Goal: Task Accomplishment & Management: Manage account settings

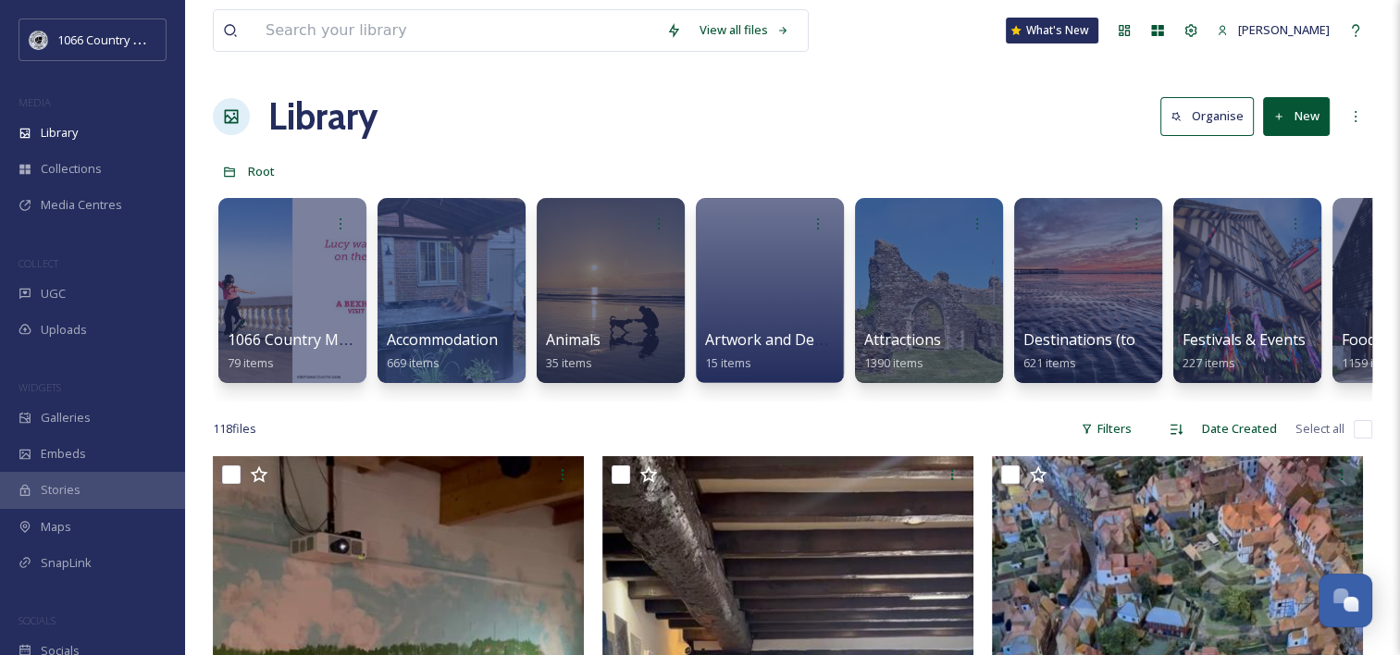
scroll to position [2703, 0]
click at [909, 292] on div at bounding box center [928, 290] width 151 height 189
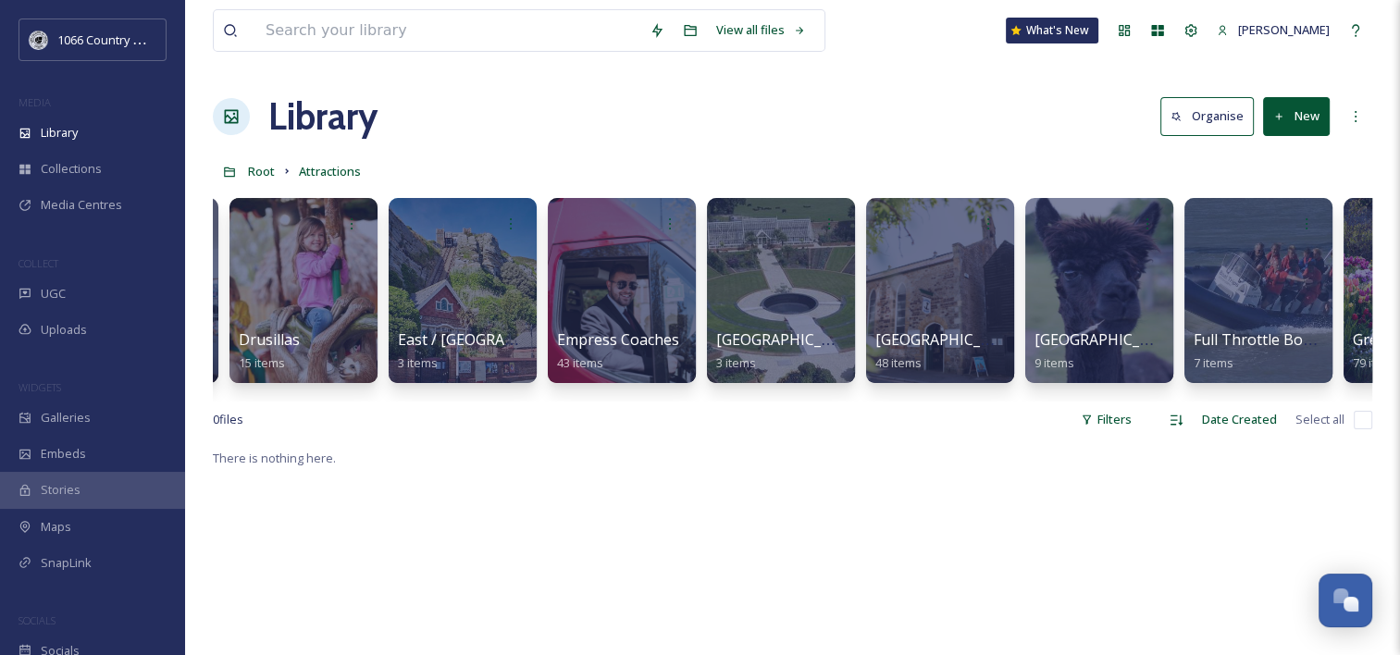
scroll to position [0, 2253]
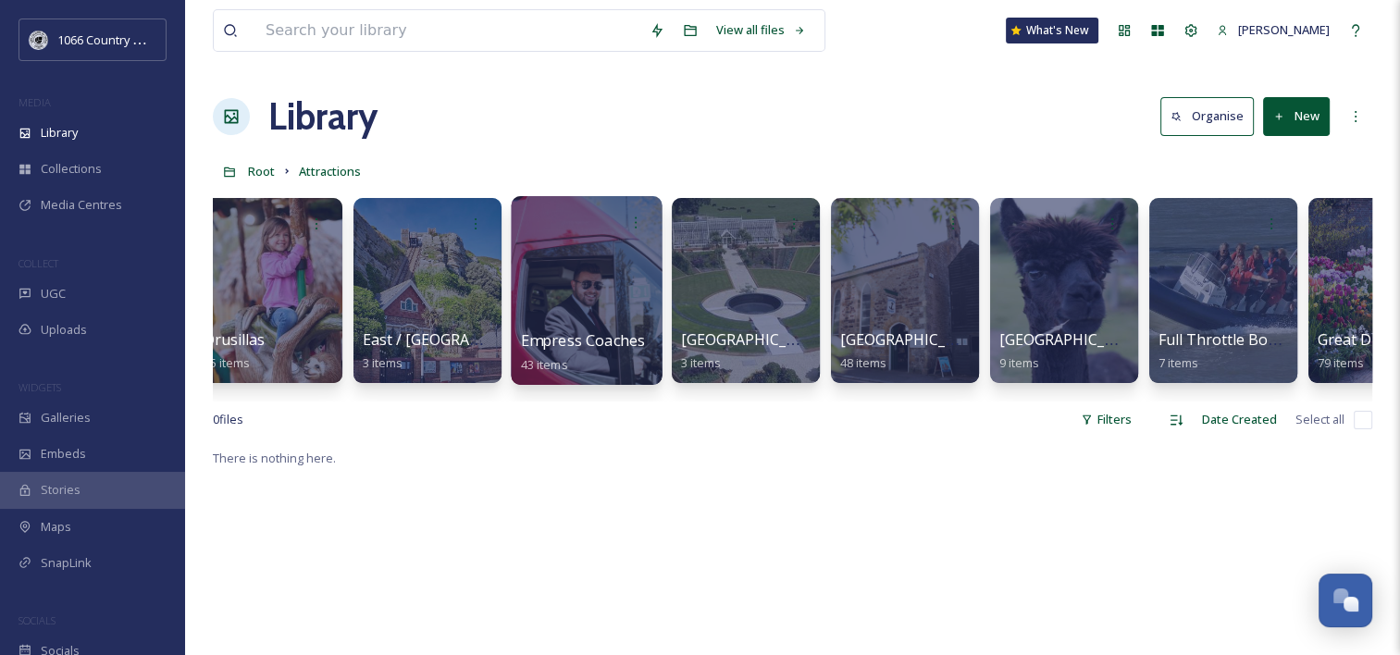
click at [578, 251] on div at bounding box center [586, 290] width 151 height 189
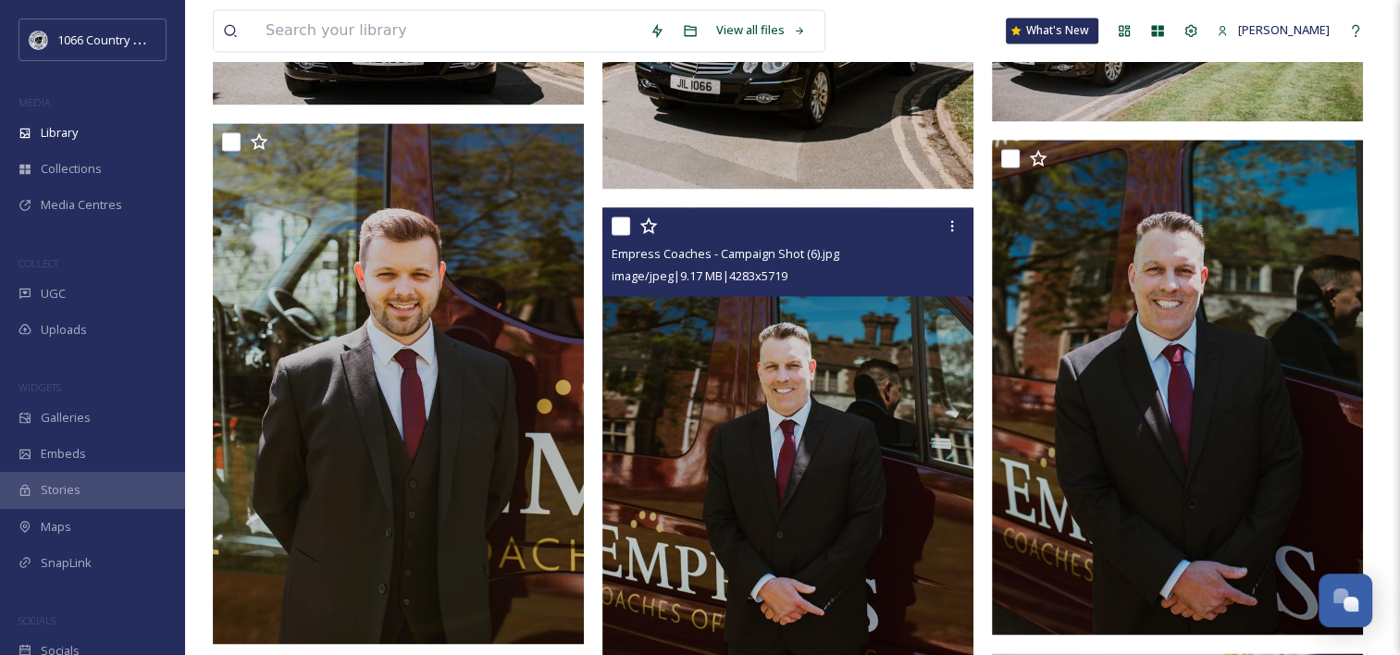
scroll to position [2869, 0]
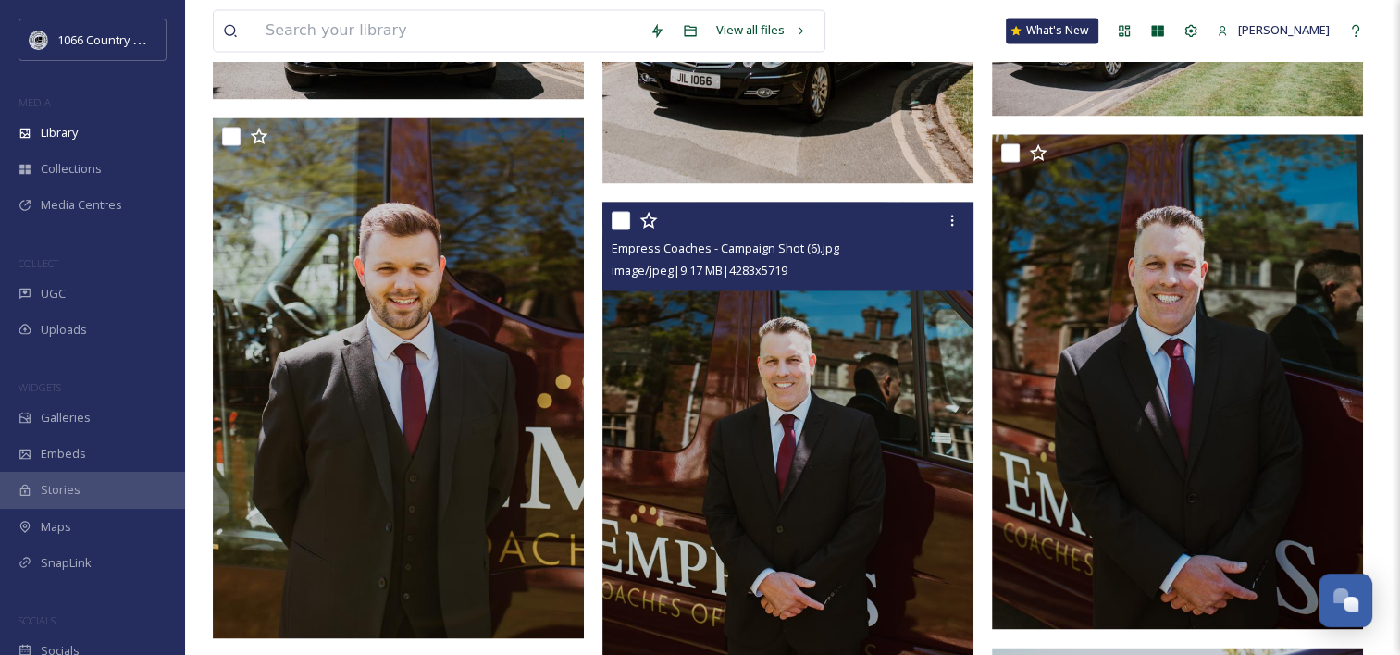
click at [653, 218] on icon at bounding box center [649, 219] width 18 height 17
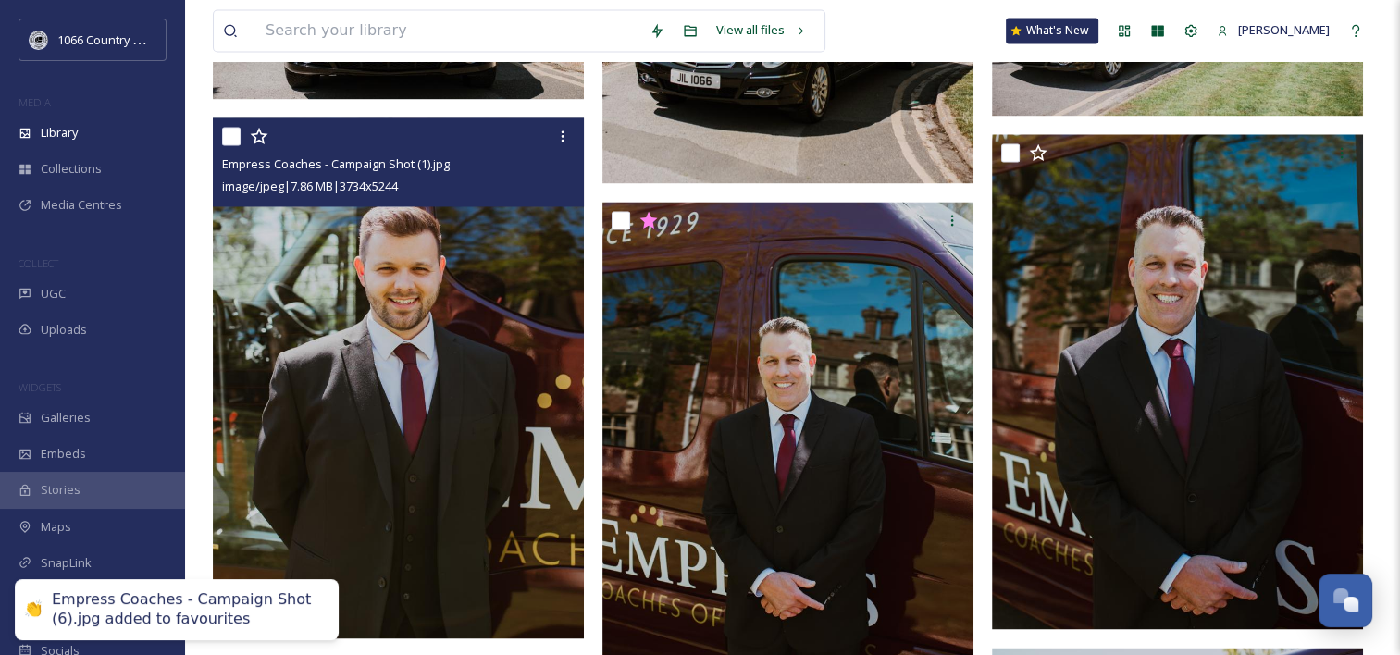
click at [264, 139] on icon at bounding box center [259, 136] width 19 height 19
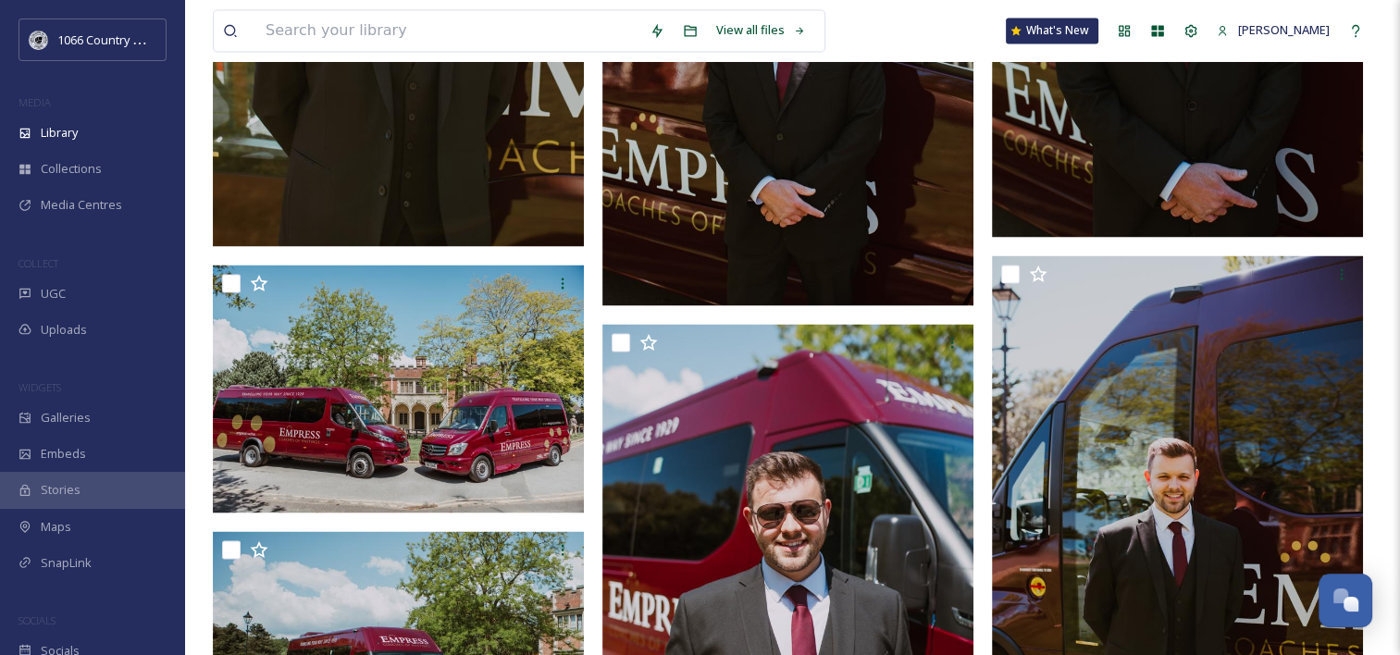
scroll to position [3332, 0]
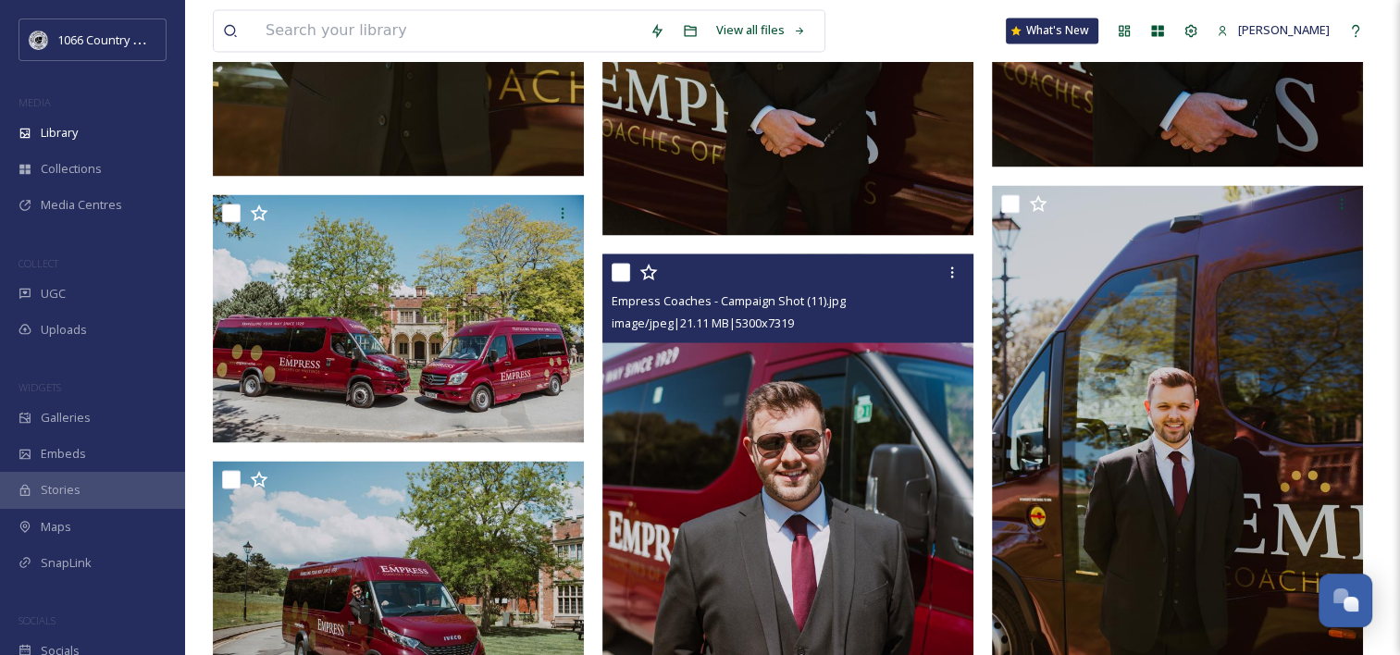
click at [653, 274] on icon at bounding box center [649, 272] width 19 height 19
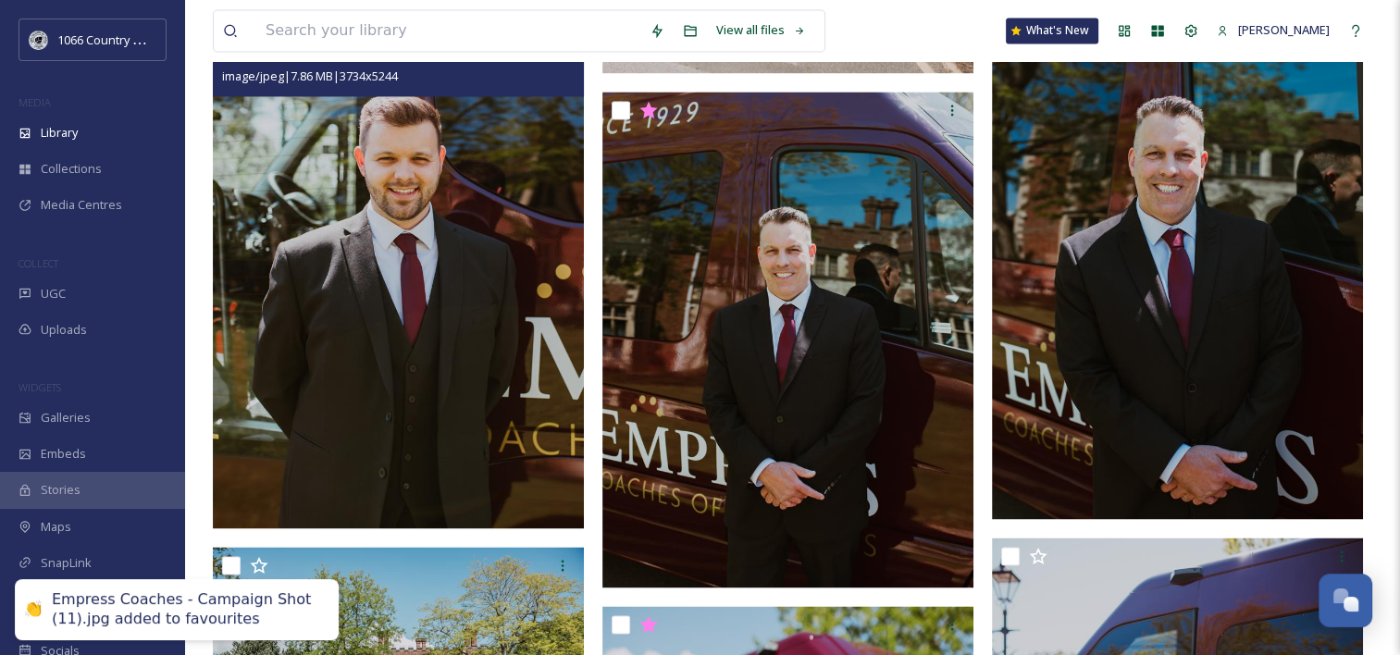
scroll to position [2869, 0]
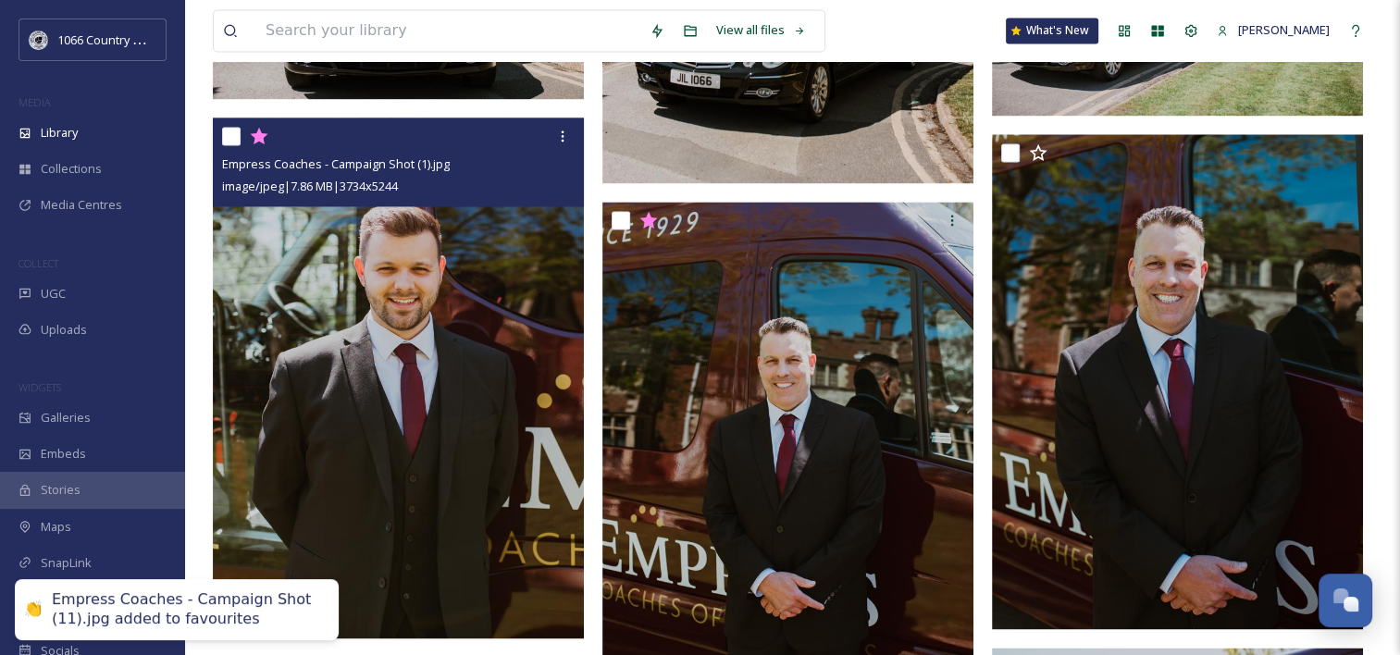
click at [255, 134] on icon at bounding box center [259, 136] width 18 height 17
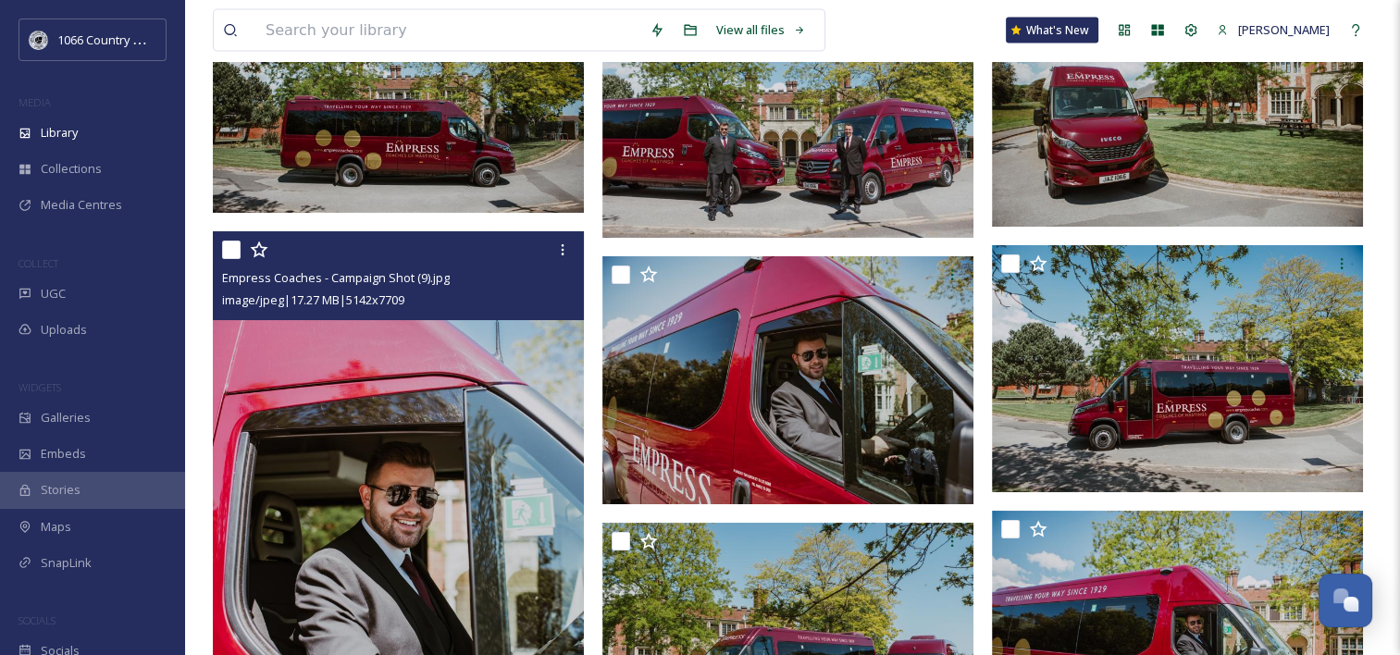
scroll to position [3999, 0]
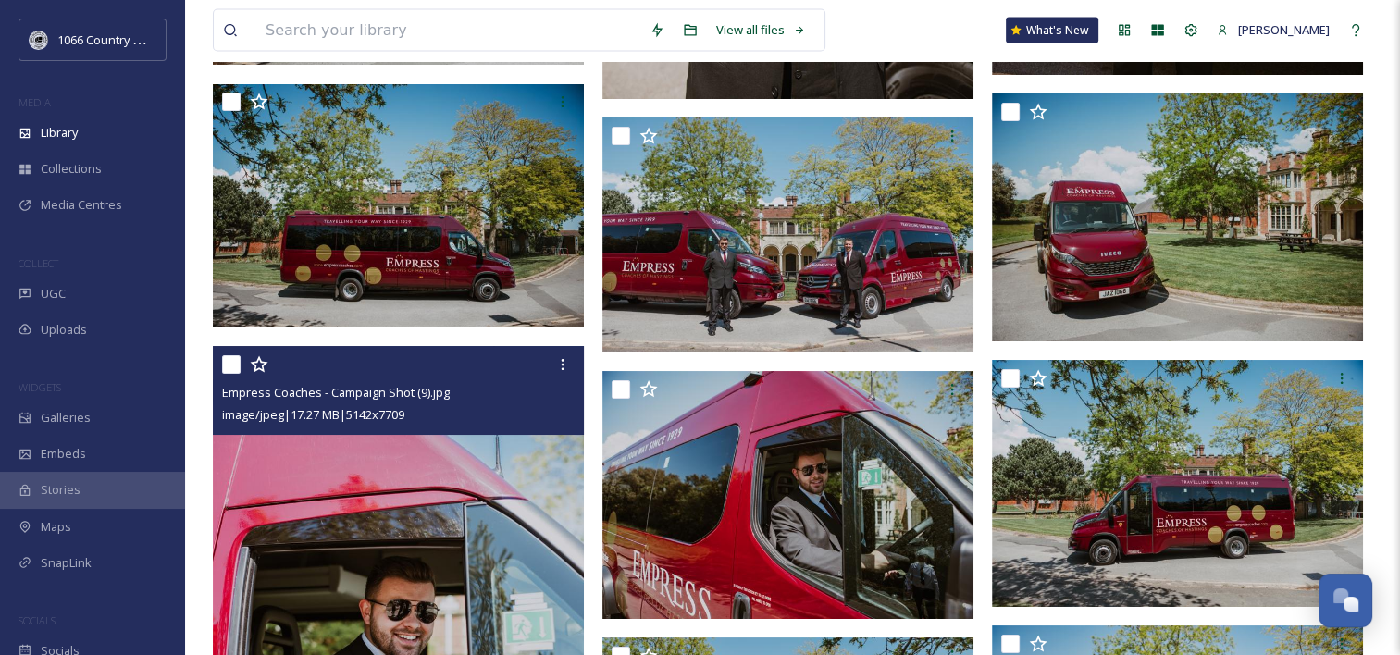
click at [256, 370] on icon at bounding box center [259, 364] width 19 height 19
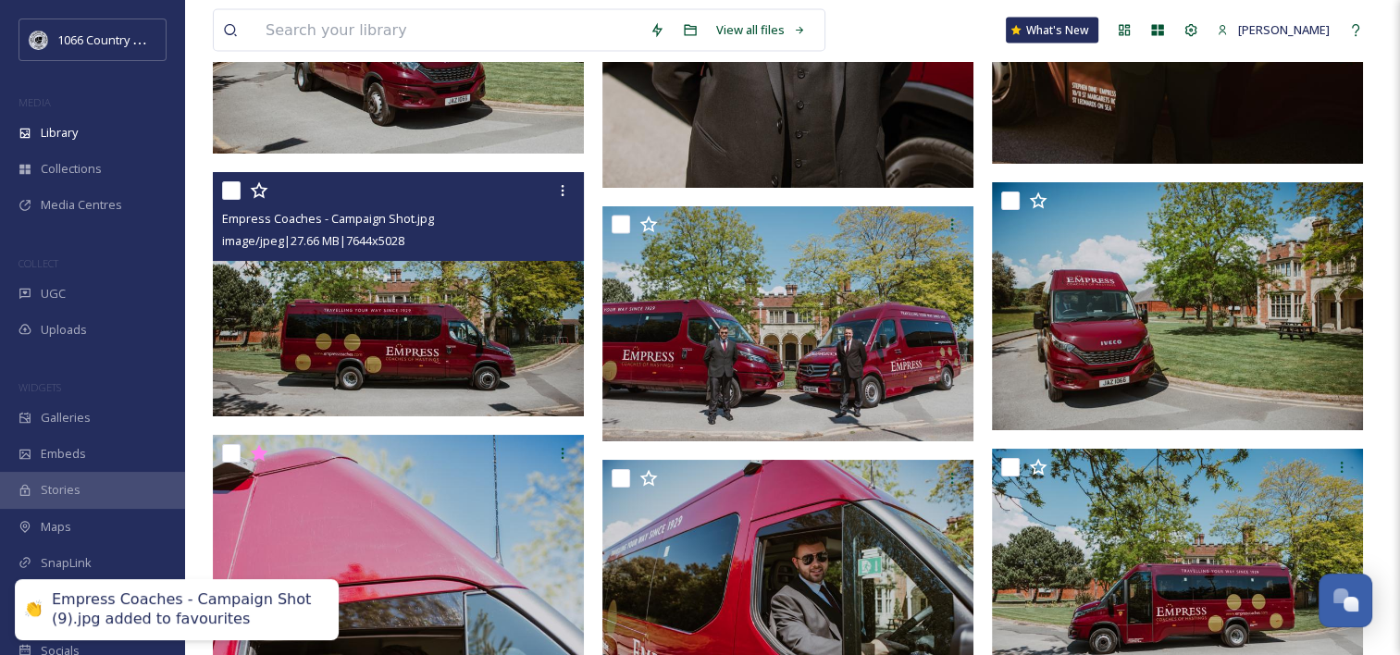
scroll to position [3906, 0]
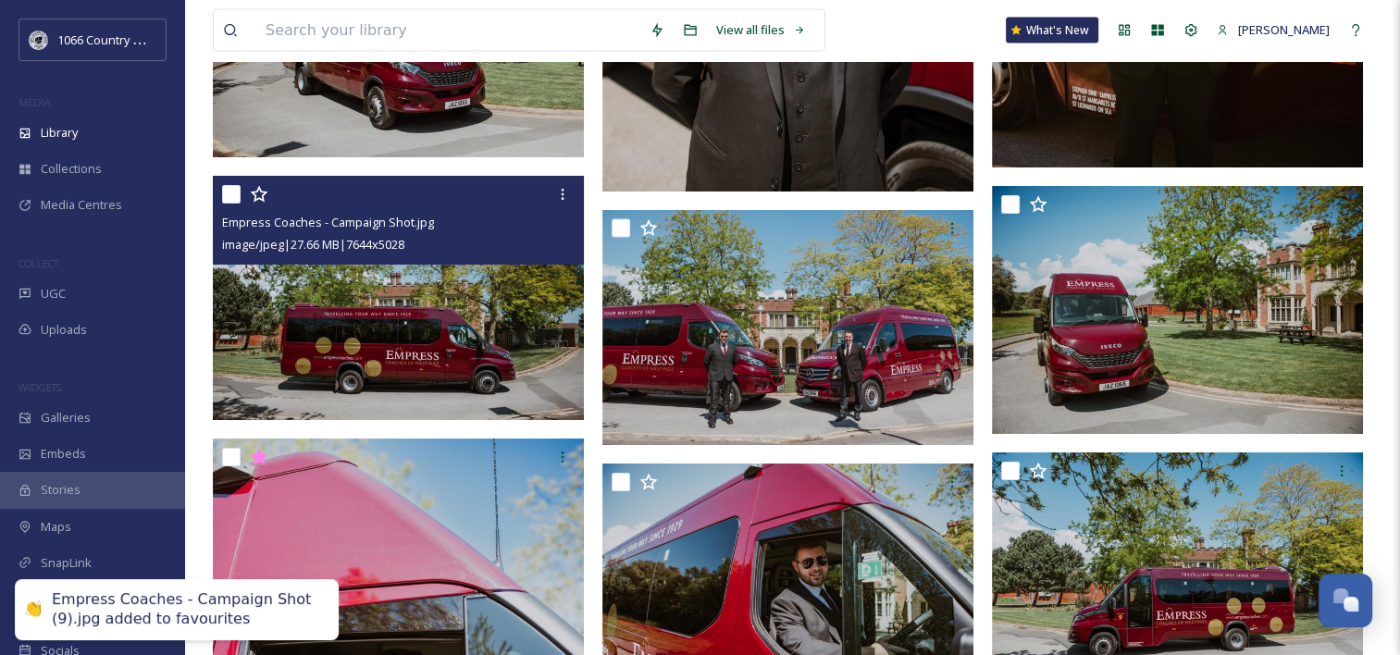
click at [263, 196] on icon at bounding box center [259, 194] width 18 height 17
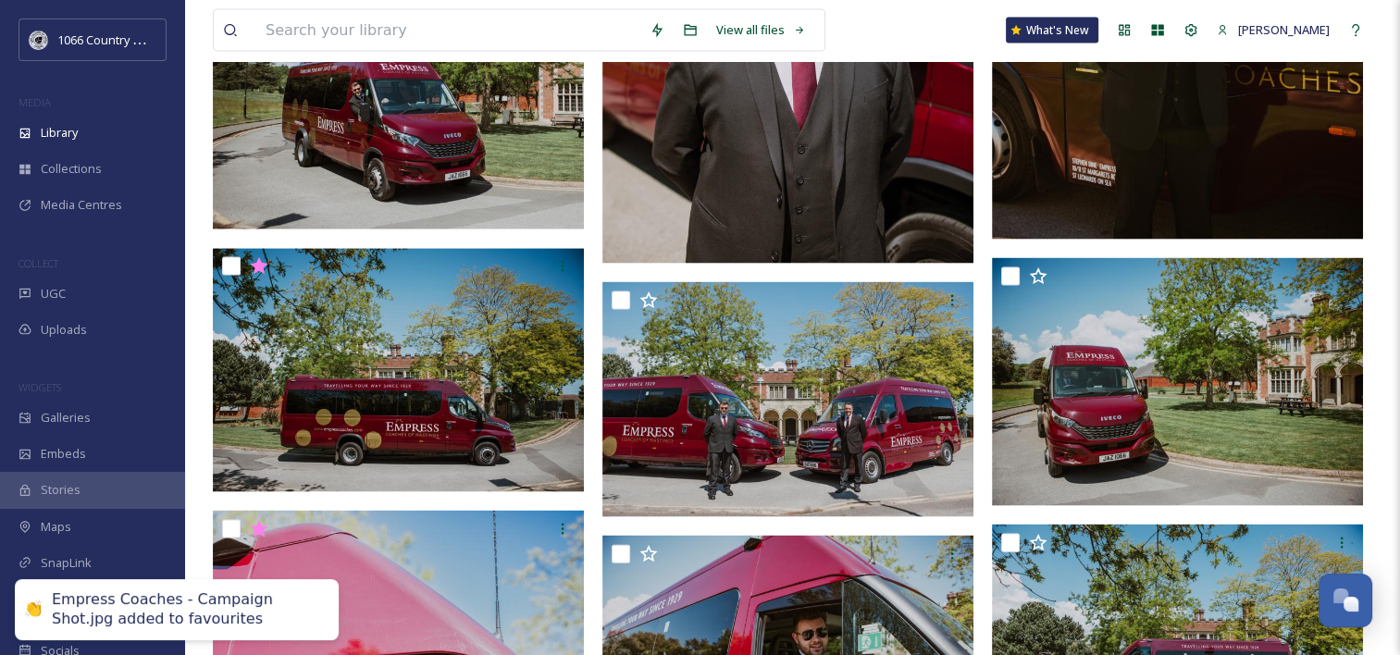
scroll to position [3814, 0]
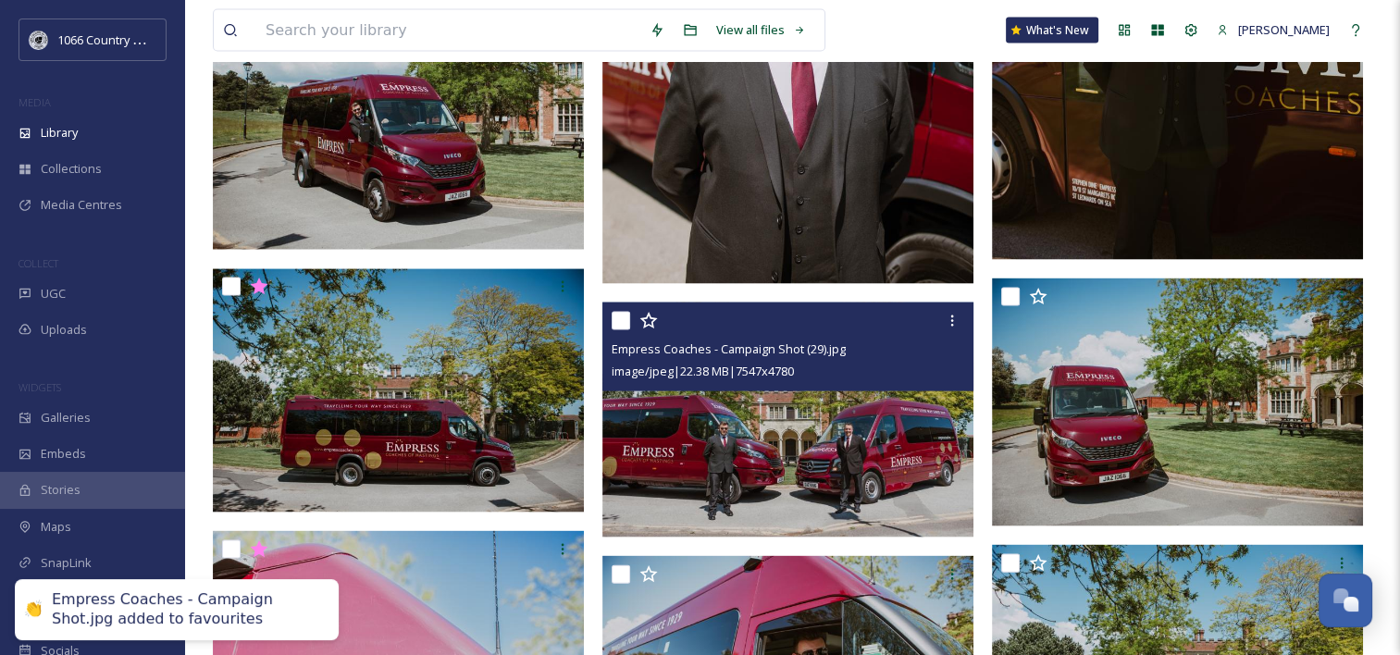
click at [653, 315] on icon at bounding box center [649, 321] width 19 height 19
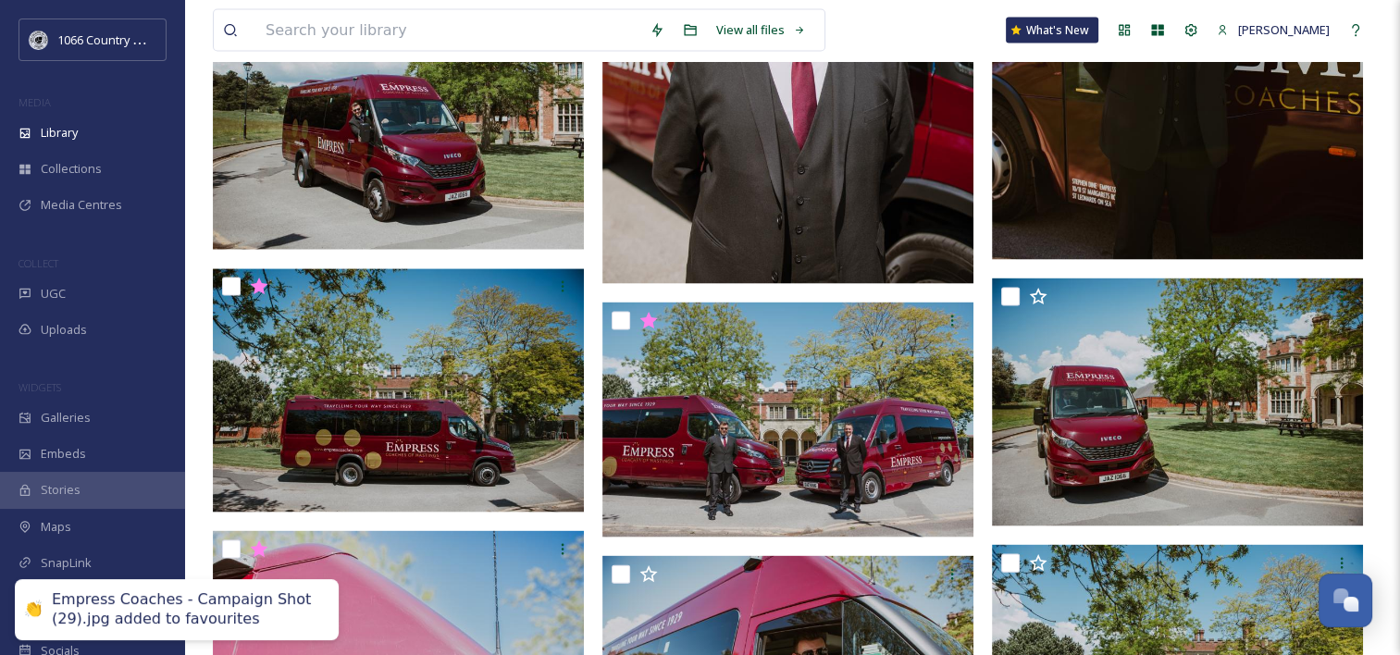
scroll to position [3536, 0]
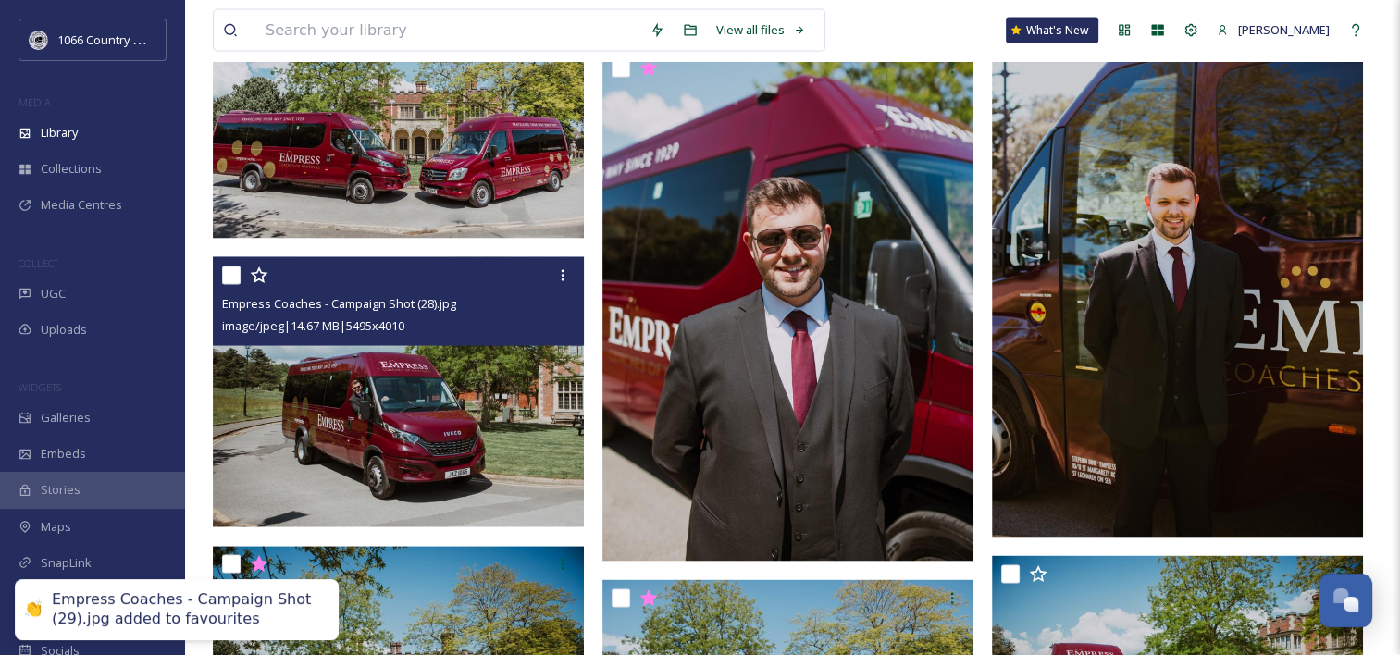
click at [261, 274] on icon at bounding box center [259, 276] width 19 height 19
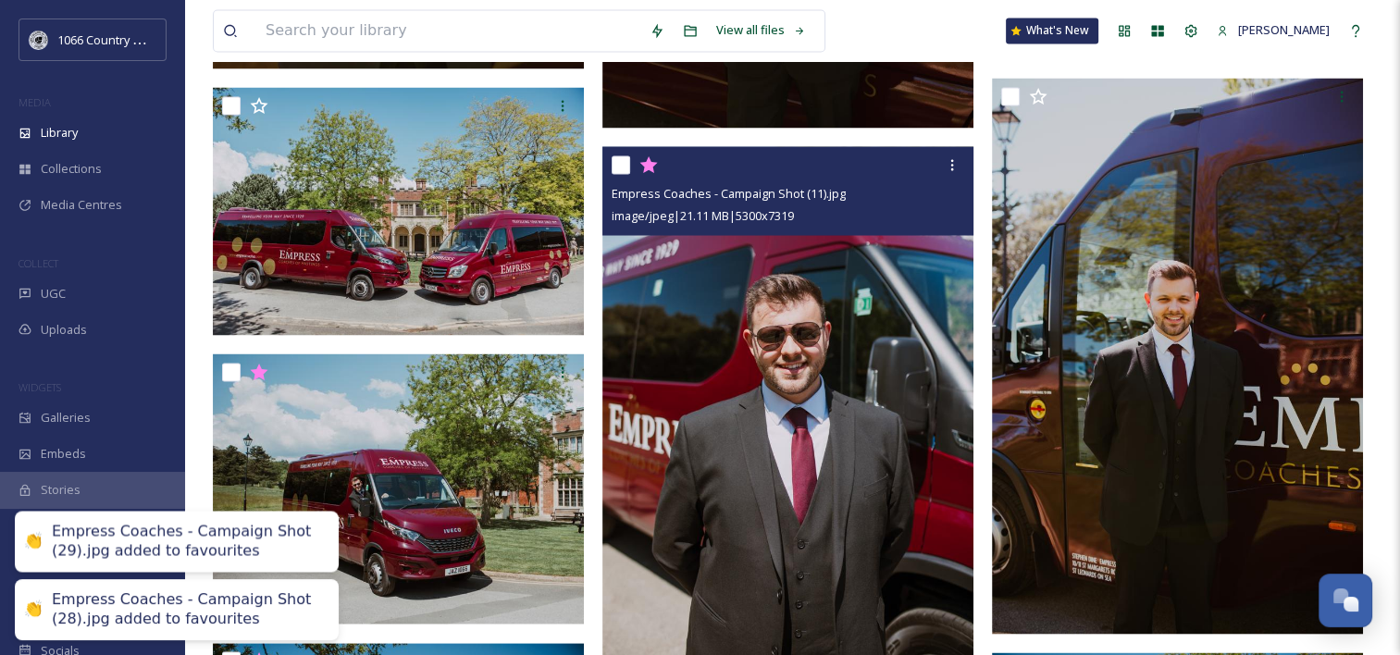
scroll to position [3351, 0]
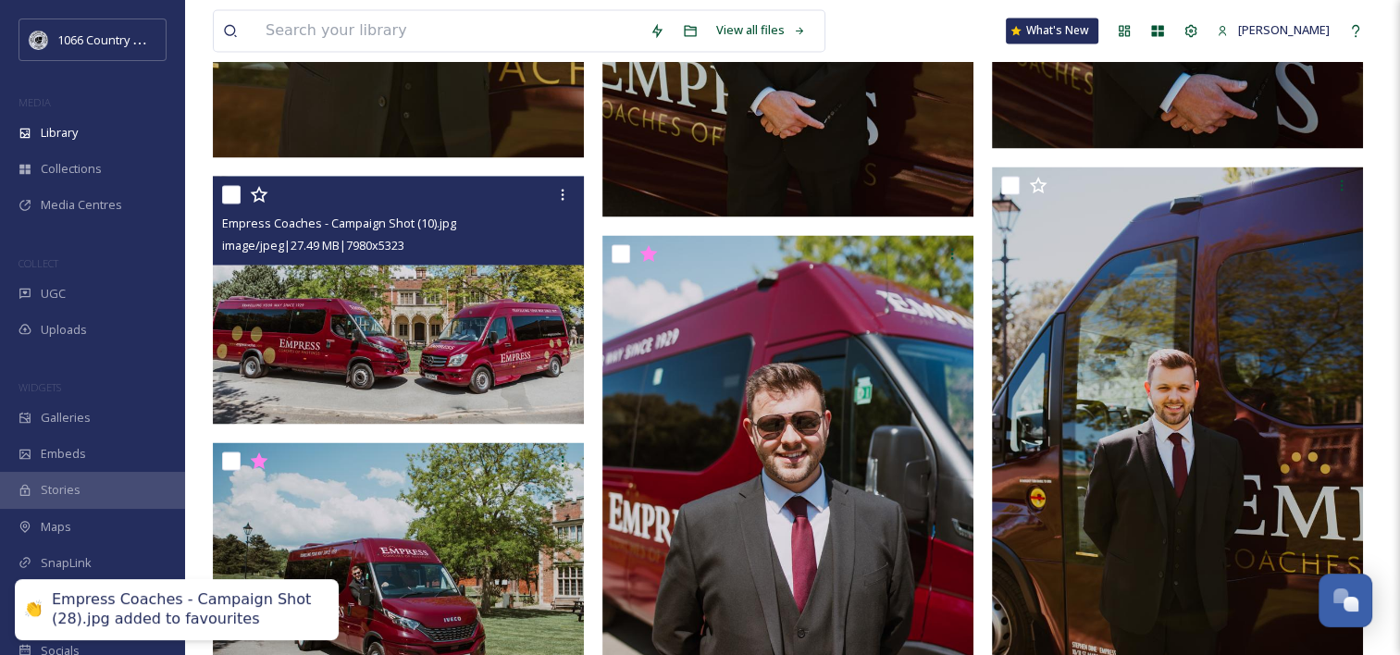
click at [262, 192] on icon at bounding box center [259, 194] width 18 height 17
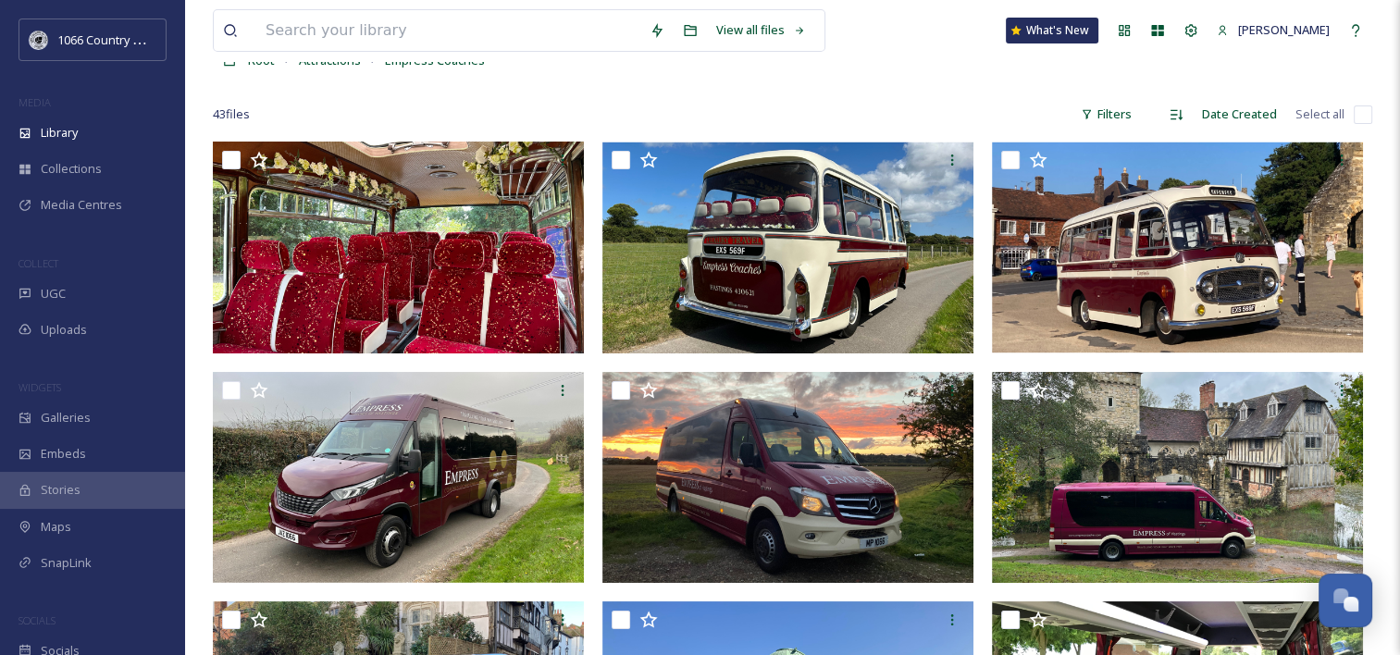
scroll to position [0, 0]
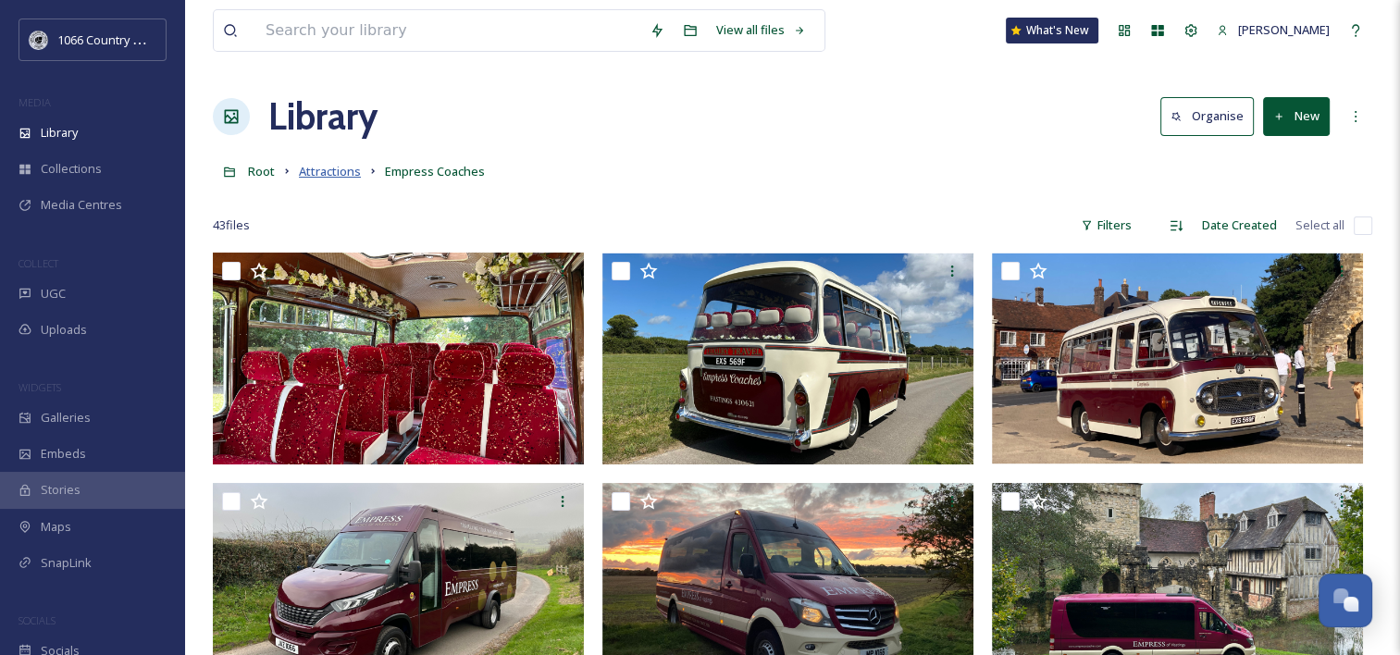
click at [331, 174] on span "Attractions" at bounding box center [330, 171] width 62 height 17
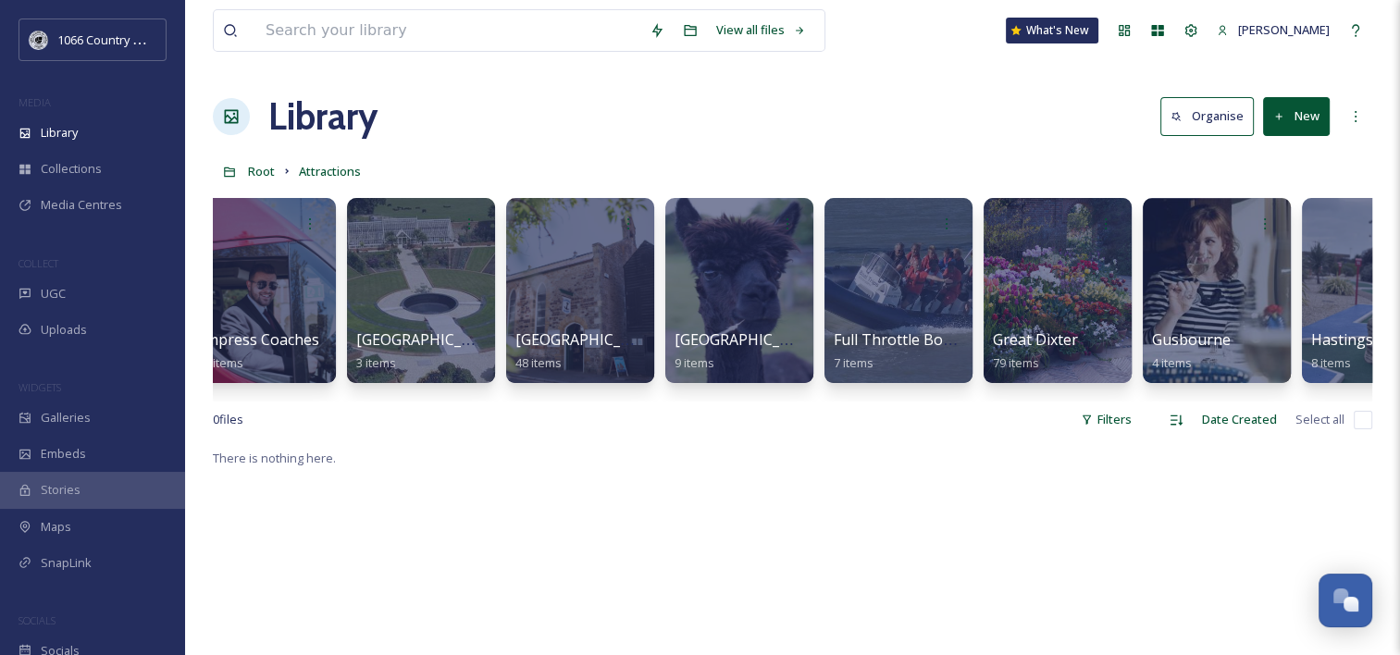
scroll to position [0, 2631]
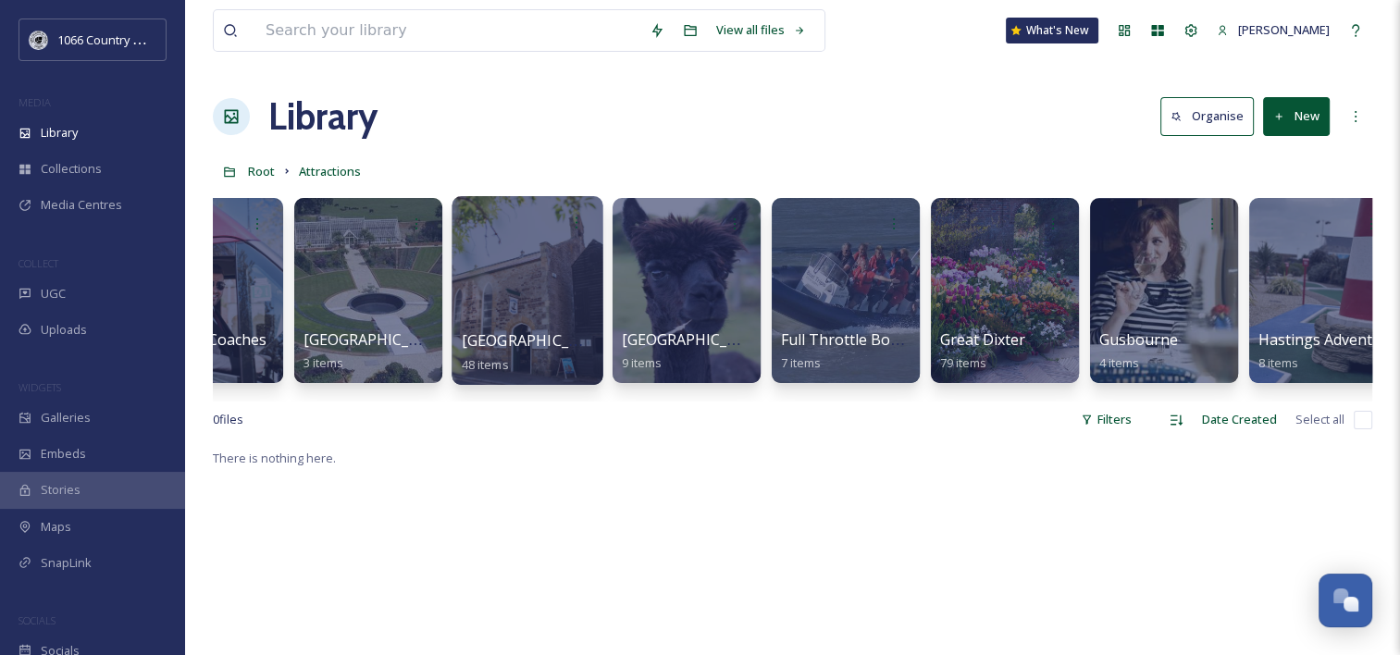
click at [533, 252] on div at bounding box center [527, 290] width 151 height 189
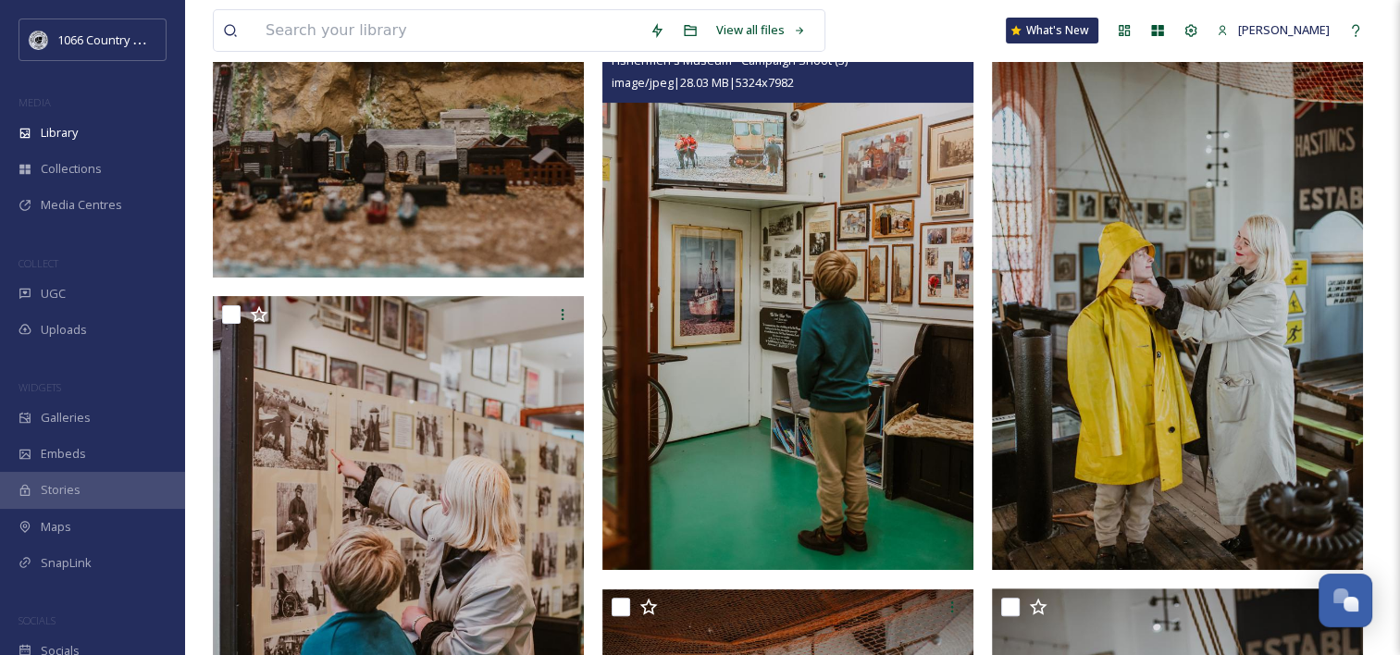
scroll to position [278, 0]
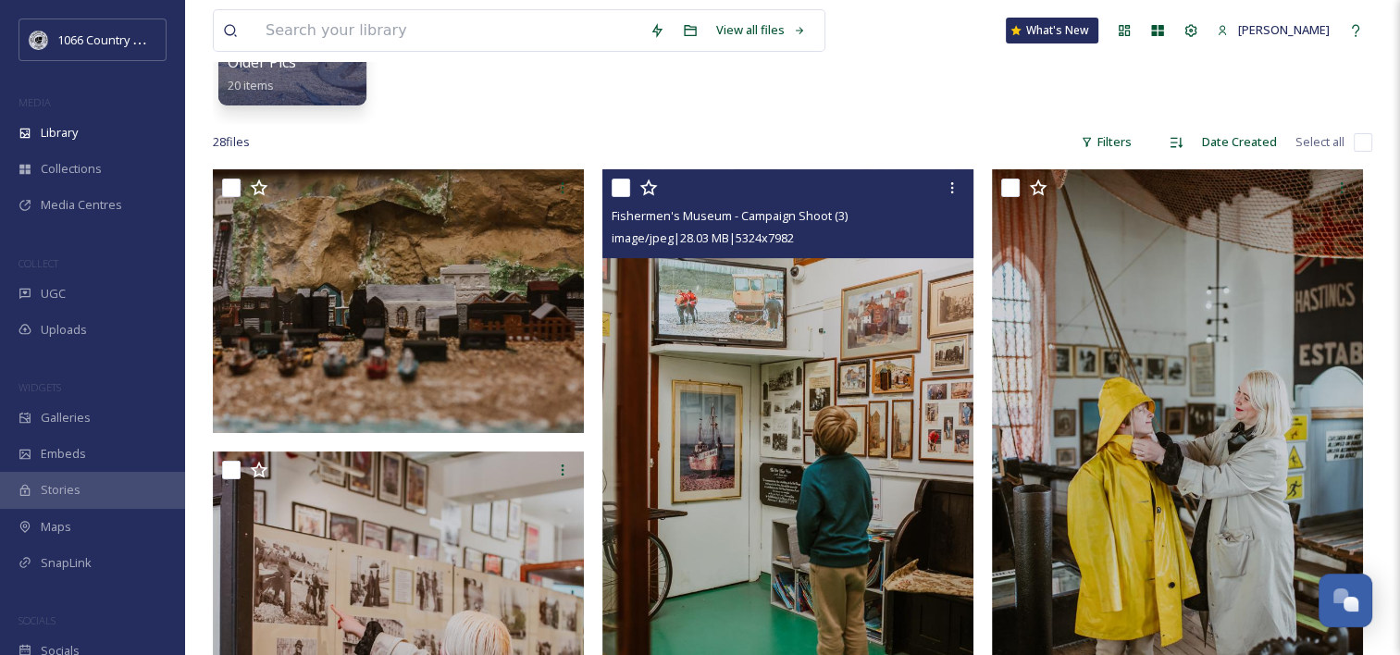
click at [650, 178] on div at bounding box center [790, 187] width 357 height 33
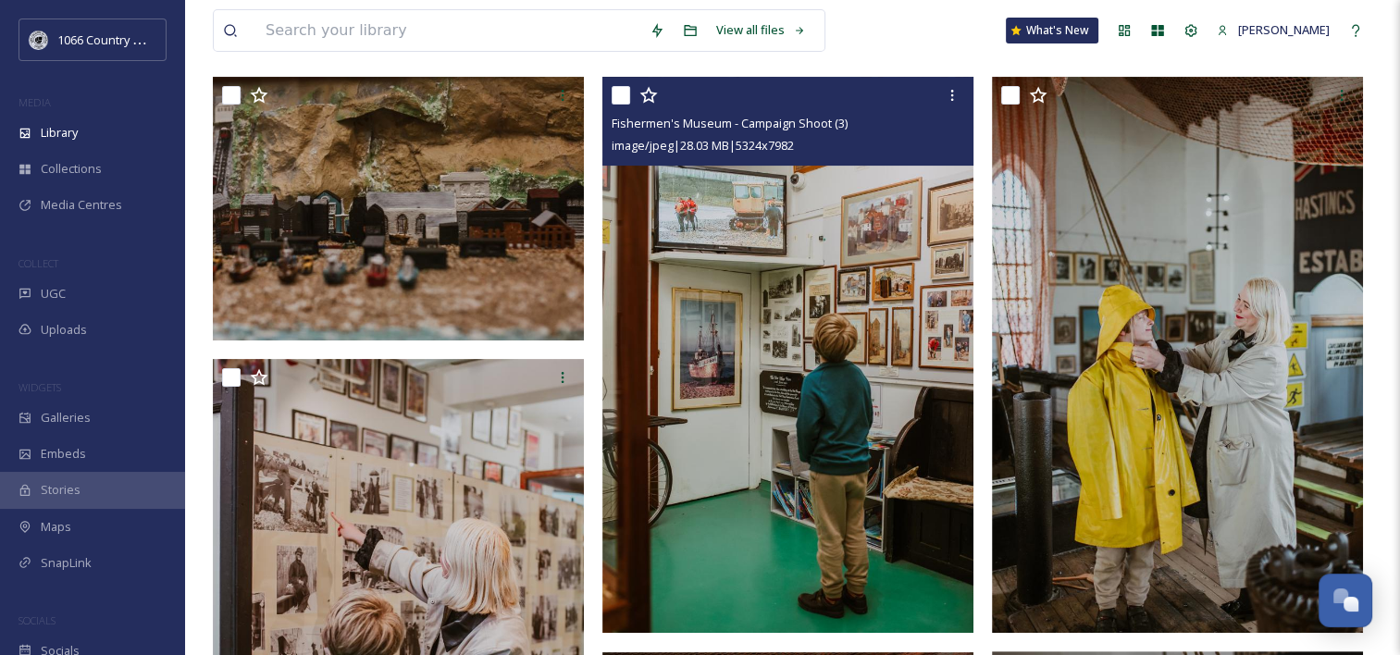
click at [647, 93] on icon at bounding box center [649, 95] width 18 height 17
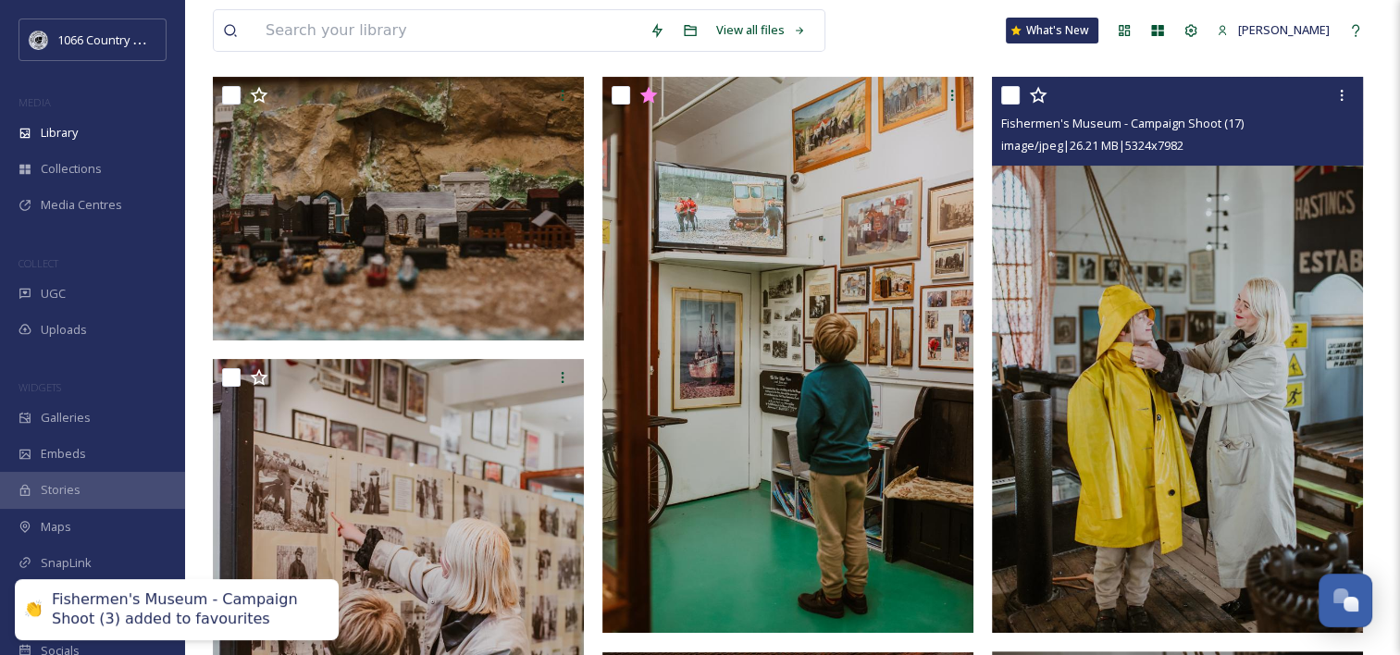
click at [1044, 98] on icon at bounding box center [1038, 95] width 19 height 19
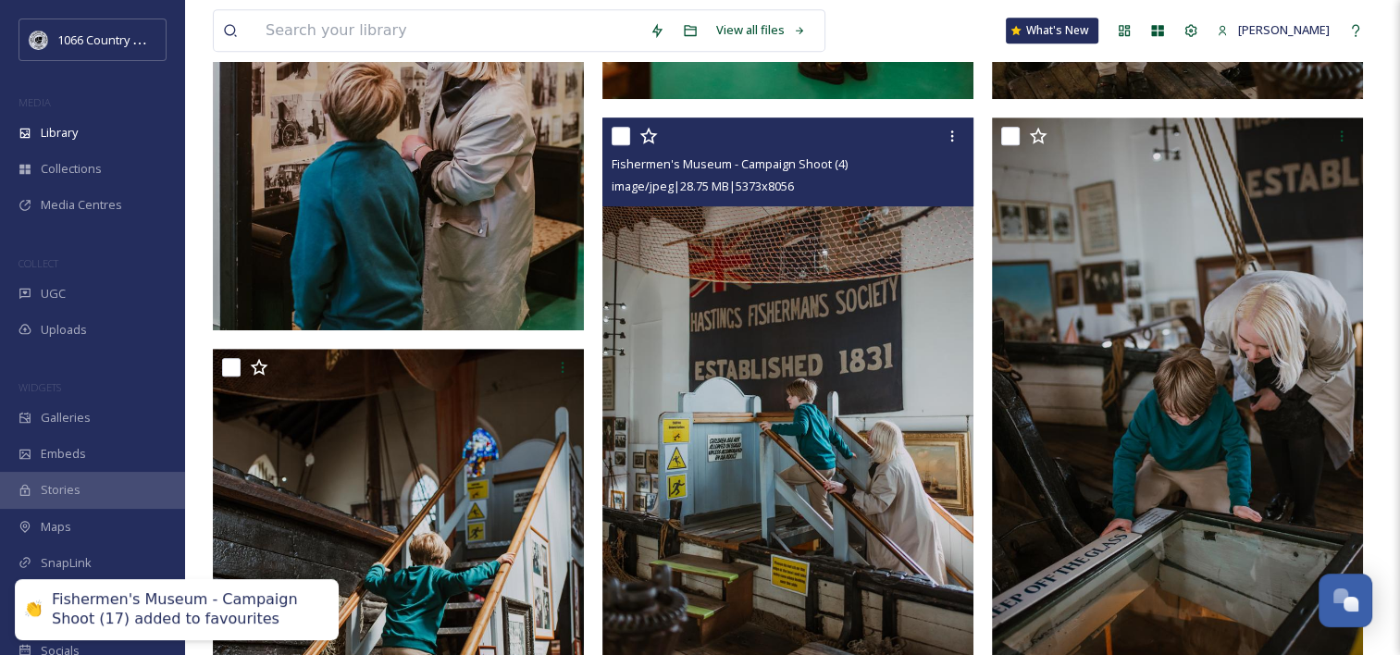
scroll to position [1018, 0]
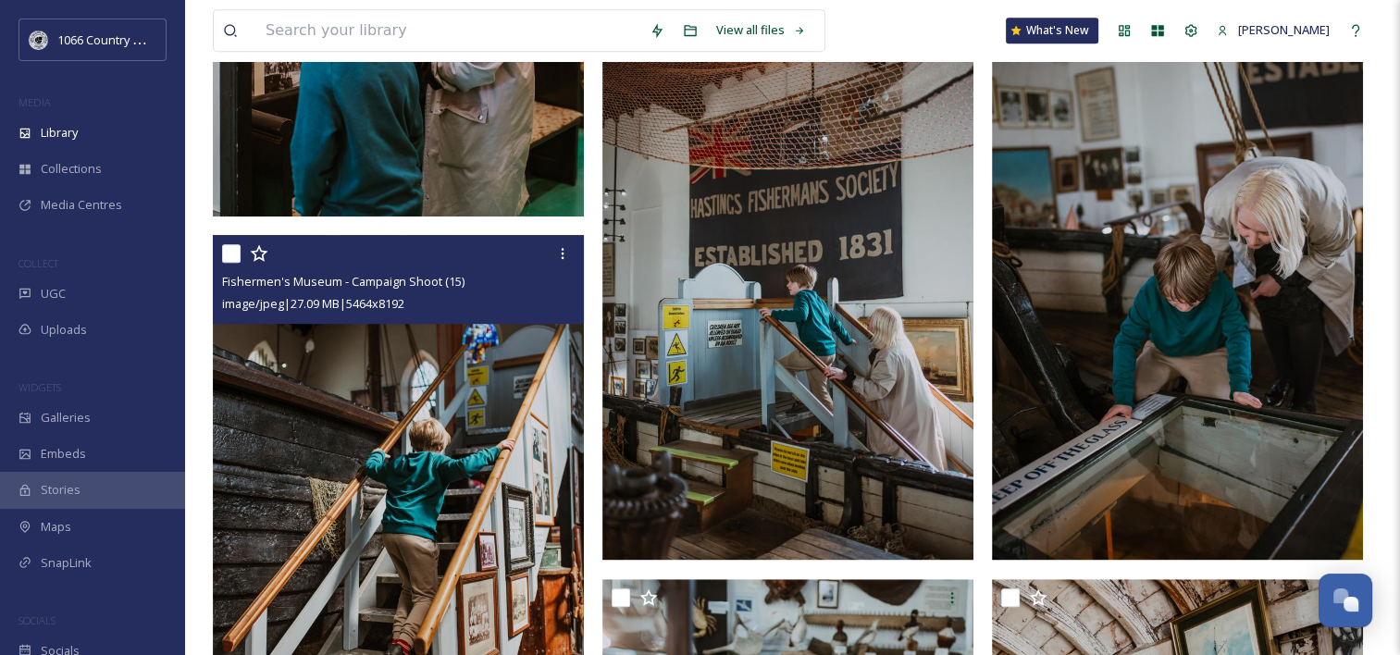
click at [255, 255] on icon at bounding box center [259, 252] width 18 height 17
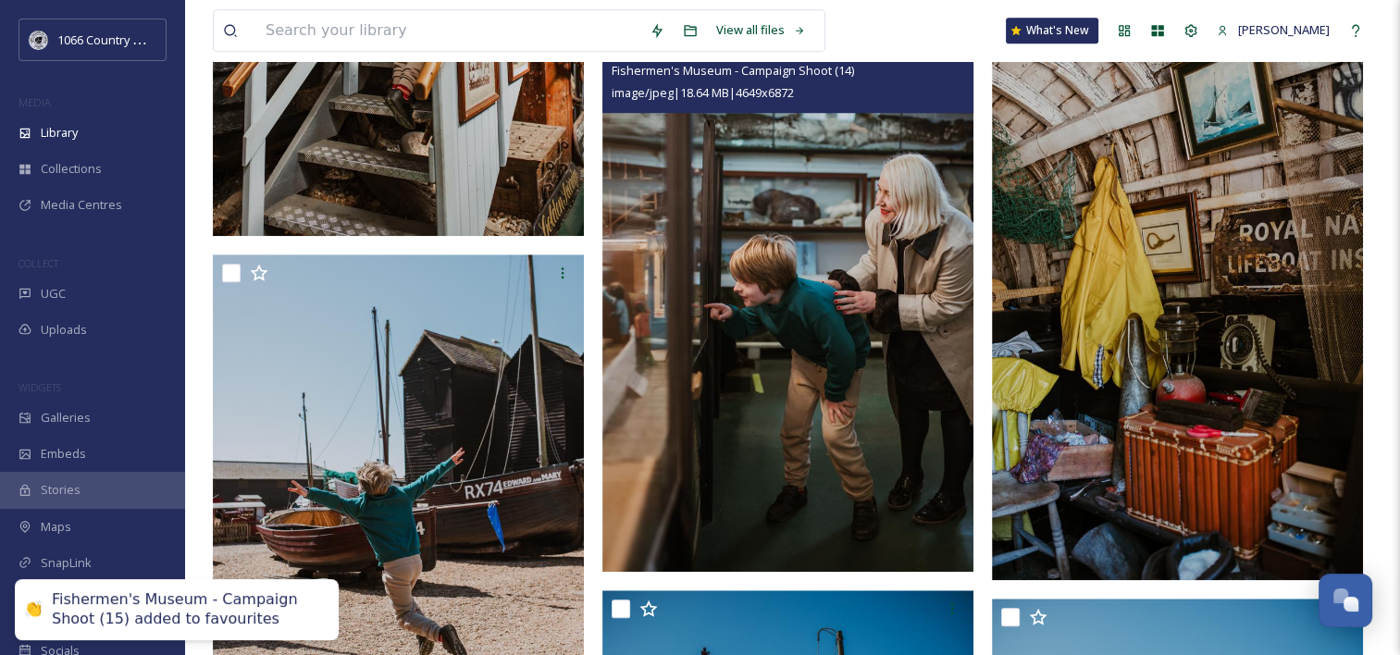
scroll to position [1481, 0]
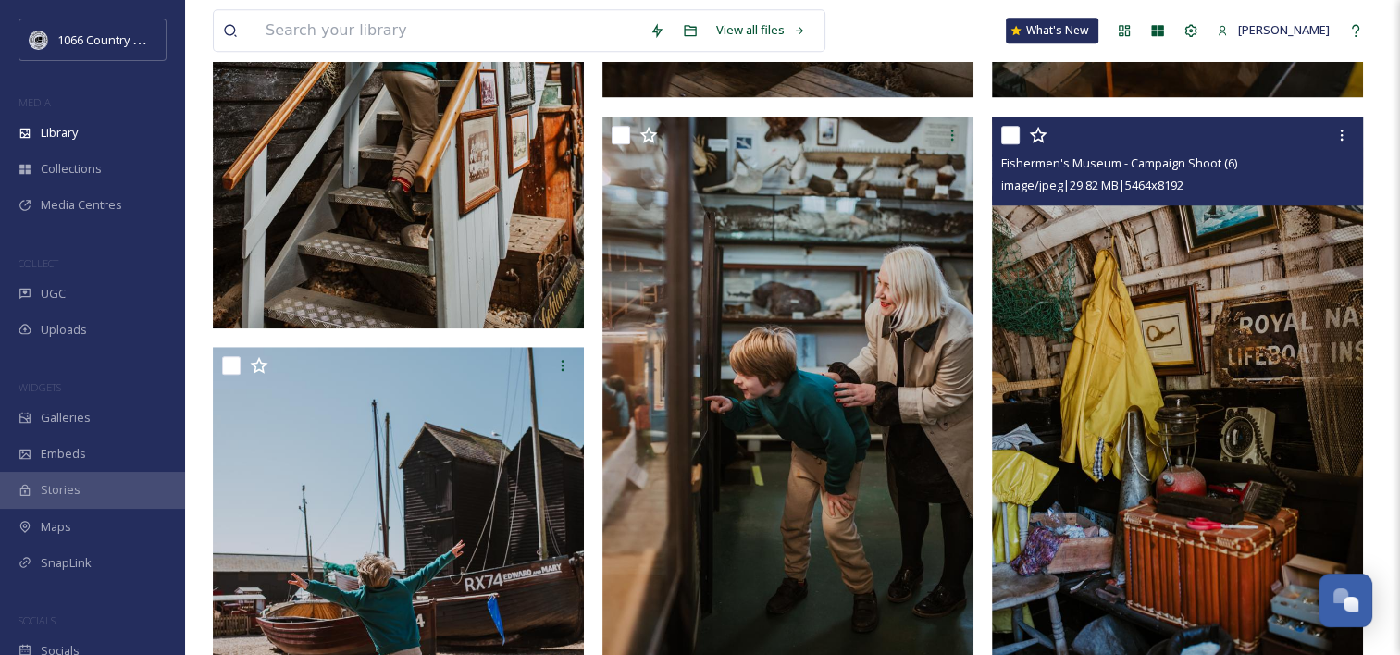
click at [1037, 133] on icon at bounding box center [1038, 135] width 19 height 19
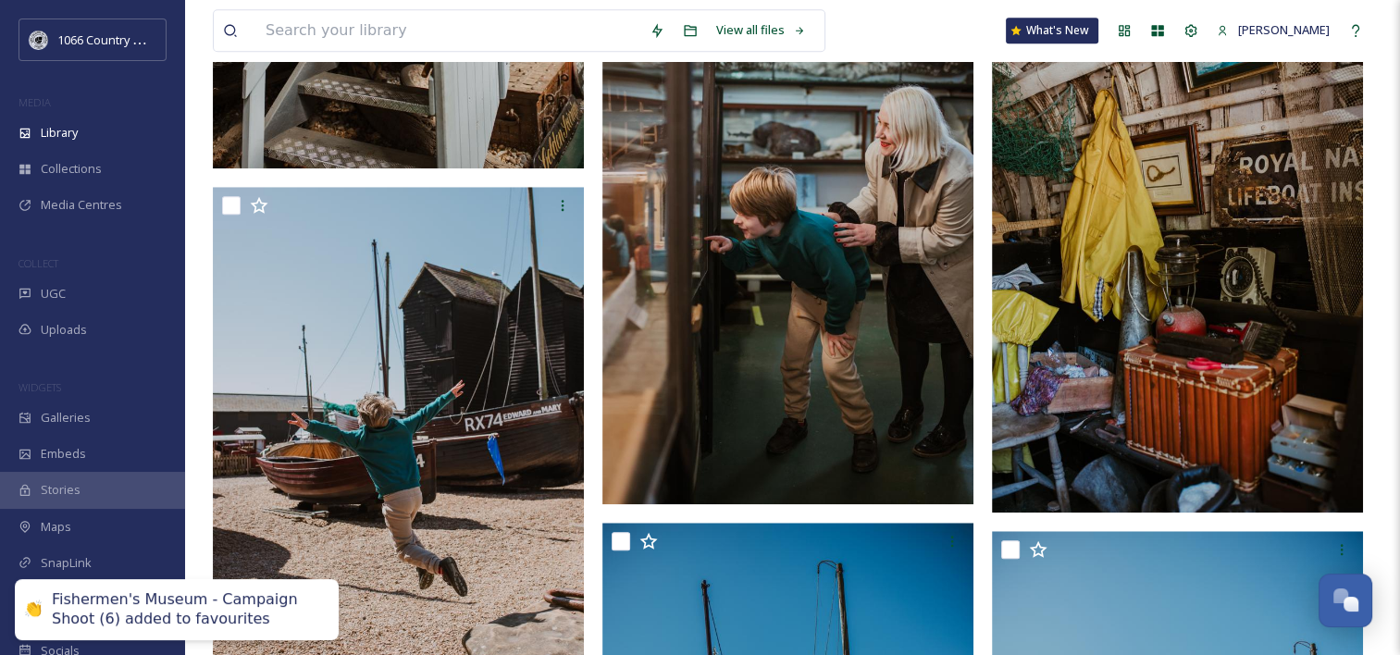
scroll to position [1759, 0]
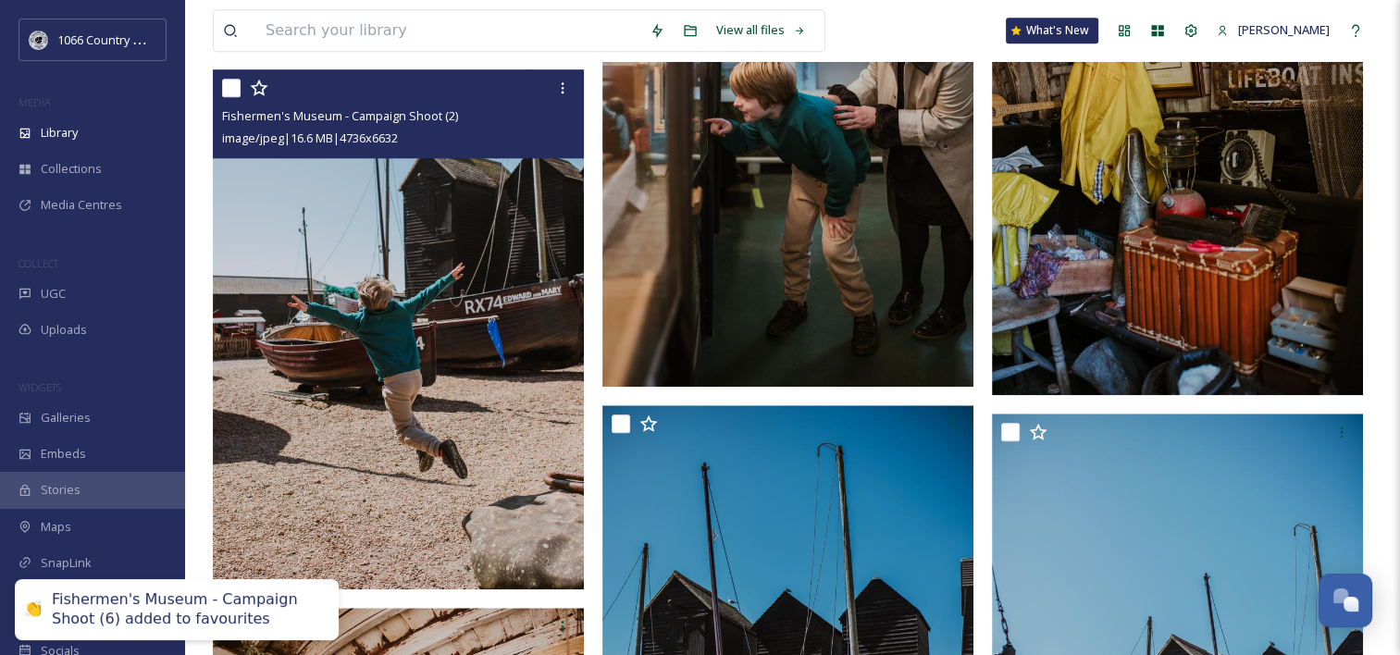
click at [259, 88] on icon at bounding box center [259, 88] width 19 height 19
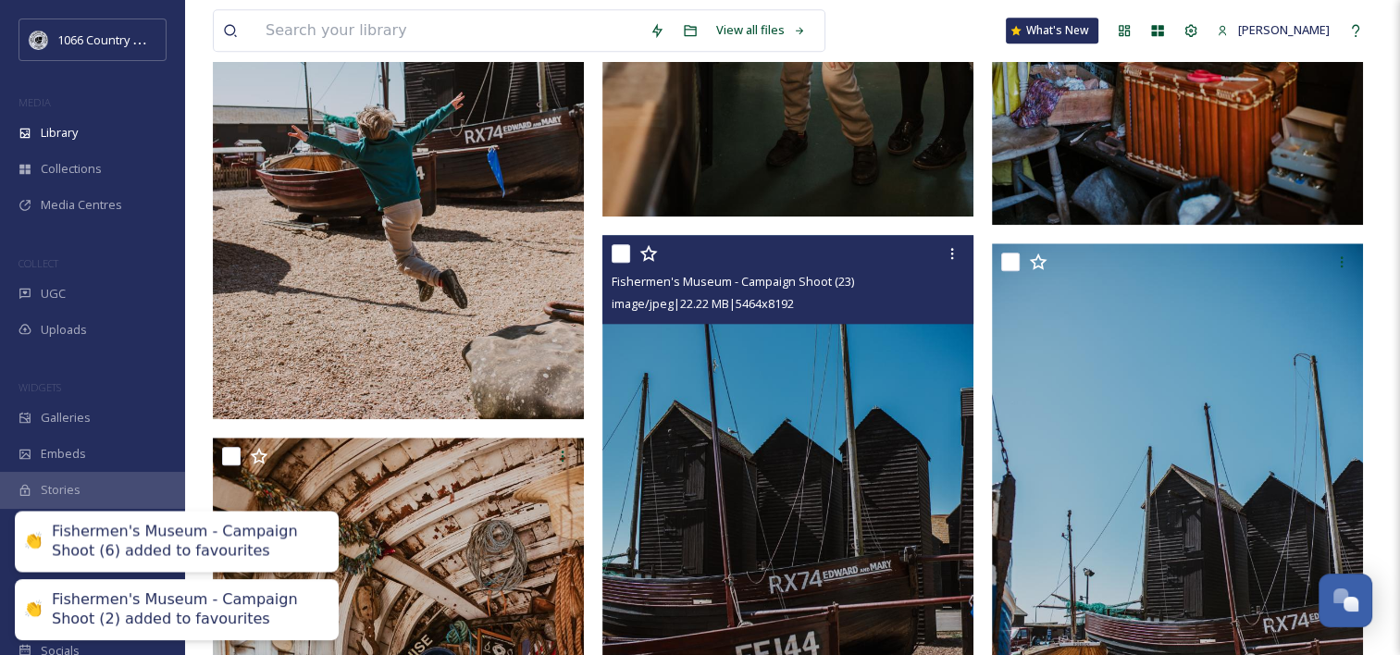
scroll to position [2036, 0]
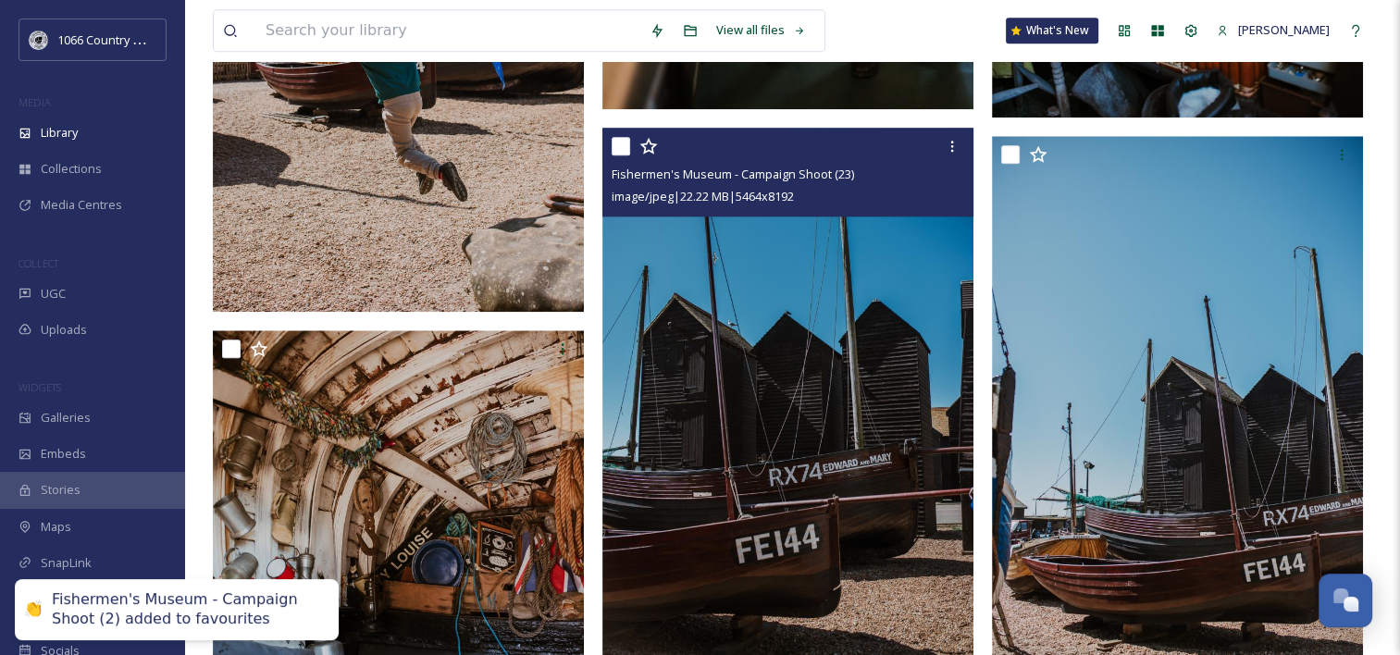
click at [655, 148] on icon at bounding box center [649, 146] width 19 height 19
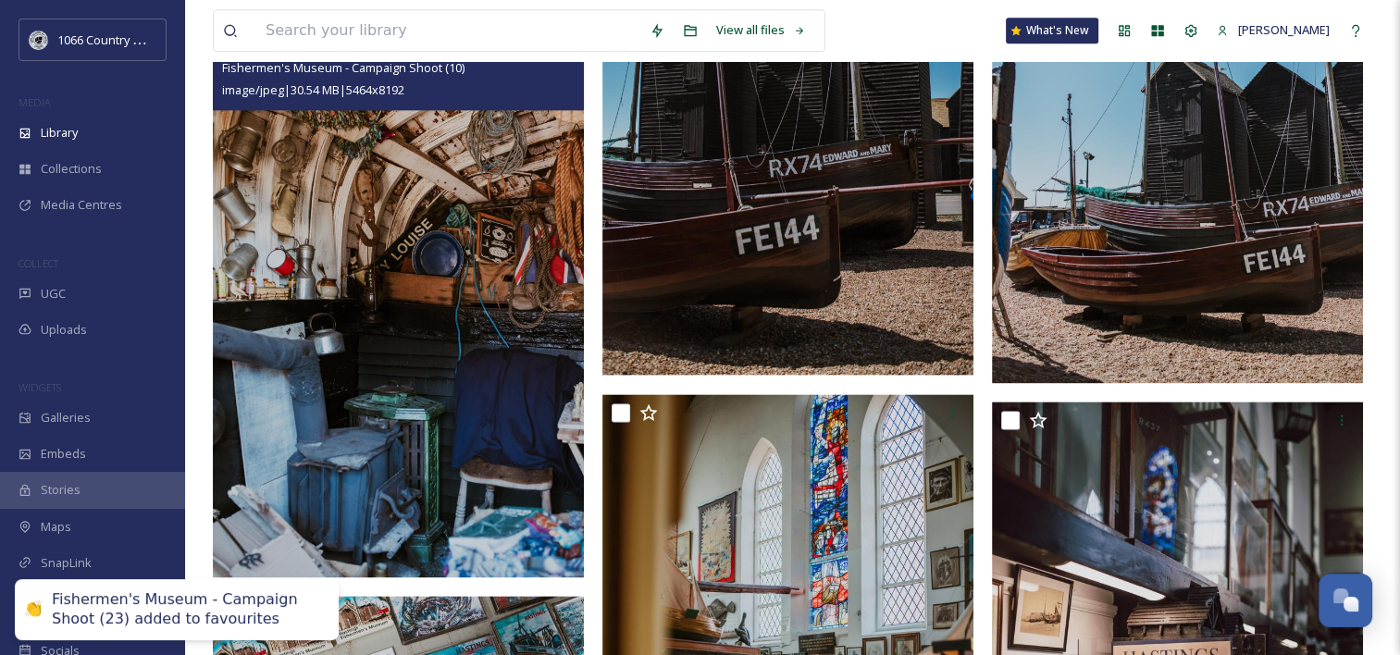
scroll to position [2314, 0]
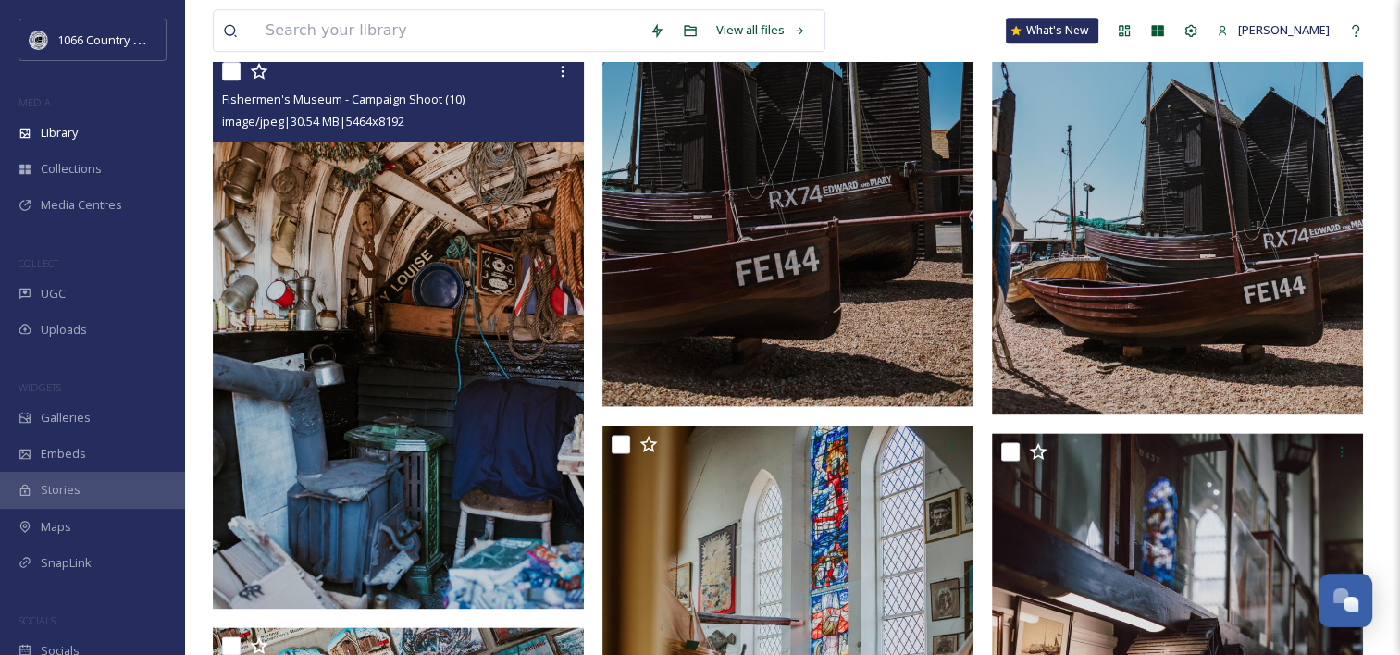
click at [258, 75] on icon at bounding box center [259, 70] width 18 height 17
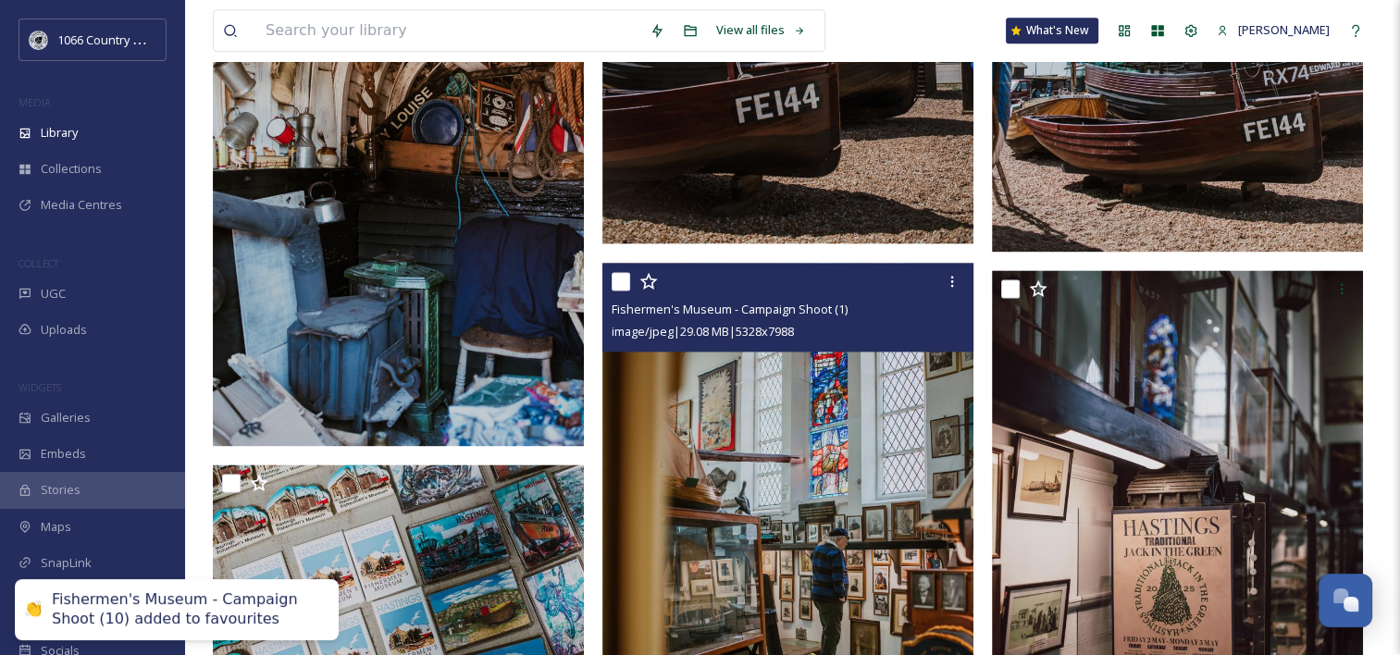
scroll to position [2592, 0]
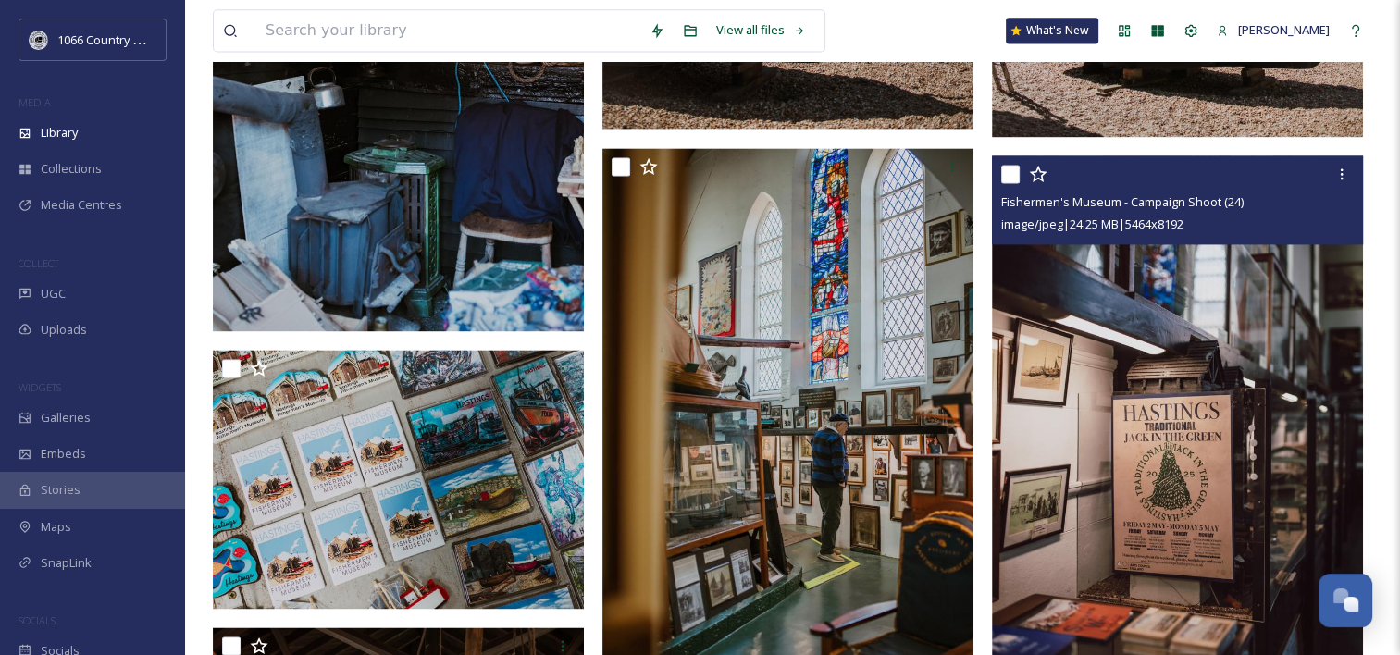
click at [1043, 172] on icon at bounding box center [1038, 174] width 19 height 19
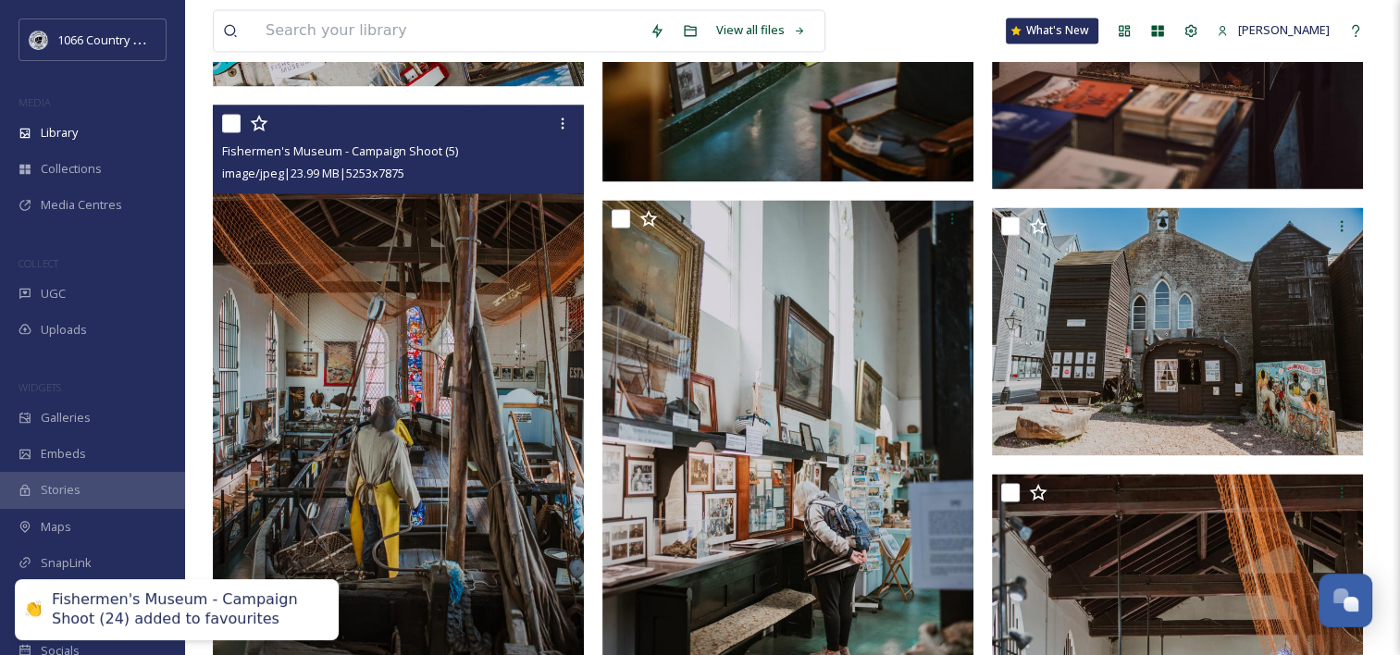
scroll to position [3147, 0]
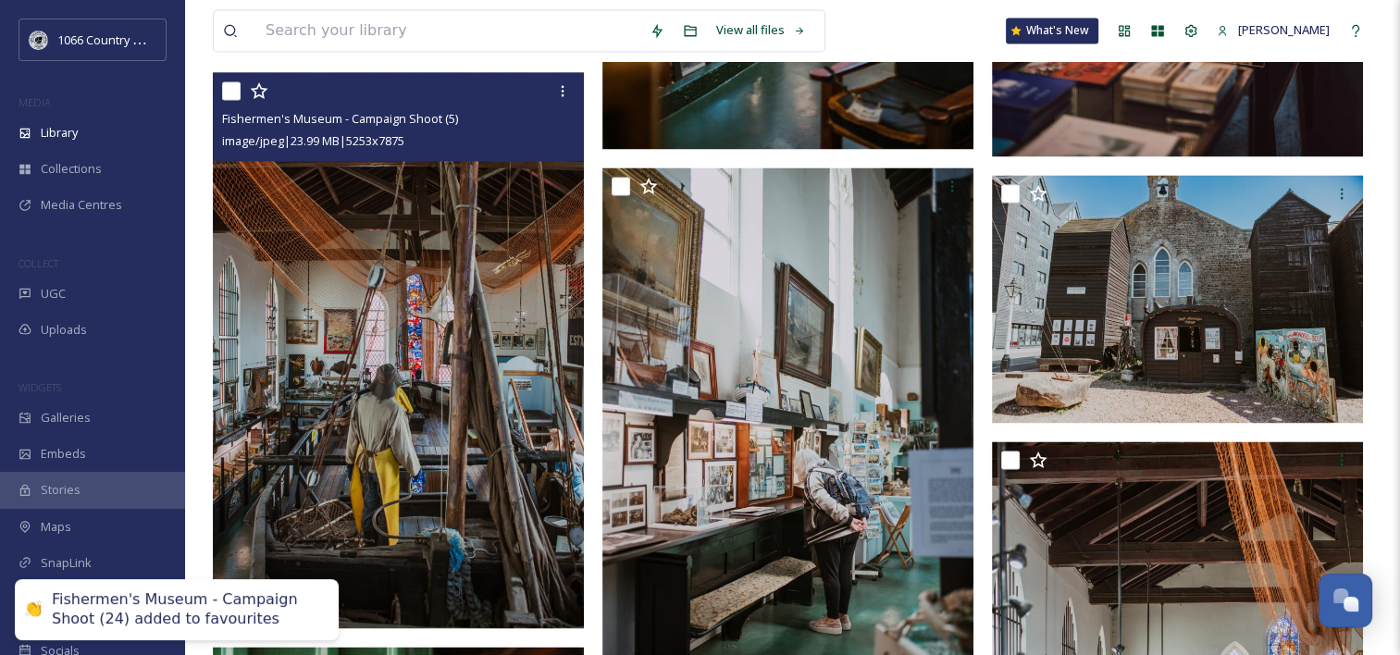
click at [263, 89] on icon at bounding box center [259, 90] width 19 height 19
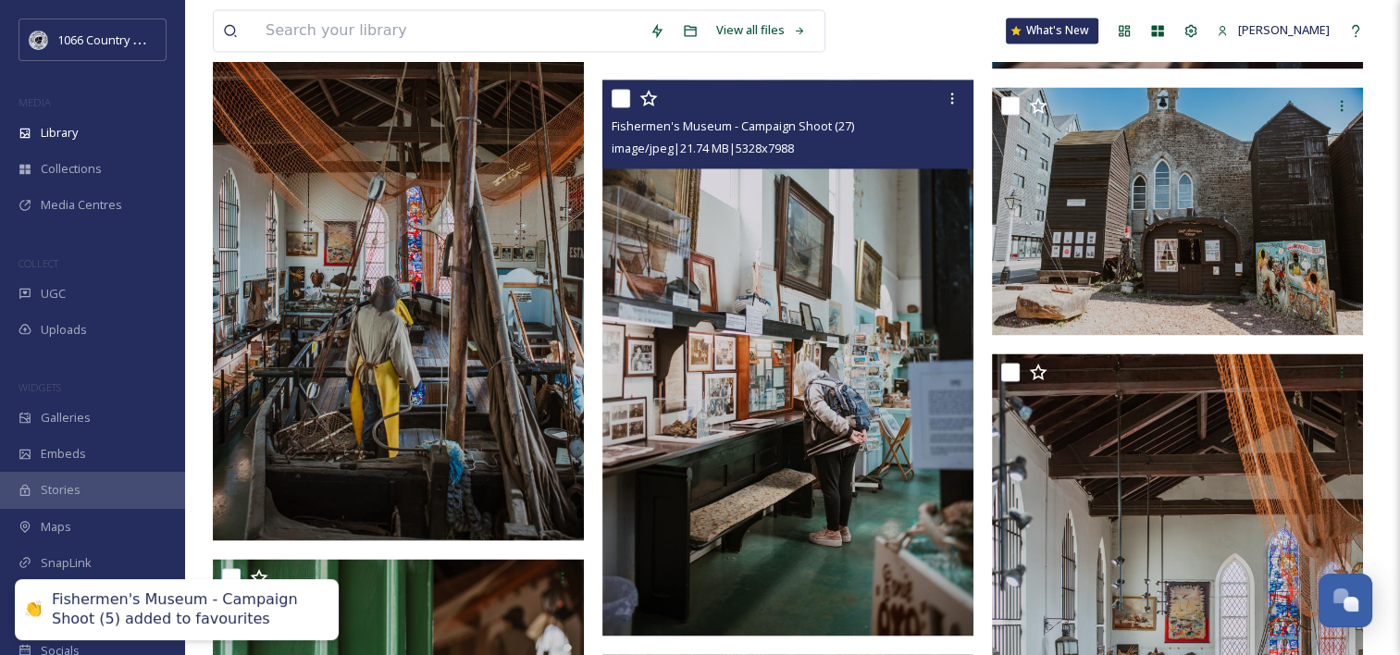
scroll to position [3240, 0]
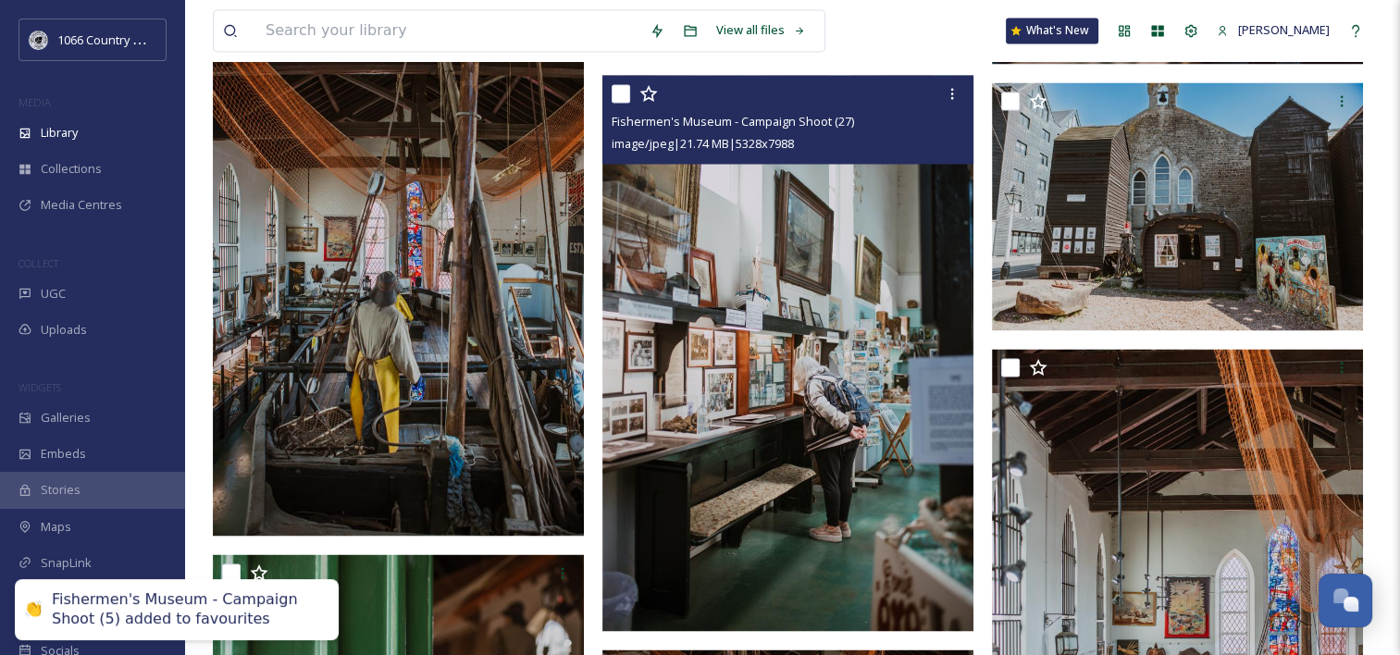
click at [648, 93] on icon at bounding box center [649, 93] width 19 height 19
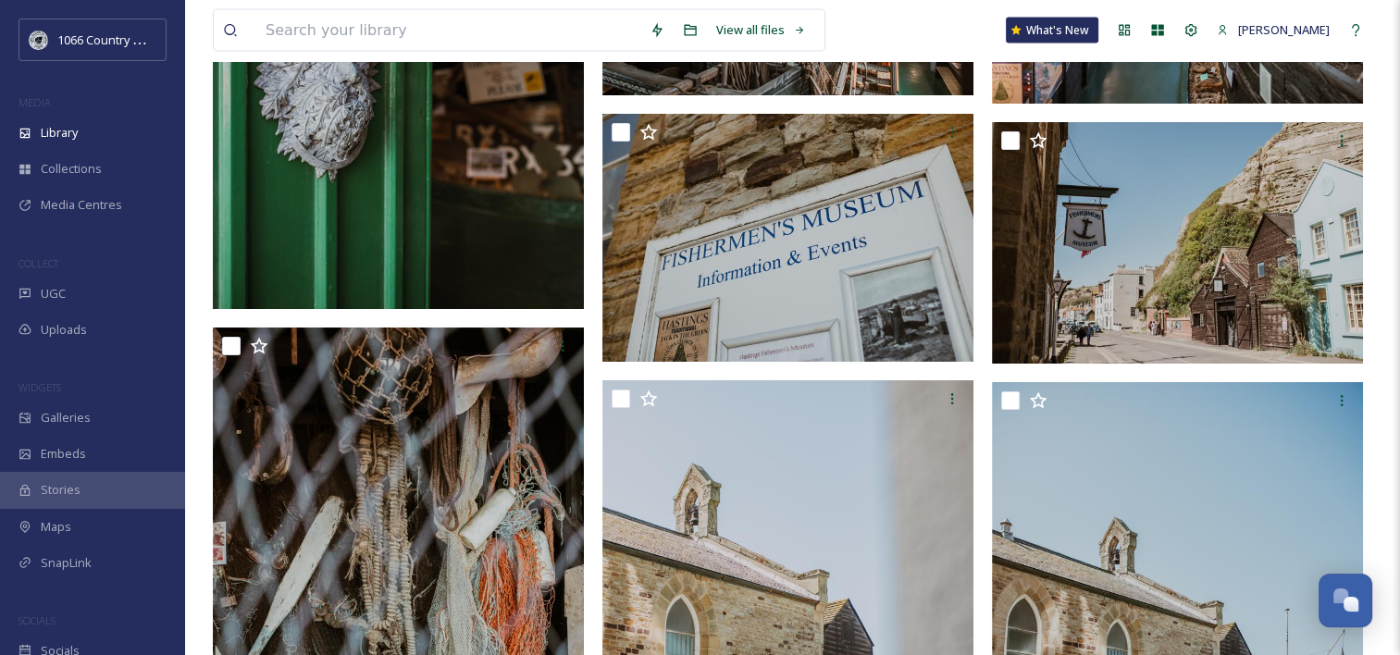
scroll to position [4073, 0]
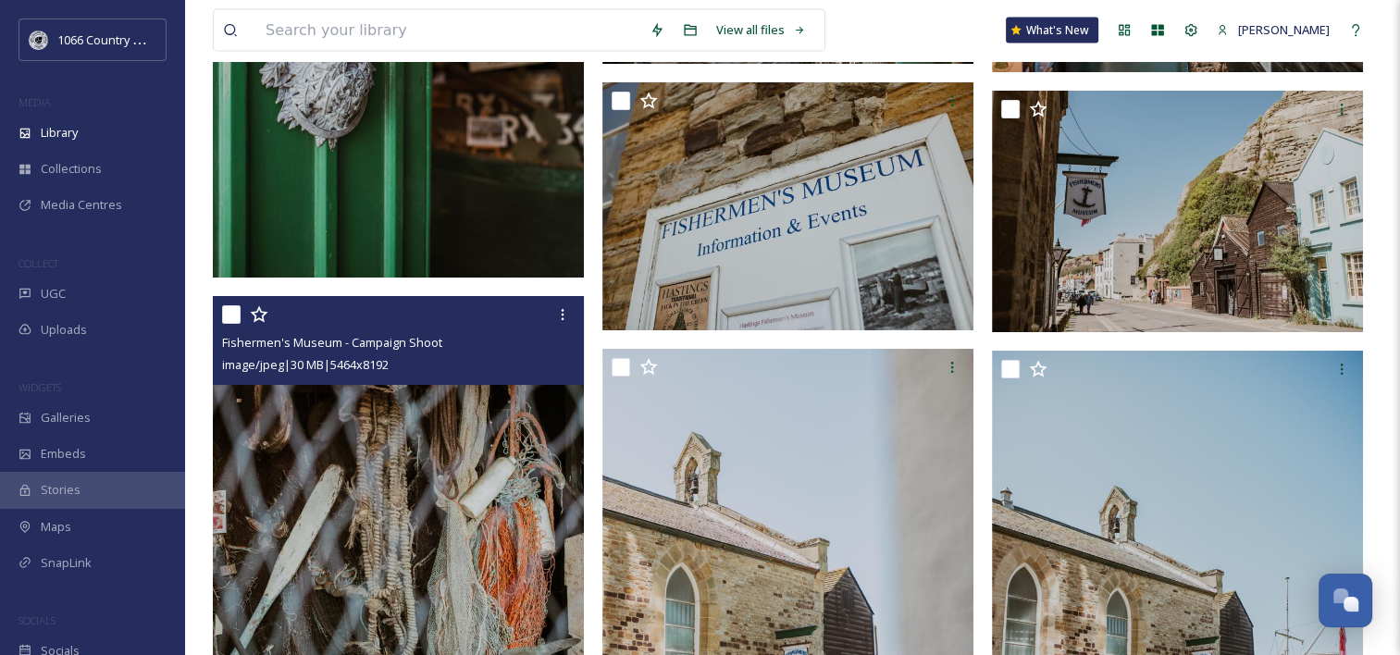
click at [263, 317] on icon at bounding box center [259, 314] width 19 height 19
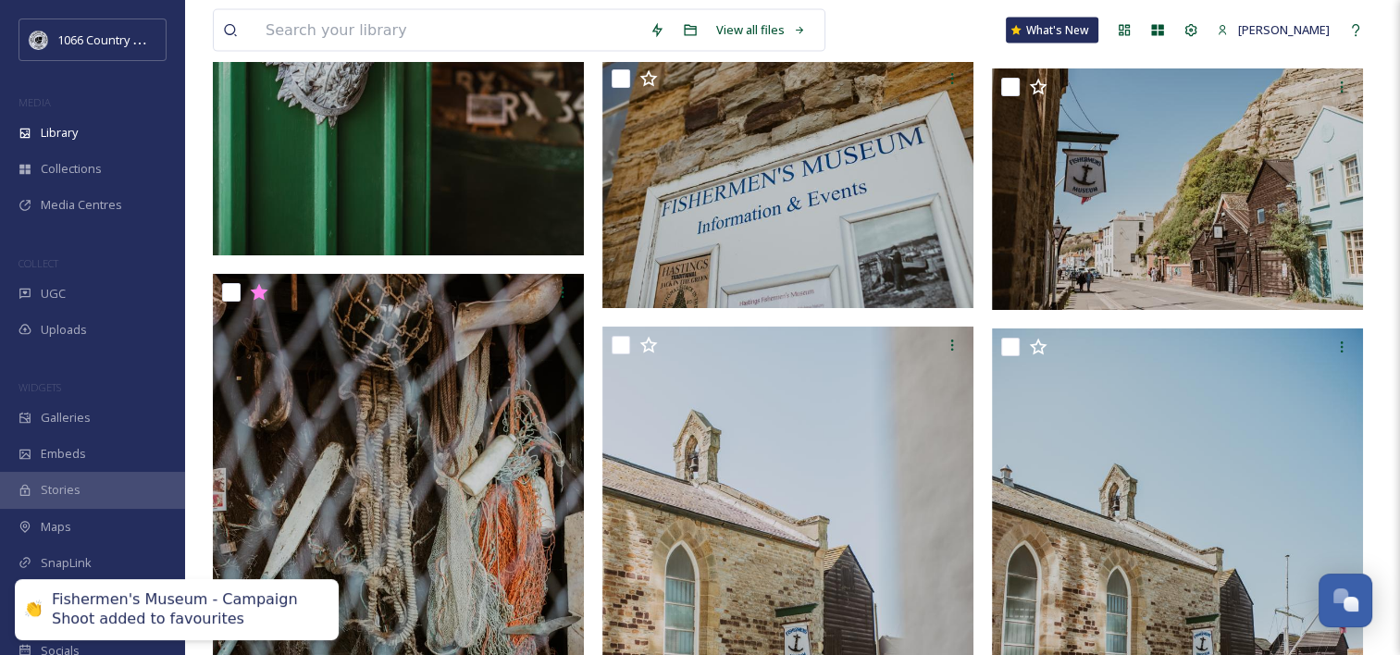
scroll to position [4350, 0]
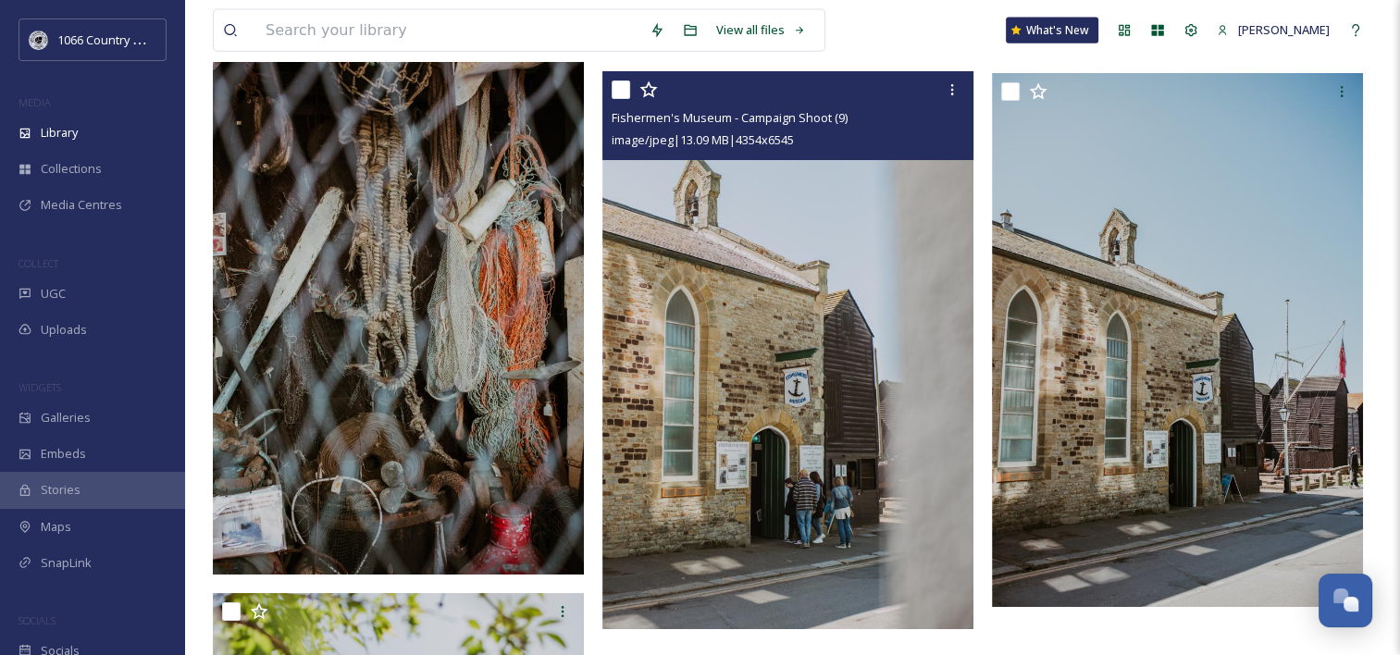
click at [651, 90] on icon at bounding box center [649, 90] width 19 height 19
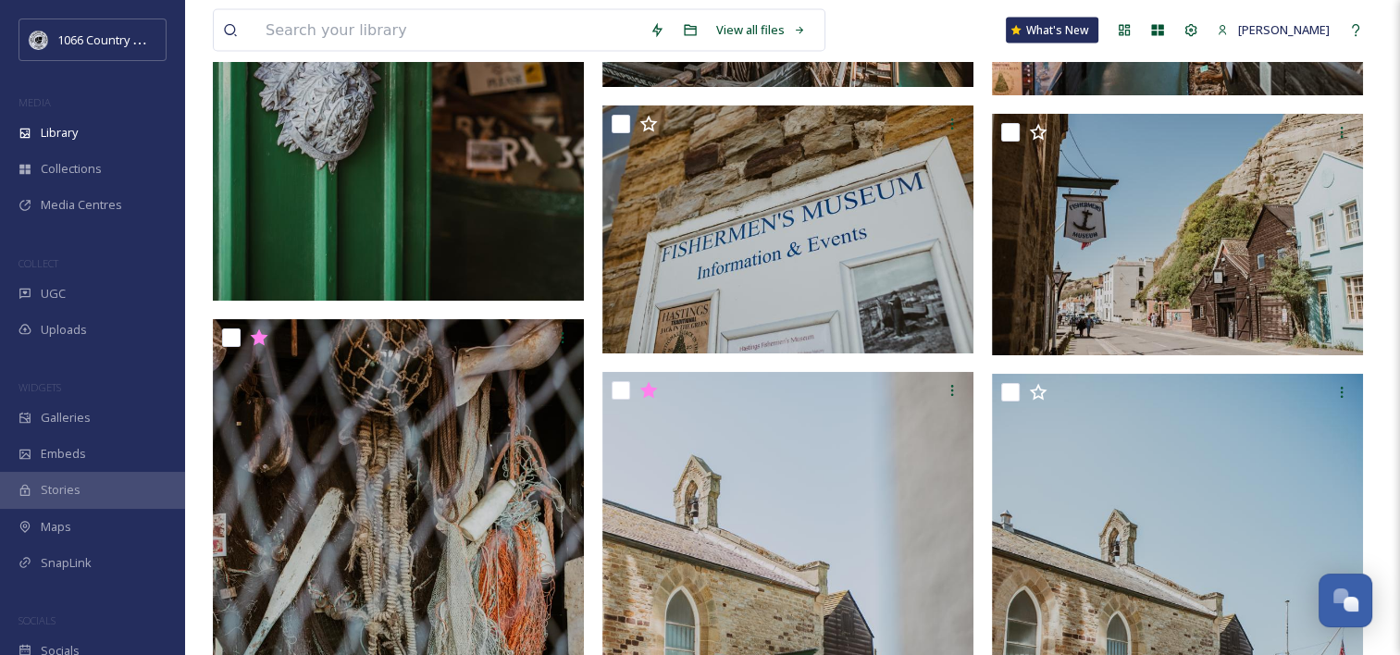
scroll to position [3995, 0]
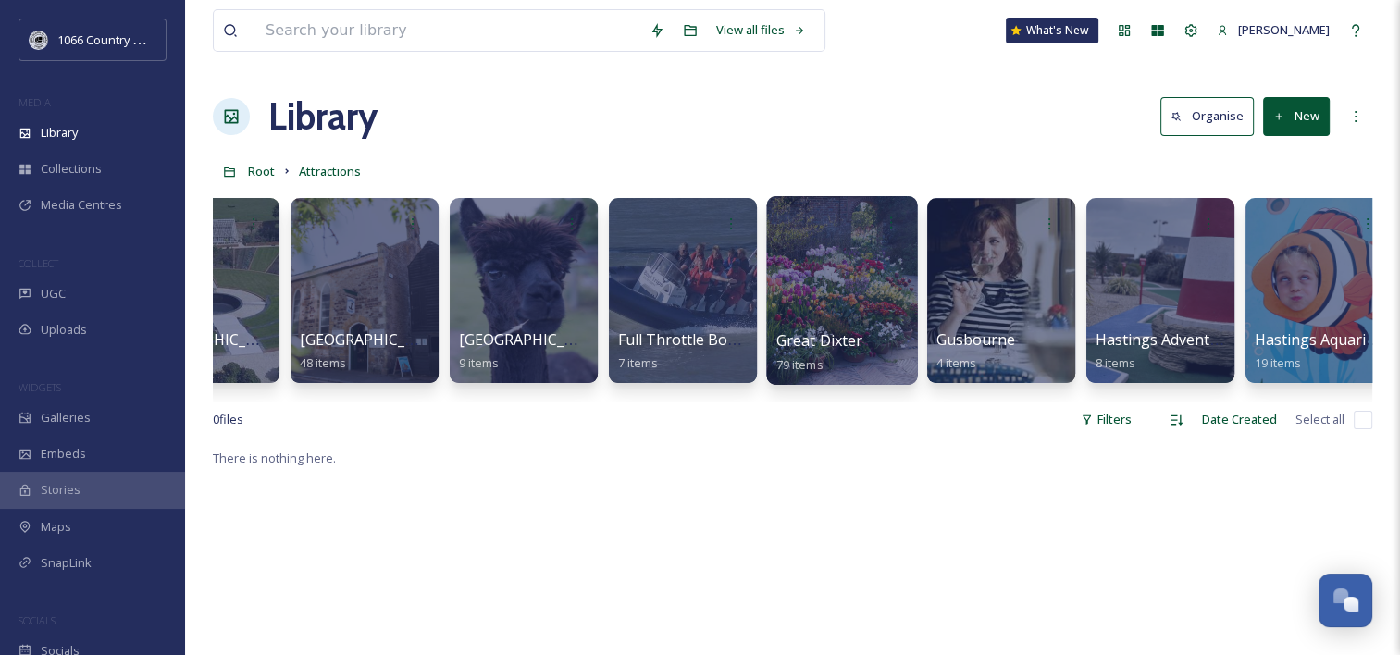
scroll to position [0, 2834]
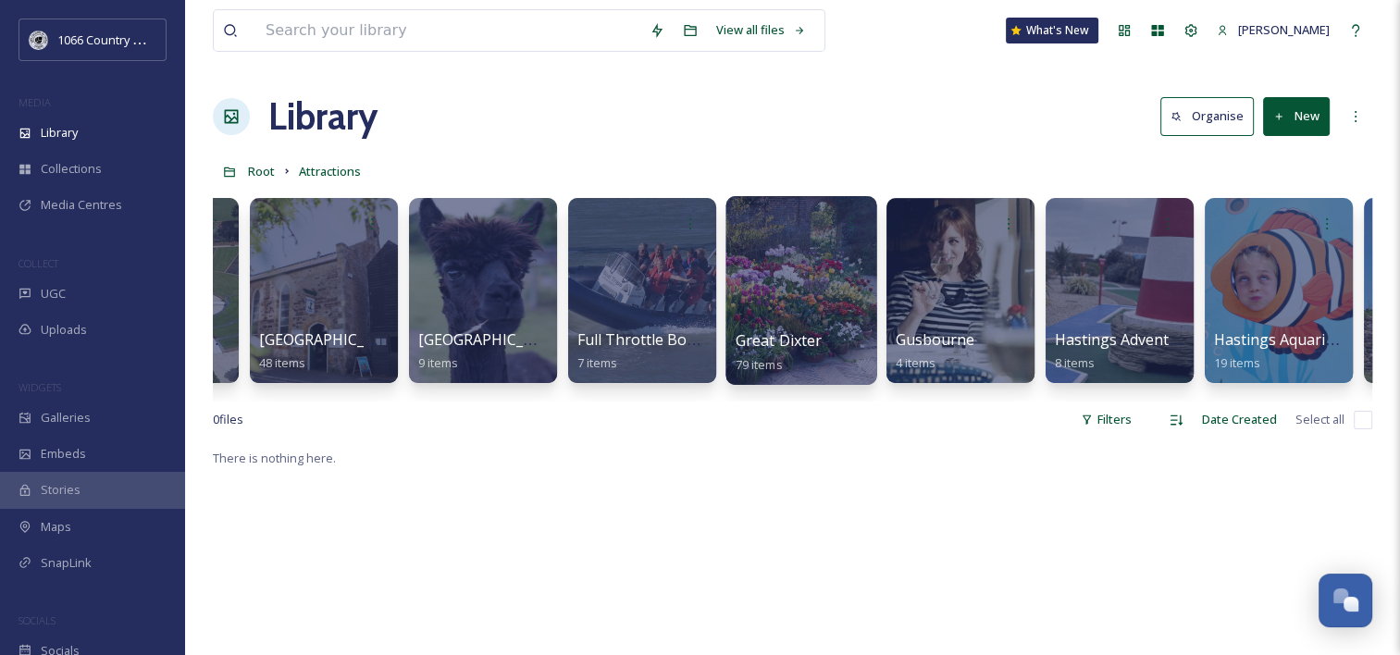
click at [797, 233] on div at bounding box center [802, 222] width 132 height 34
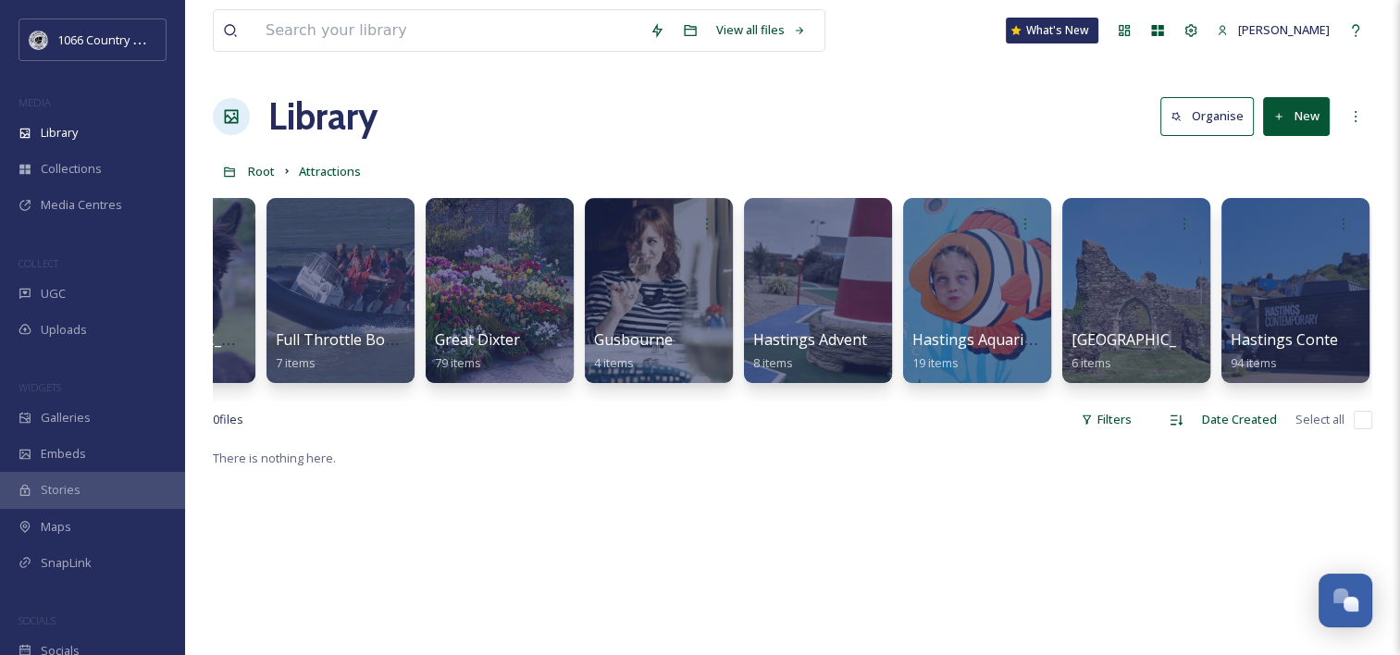
scroll to position [0, 3269]
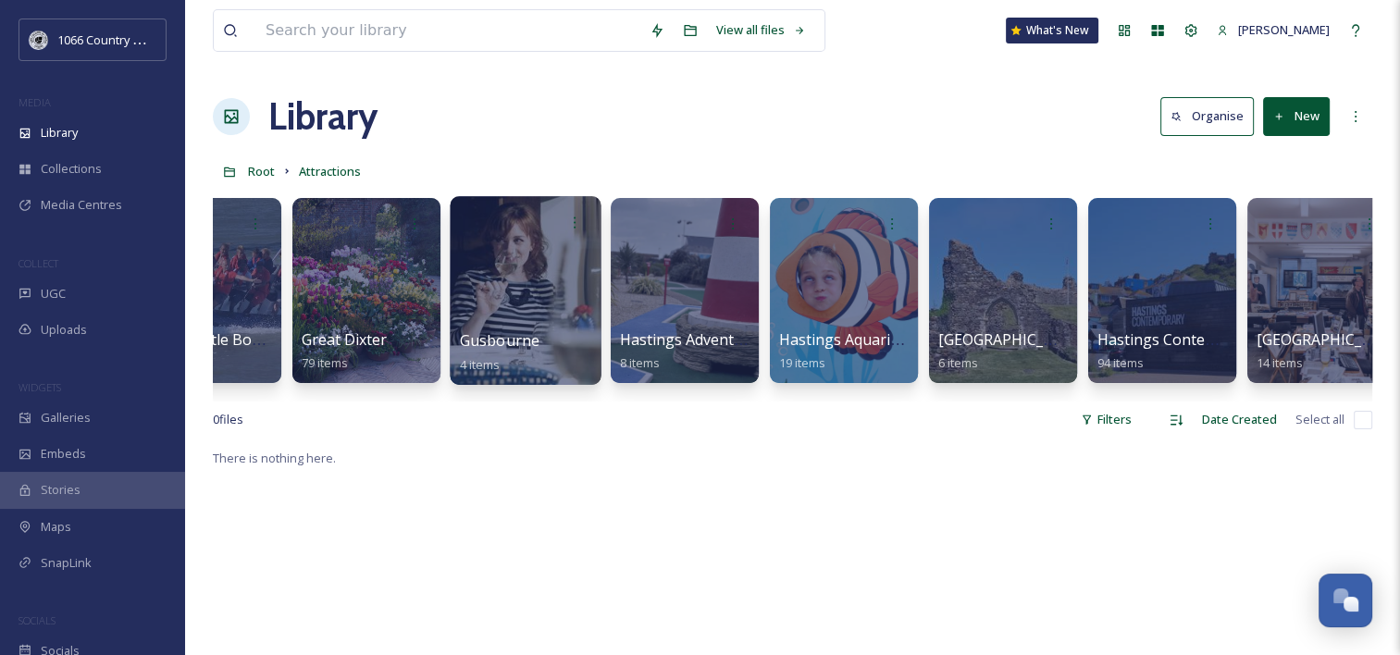
click at [530, 286] on div at bounding box center [525, 290] width 151 height 189
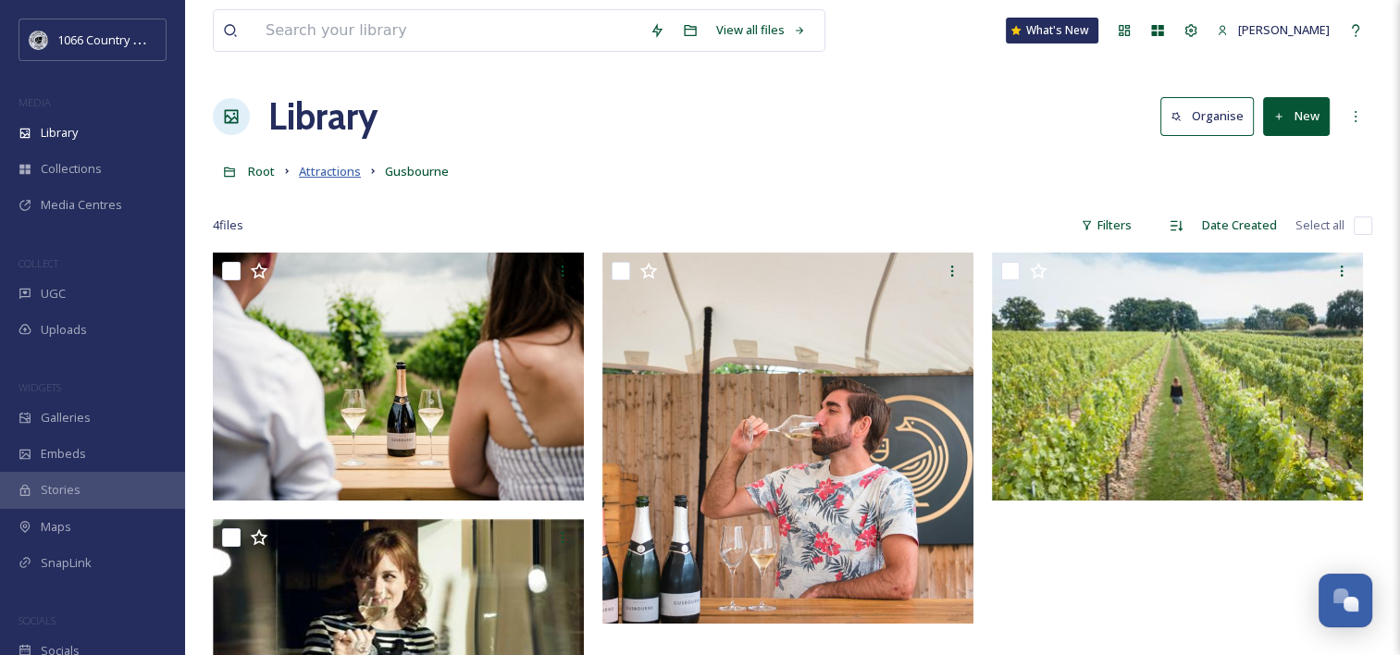
click at [344, 176] on span "Attractions" at bounding box center [330, 171] width 62 height 17
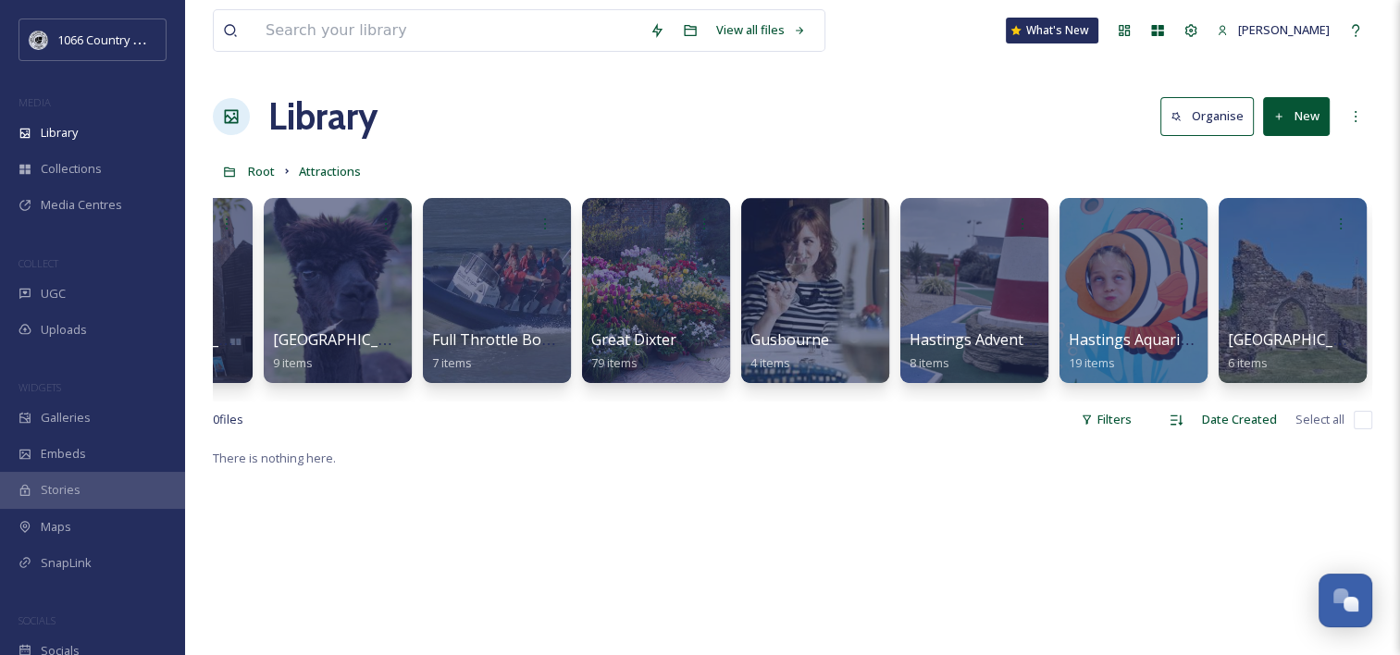
scroll to position [0, 3008]
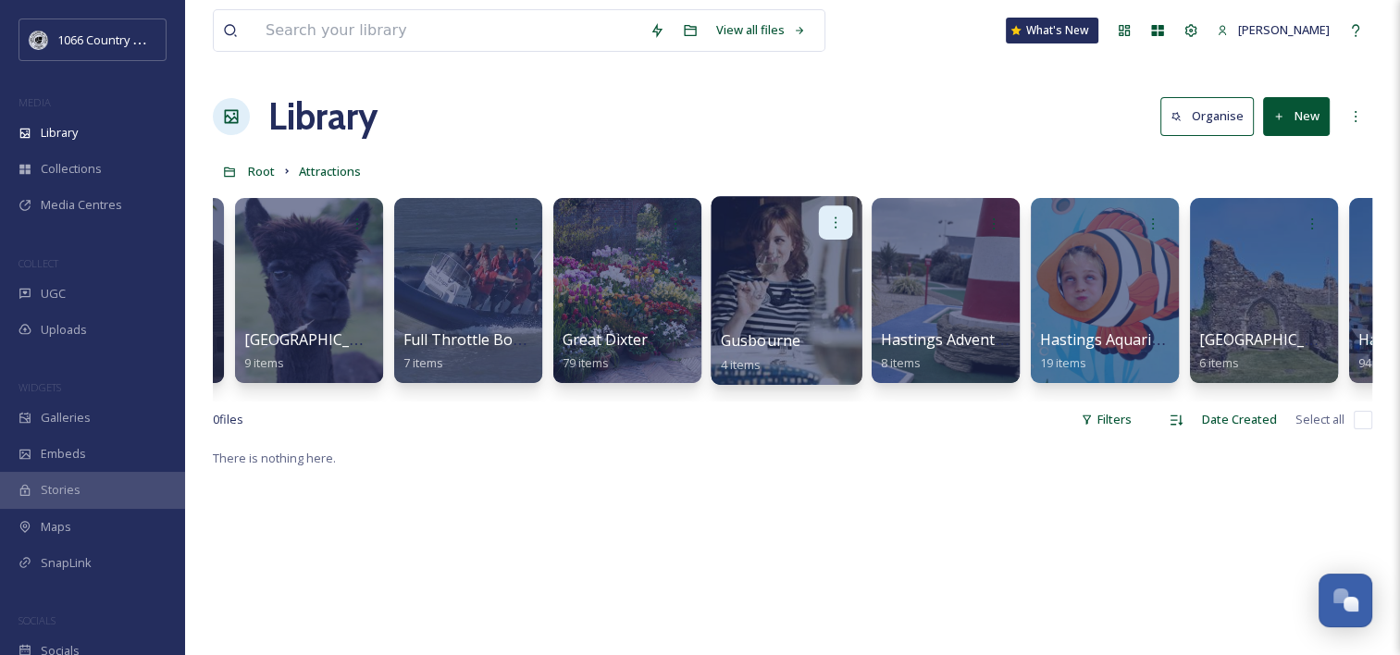
click at [845, 218] on div at bounding box center [836, 222] width 34 height 34
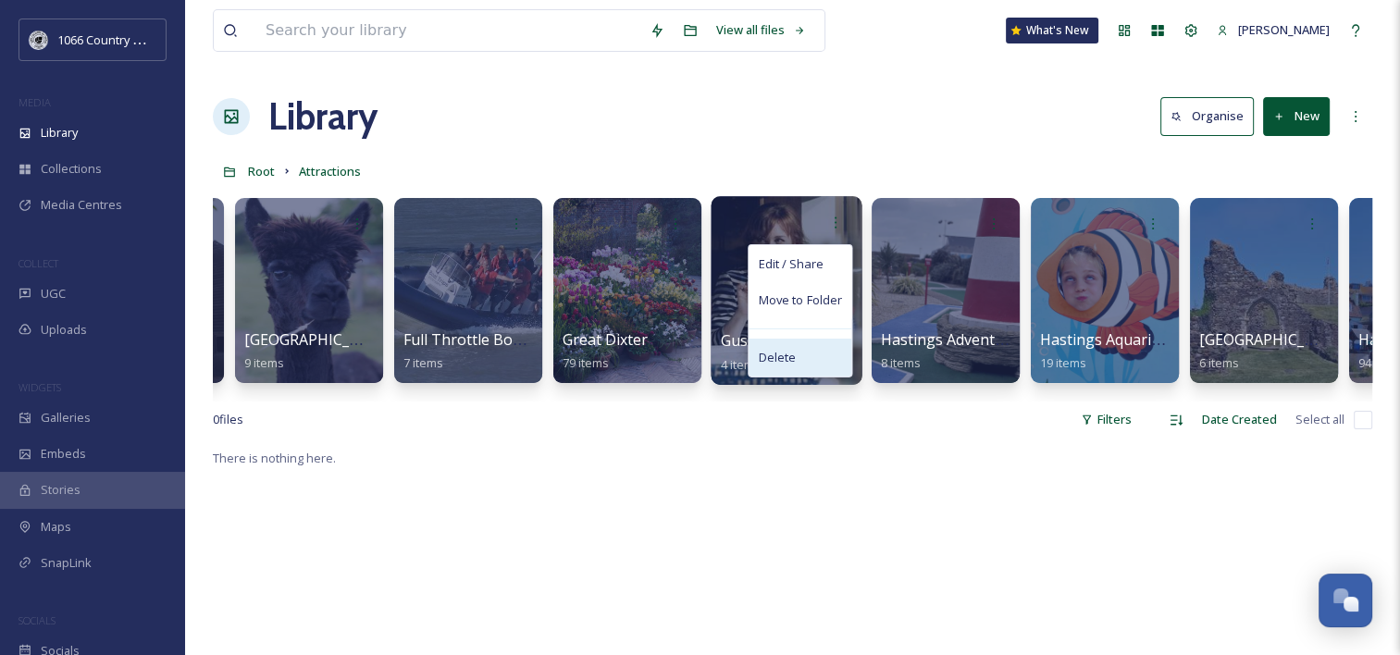
click at [774, 362] on span "Delete" at bounding box center [777, 358] width 38 height 19
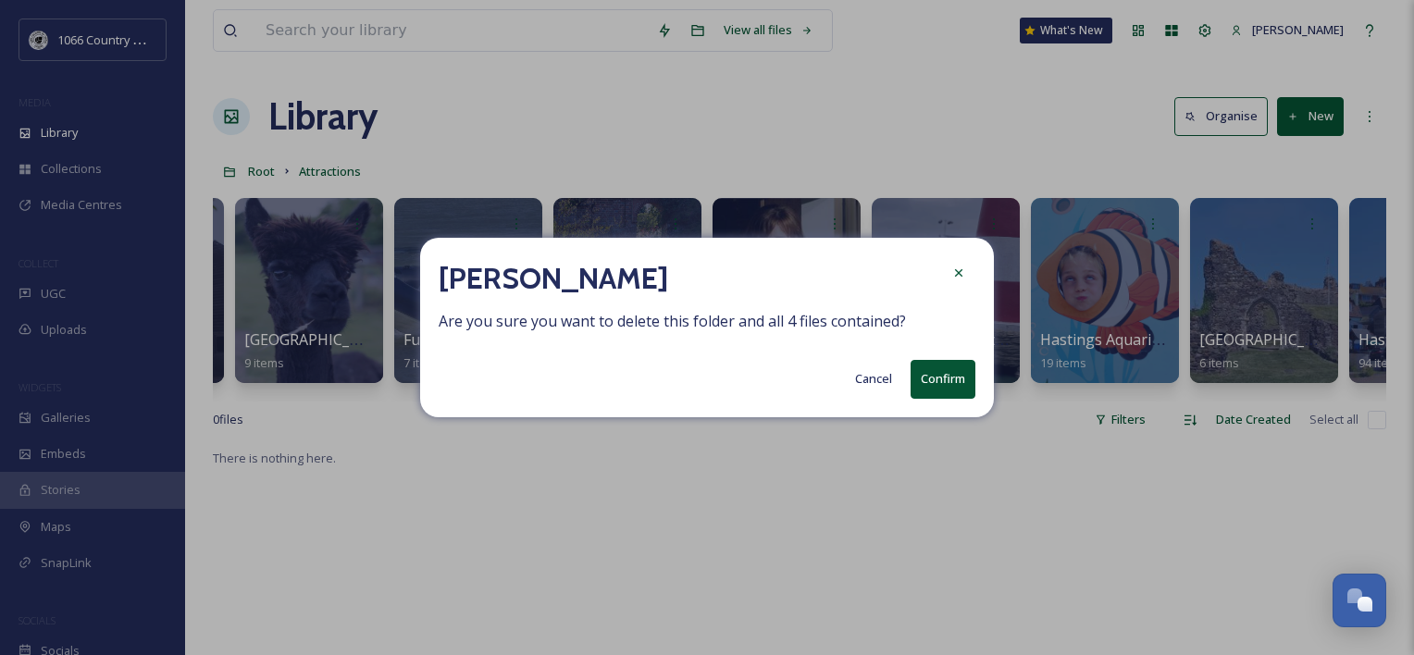
click at [923, 381] on button "Confirm" at bounding box center [943, 379] width 65 height 38
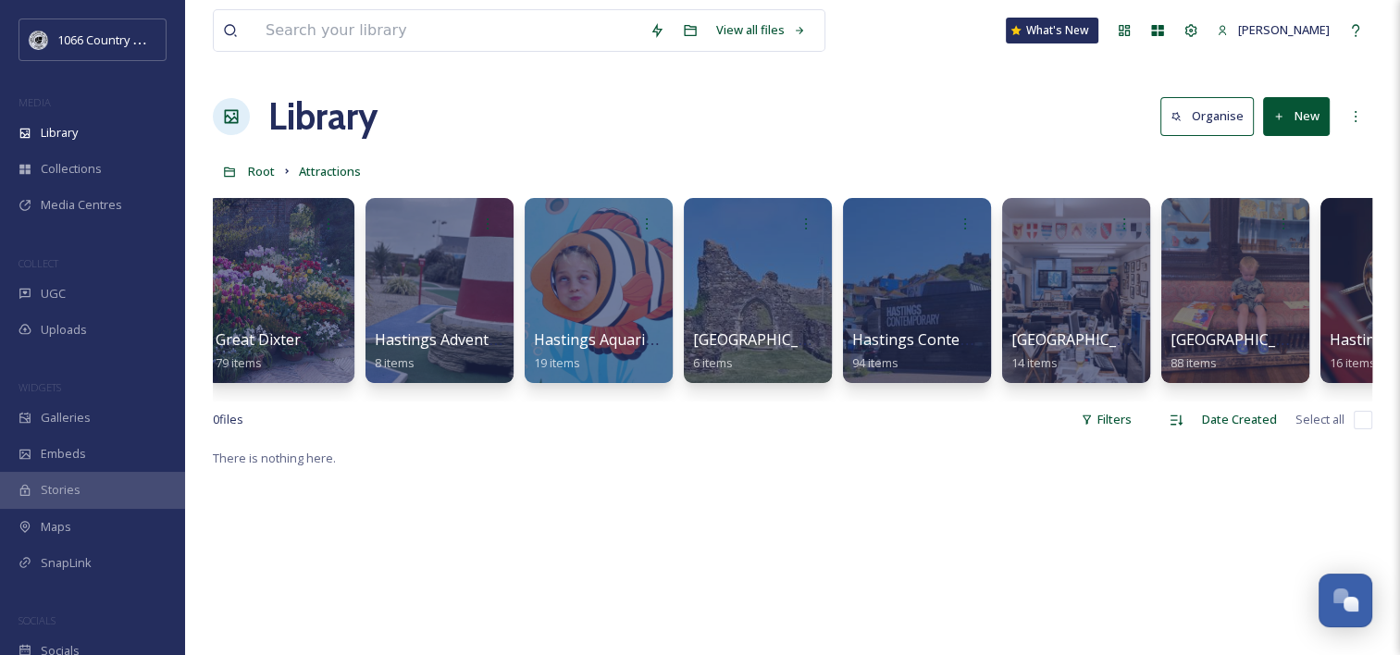
scroll to position [0, 3362]
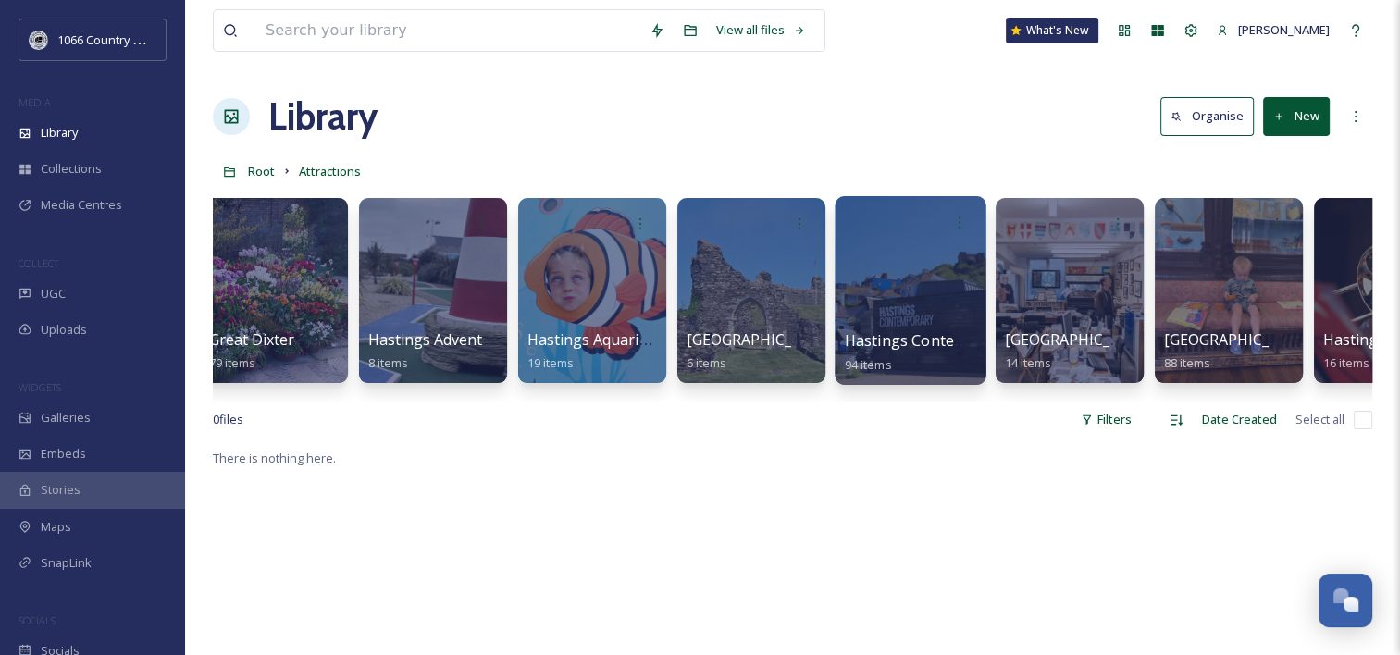
click at [924, 251] on div at bounding box center [910, 290] width 151 height 189
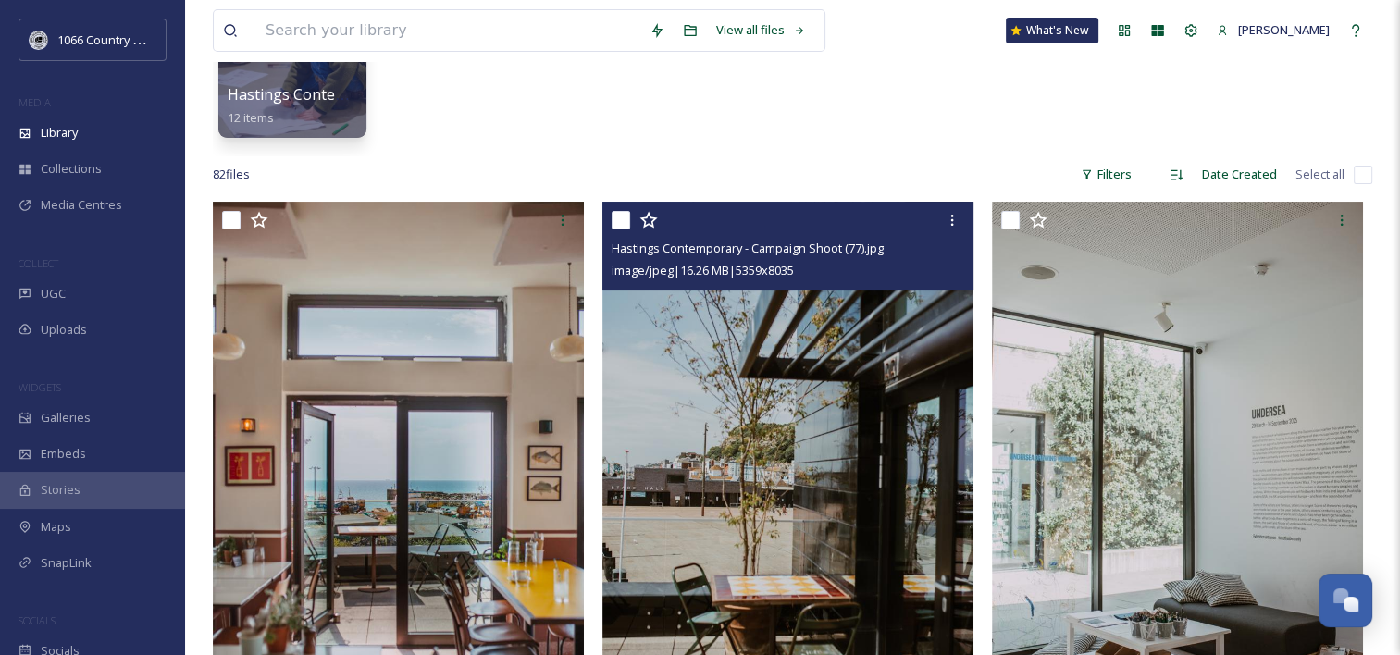
scroll to position [278, 0]
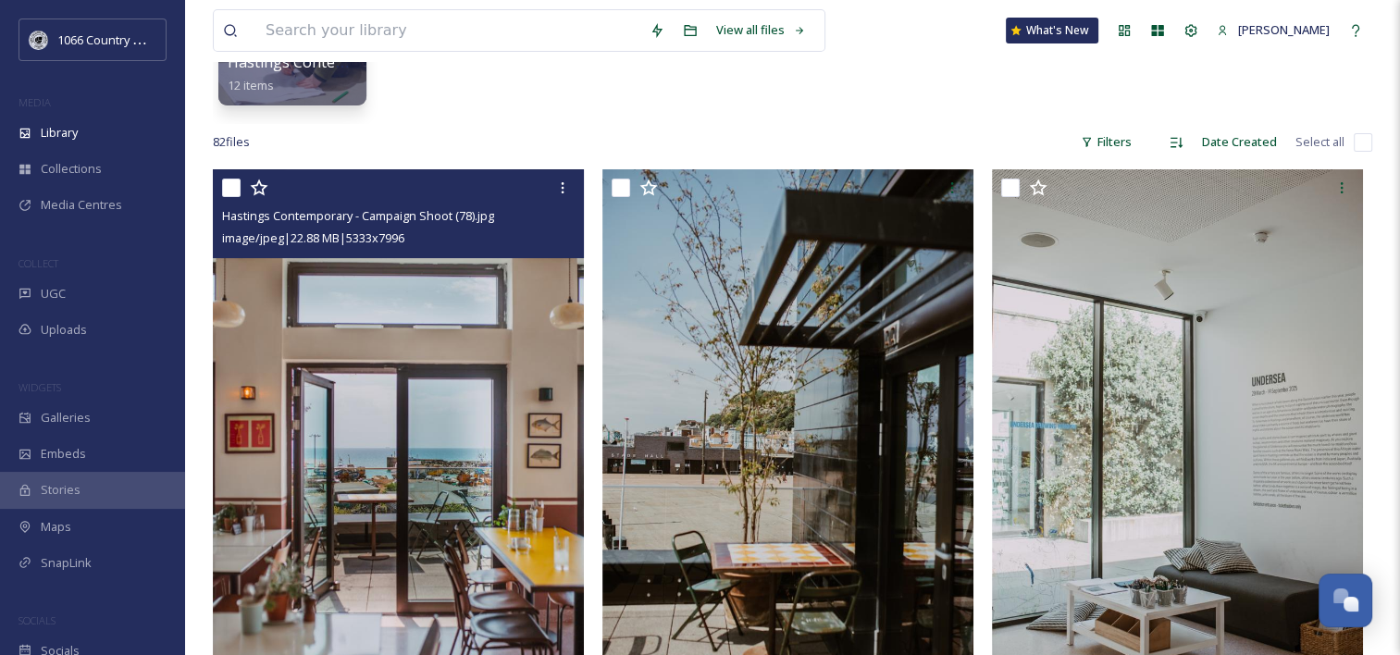
click at [261, 180] on icon at bounding box center [259, 188] width 19 height 19
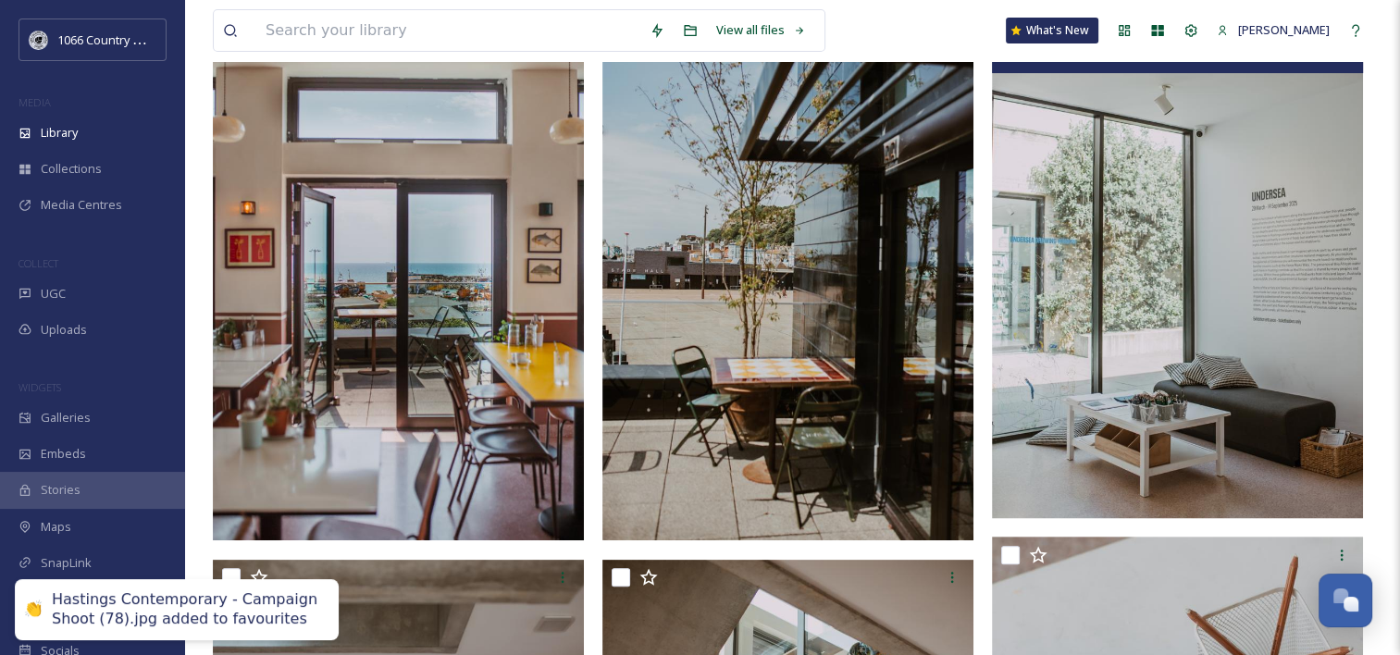
scroll to position [370, 0]
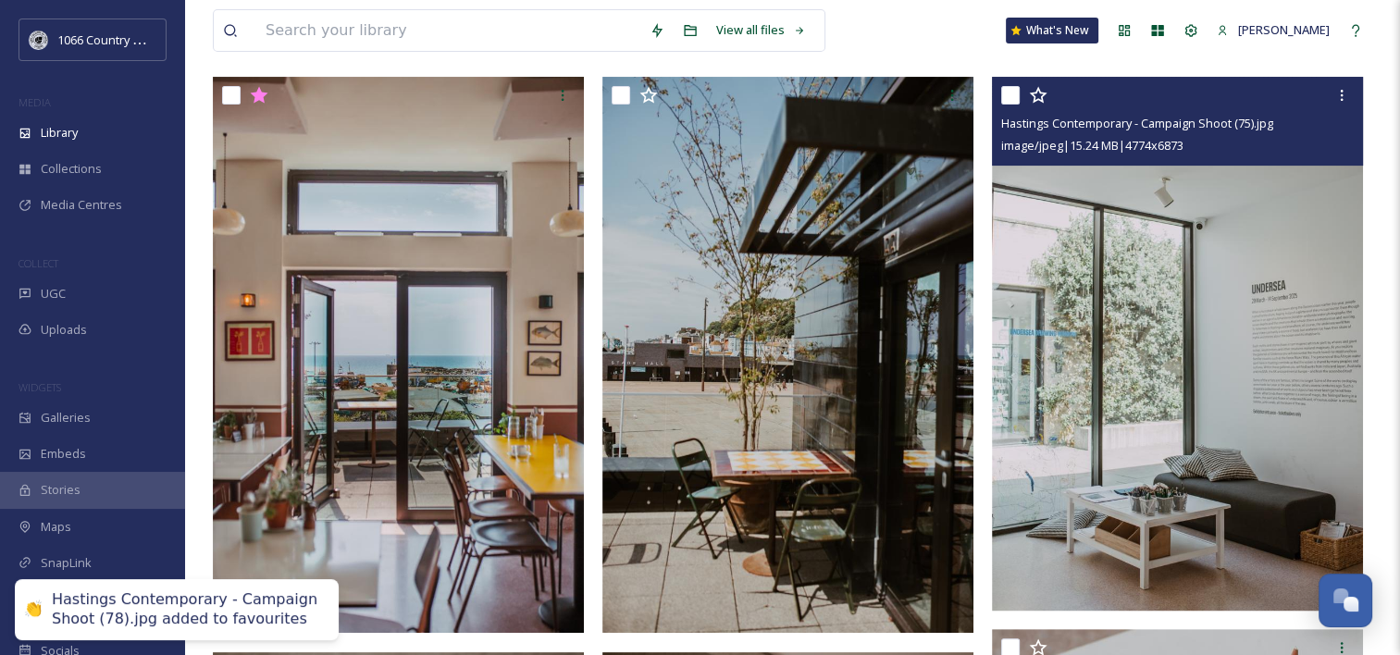
click at [1043, 94] on icon at bounding box center [1038, 95] width 18 height 17
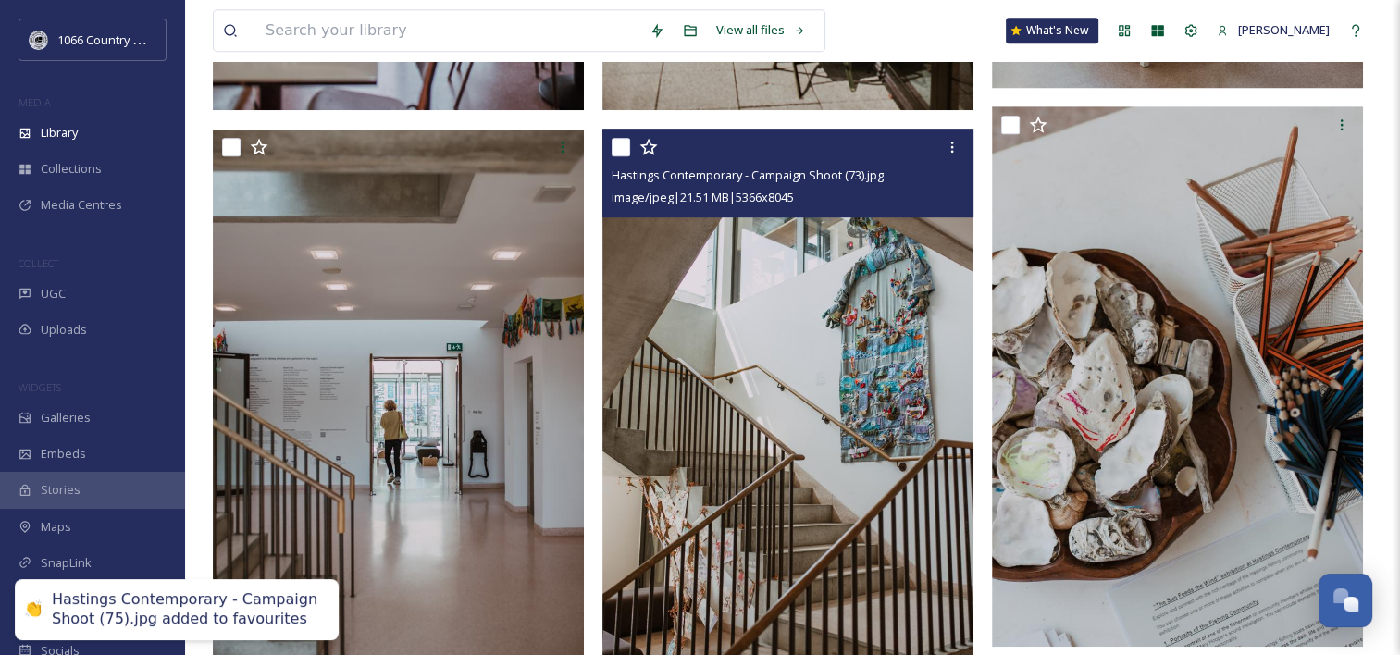
scroll to position [926, 0]
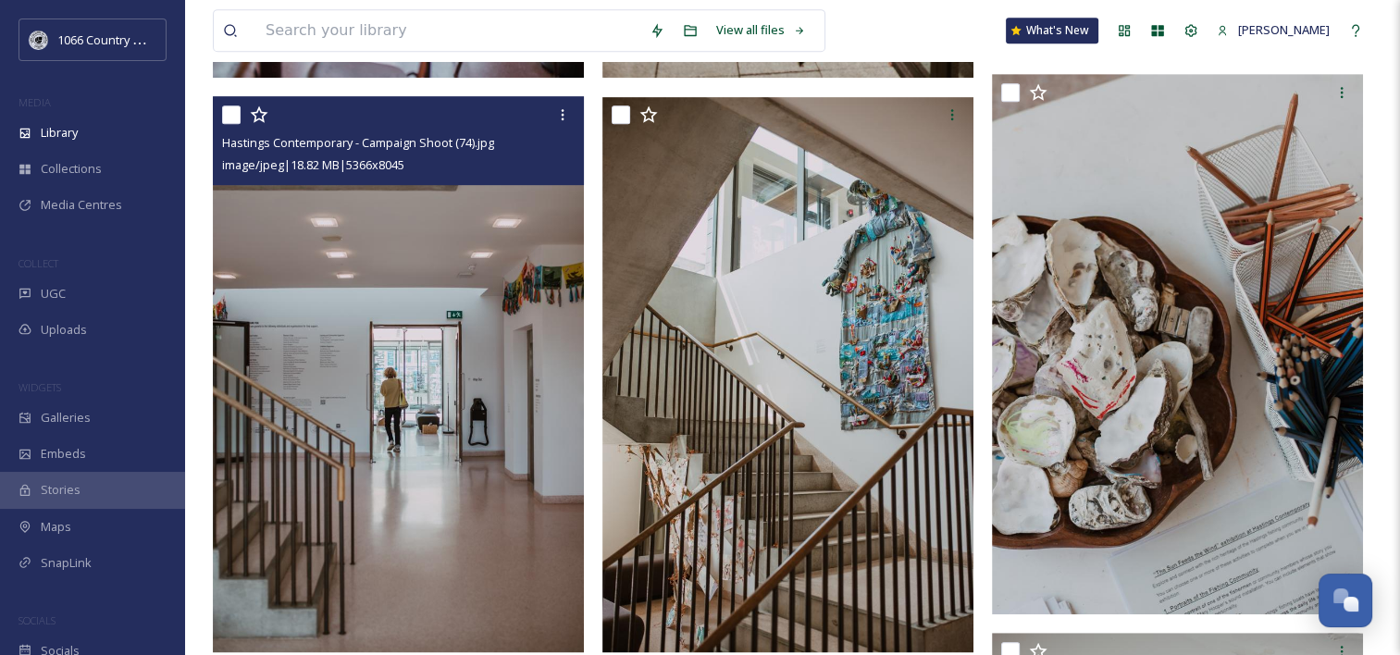
click at [255, 108] on icon at bounding box center [259, 115] width 19 height 19
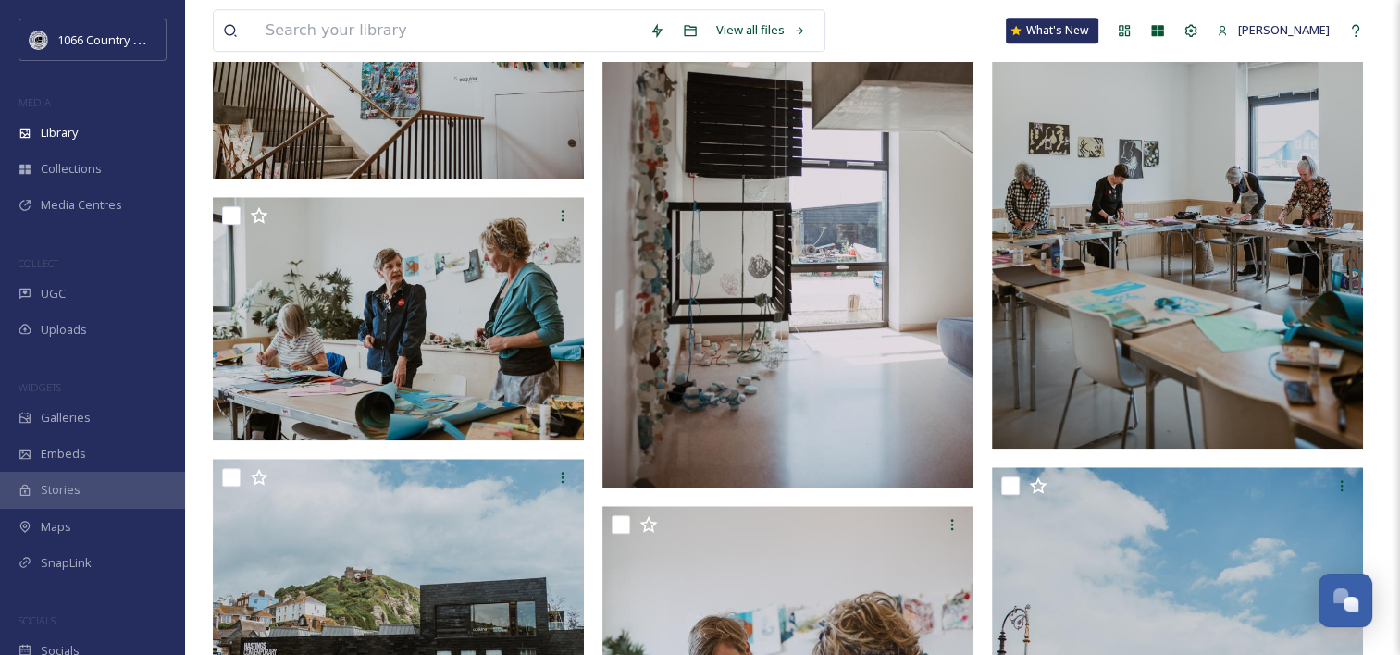
scroll to position [1481, 0]
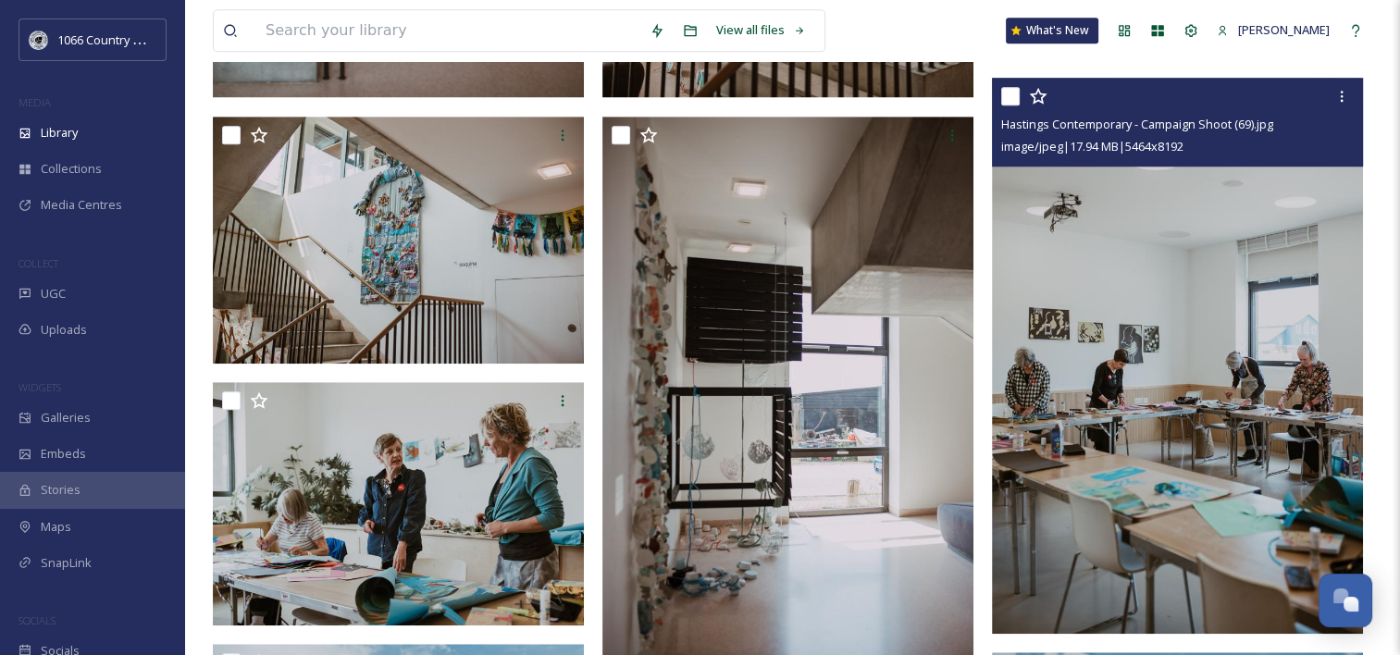
click at [1046, 99] on icon at bounding box center [1038, 96] width 19 height 19
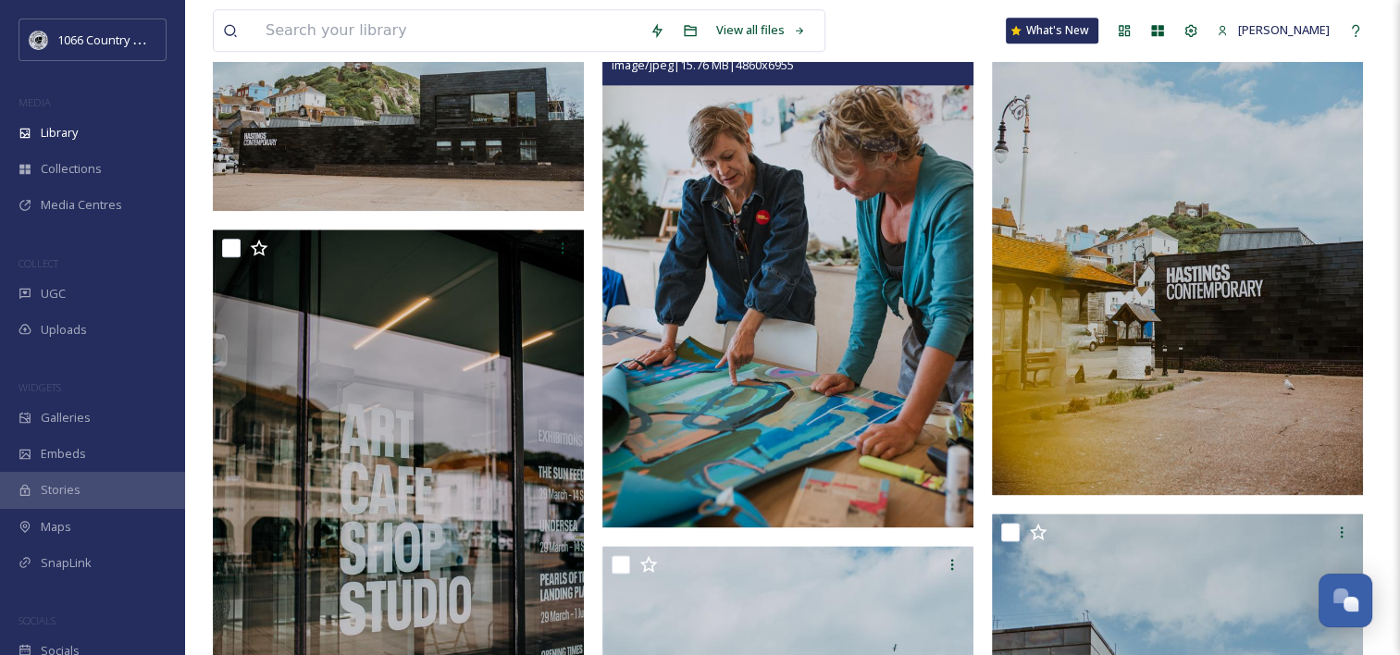
scroll to position [2314, 0]
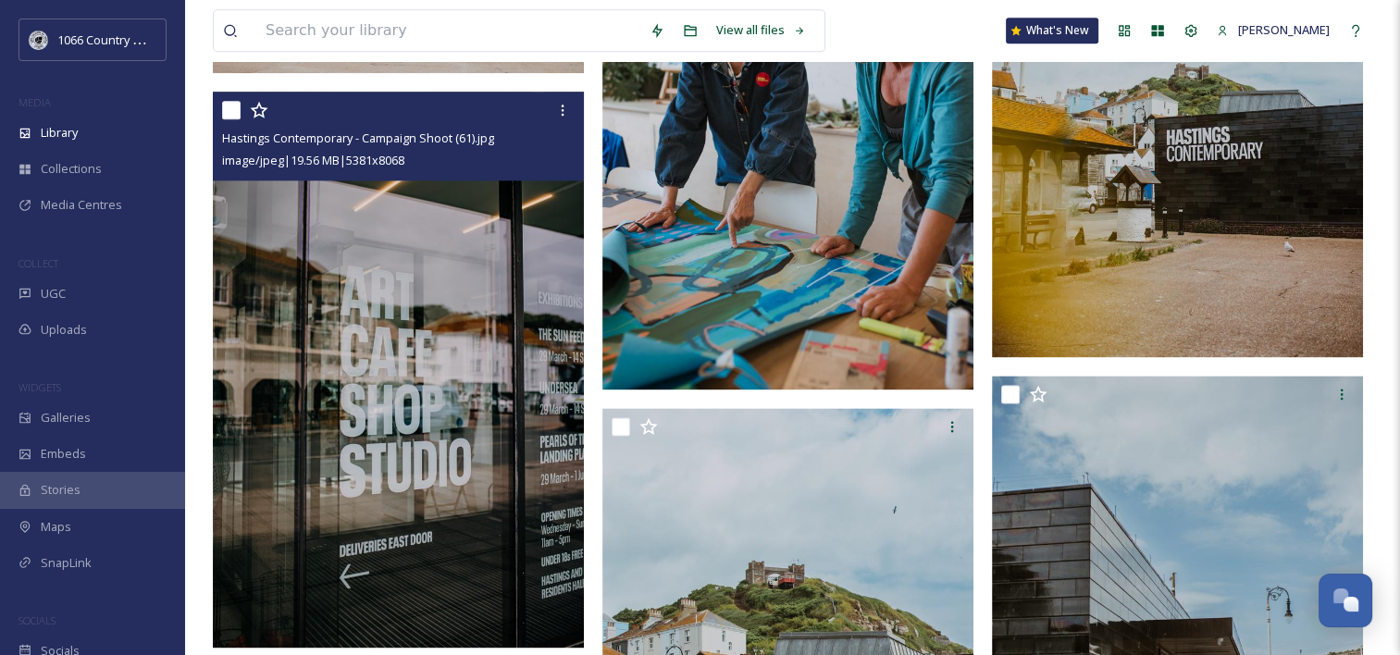
click at [262, 101] on icon at bounding box center [259, 110] width 19 height 19
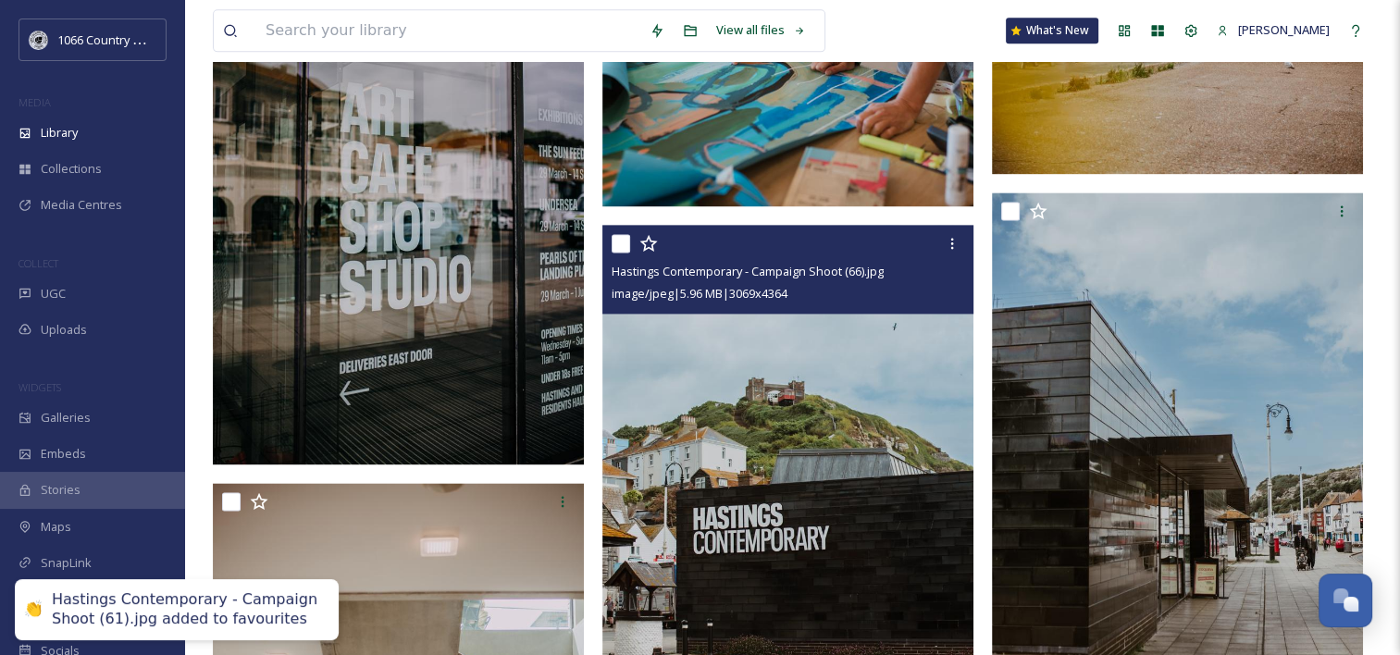
scroll to position [2592, 0]
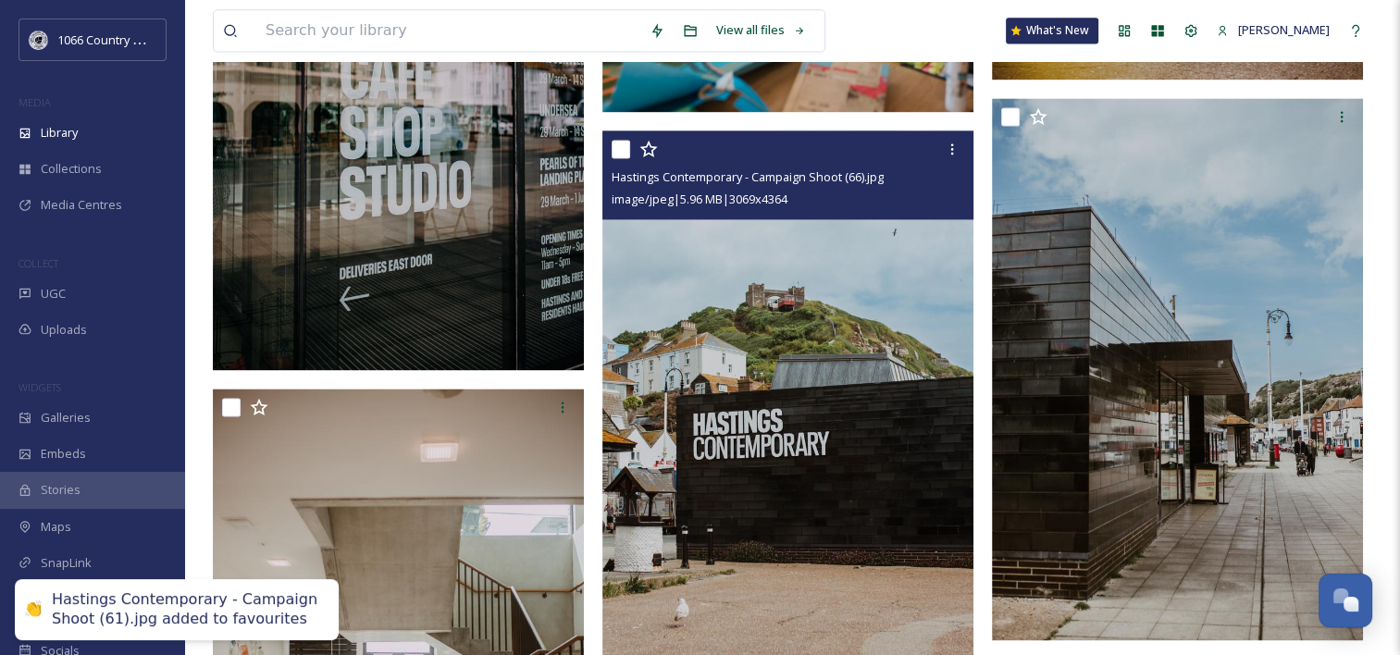
click at [655, 153] on icon at bounding box center [649, 149] width 19 height 19
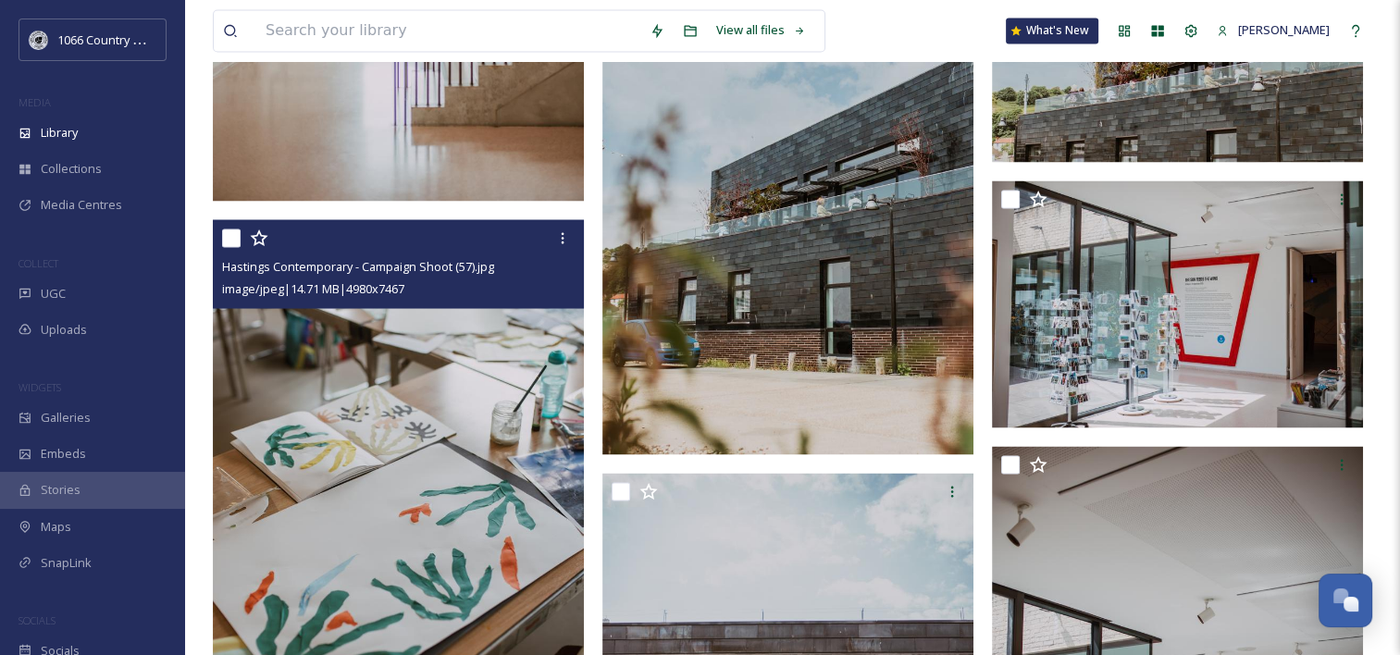
scroll to position [3425, 0]
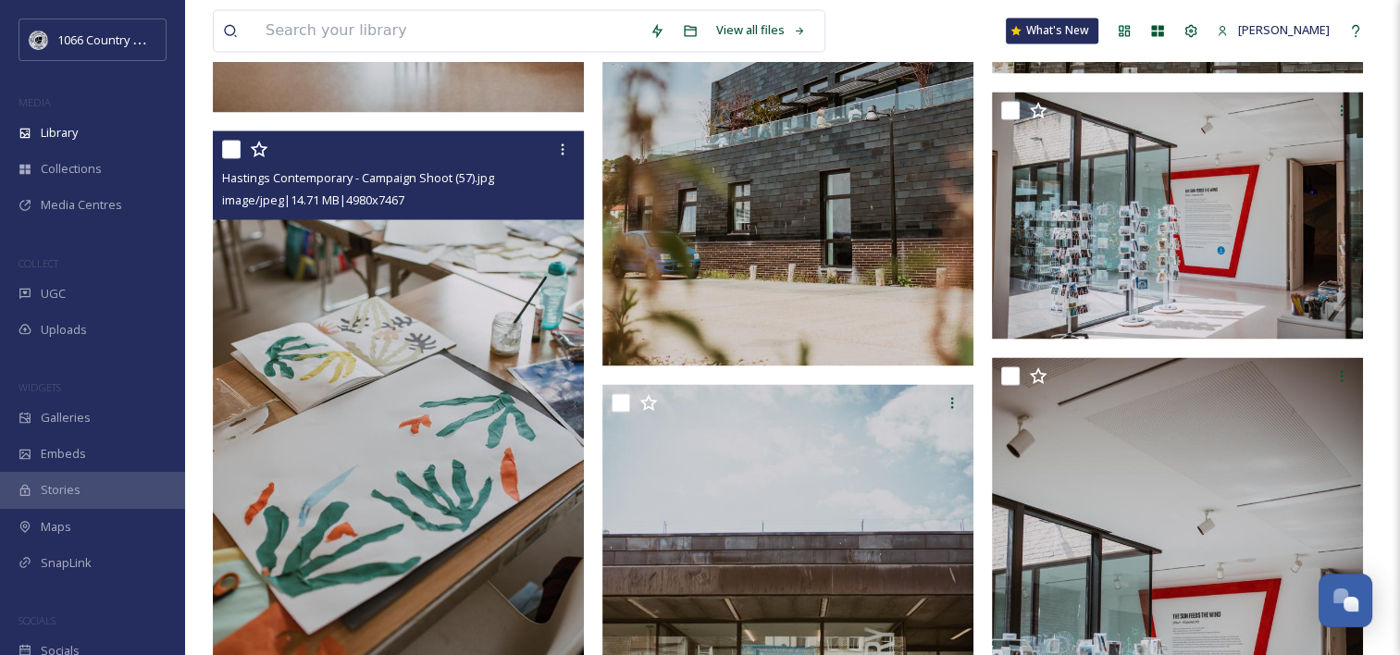
click at [258, 150] on icon at bounding box center [259, 149] width 19 height 19
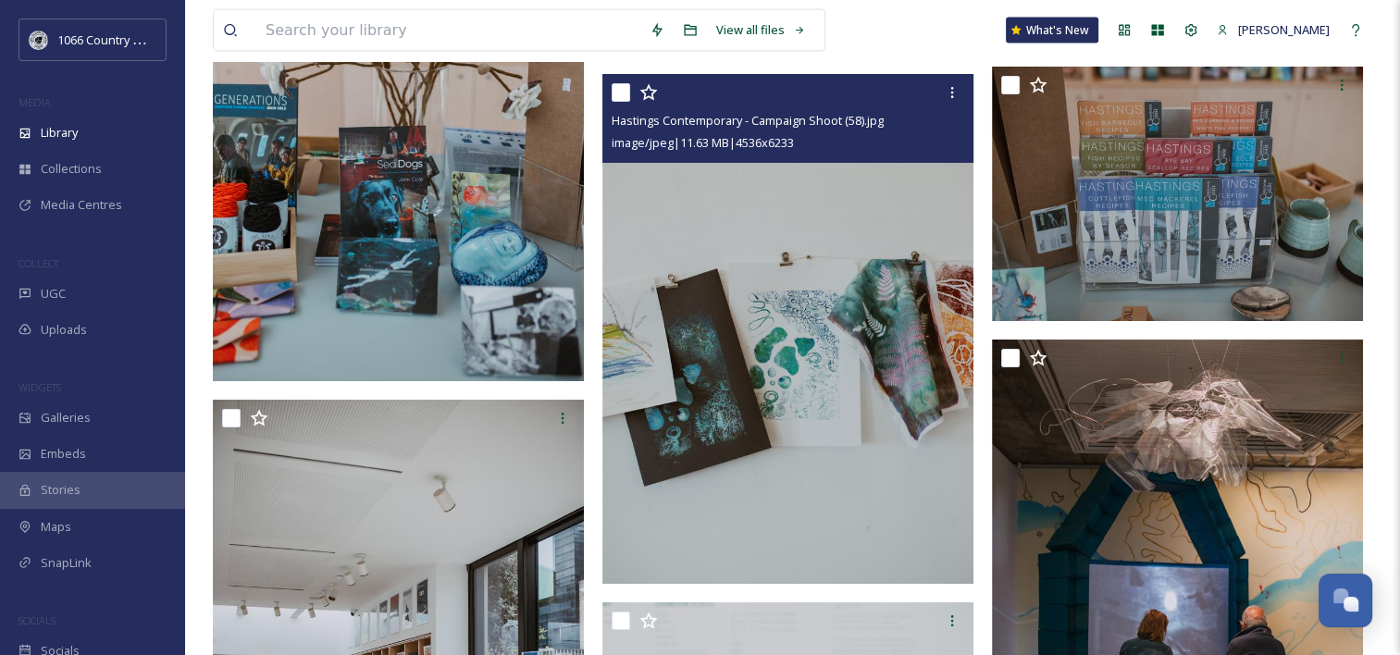
scroll to position [4258, 0]
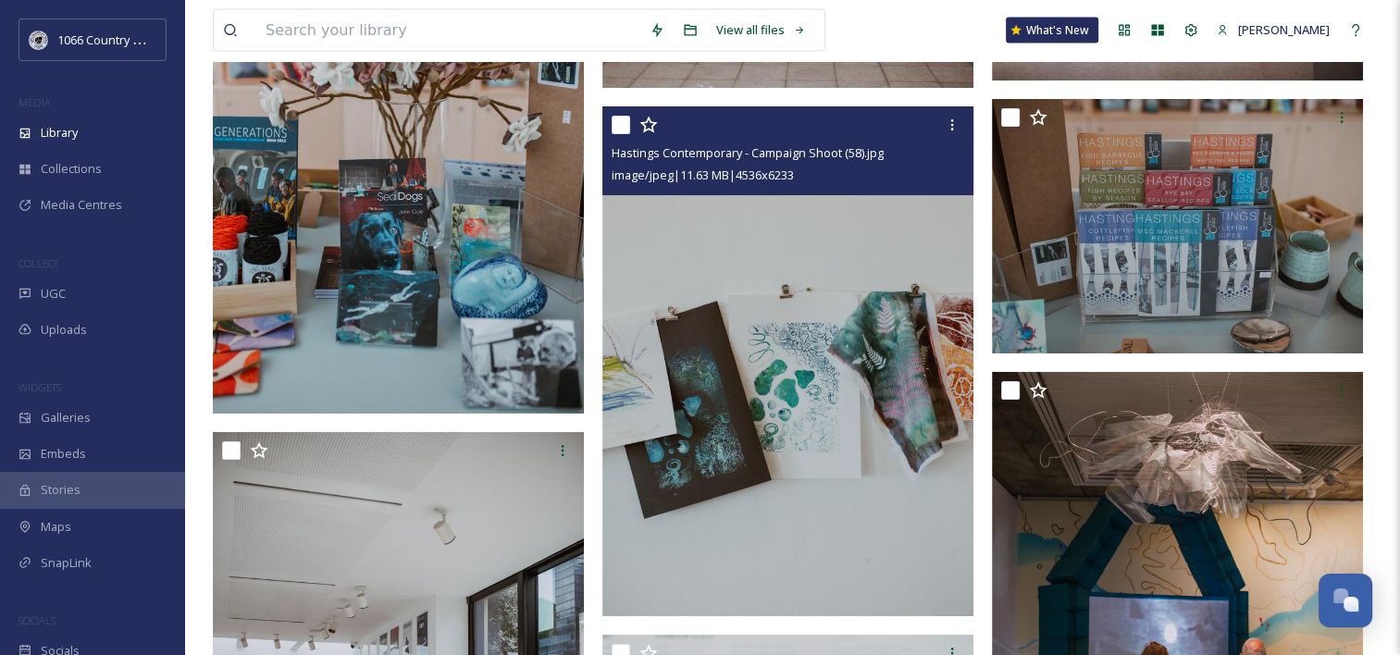
click at [651, 127] on icon at bounding box center [649, 125] width 19 height 19
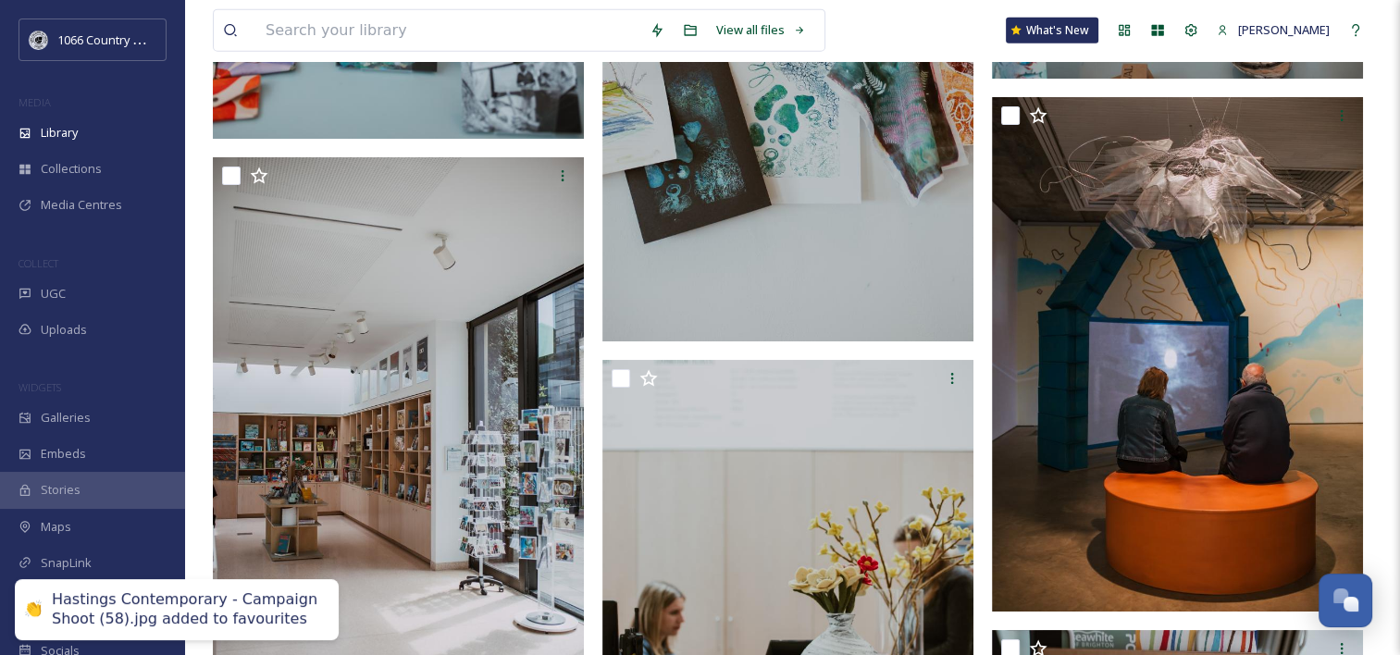
scroll to position [4536, 0]
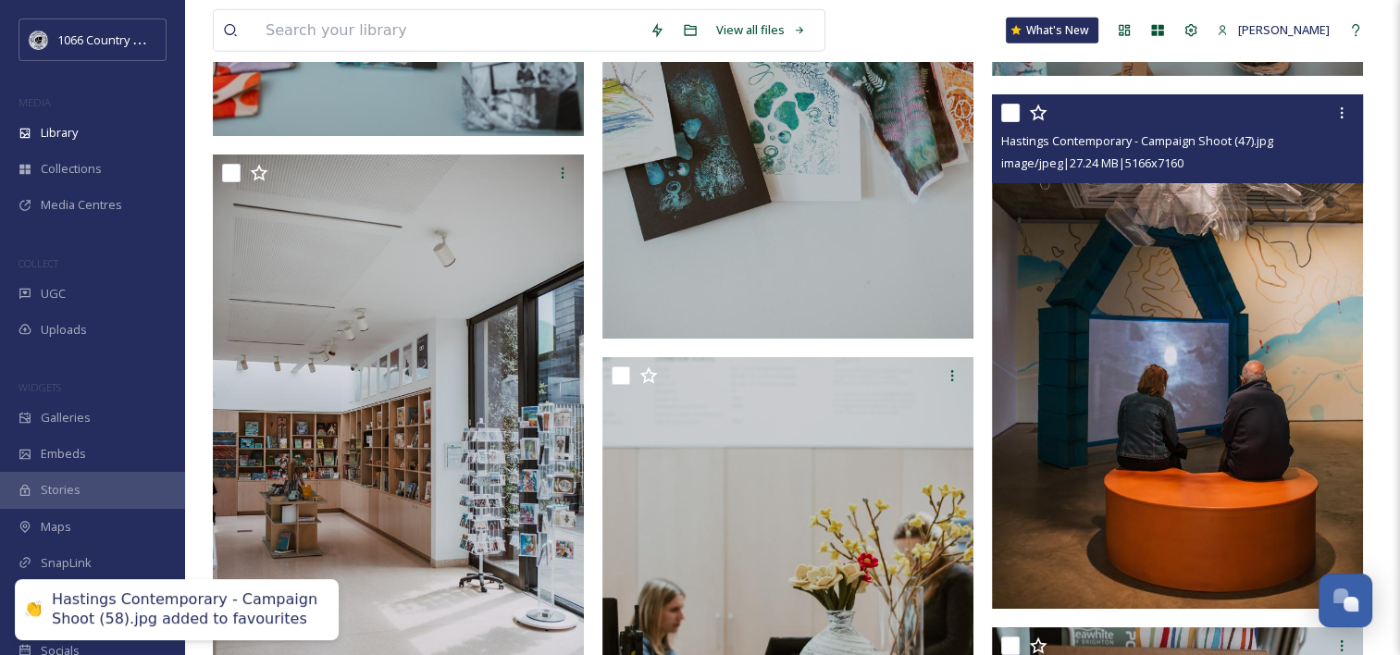
click at [1041, 118] on icon at bounding box center [1038, 113] width 18 height 17
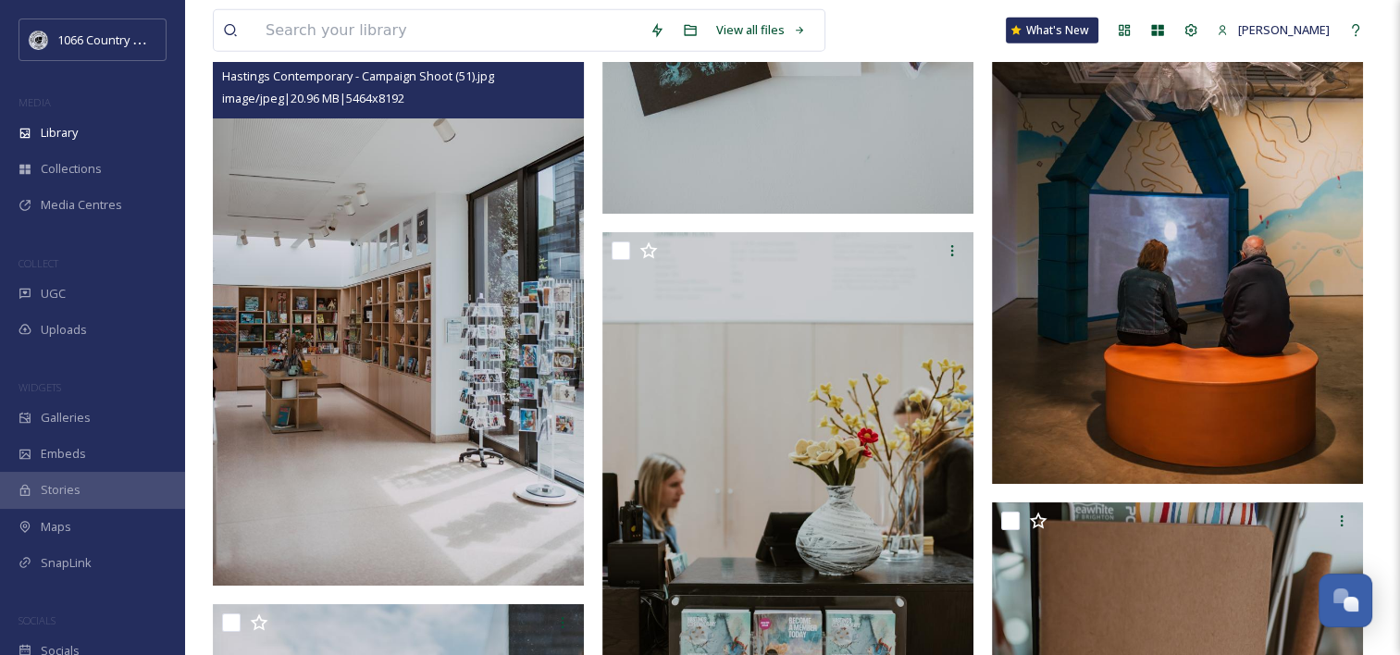
scroll to position [4628, 0]
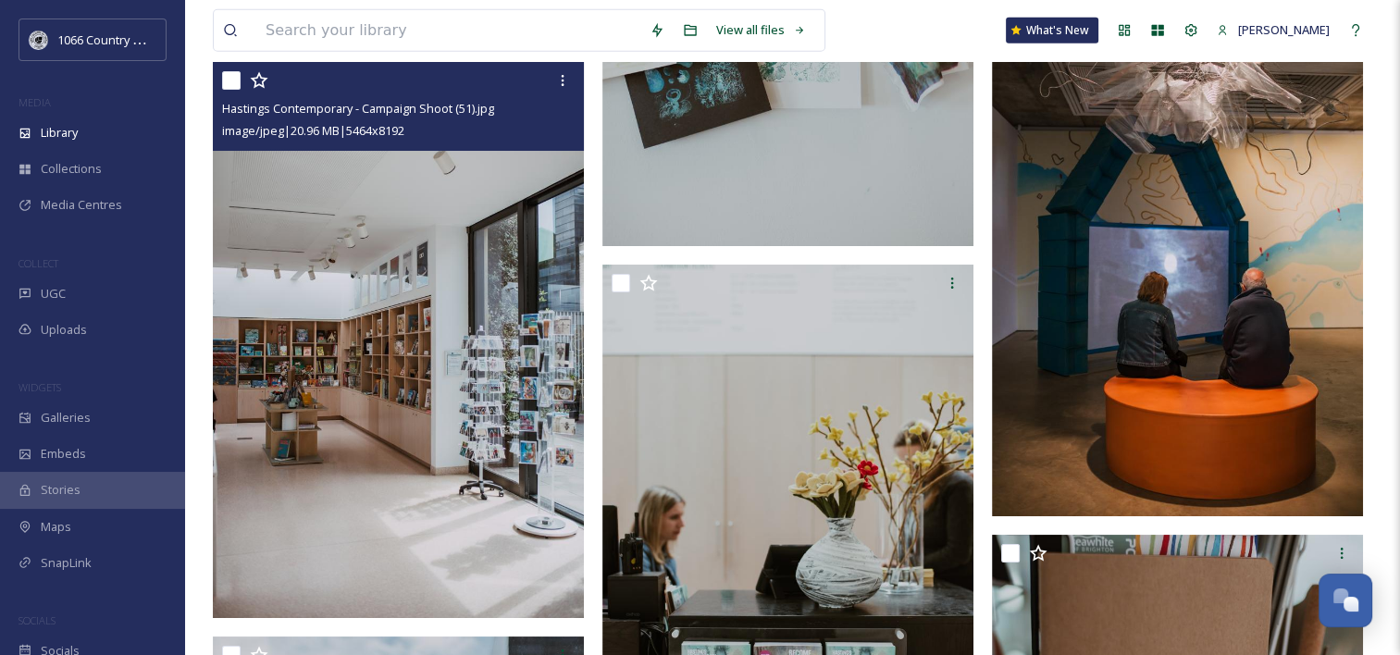
click at [263, 85] on icon at bounding box center [259, 79] width 18 height 17
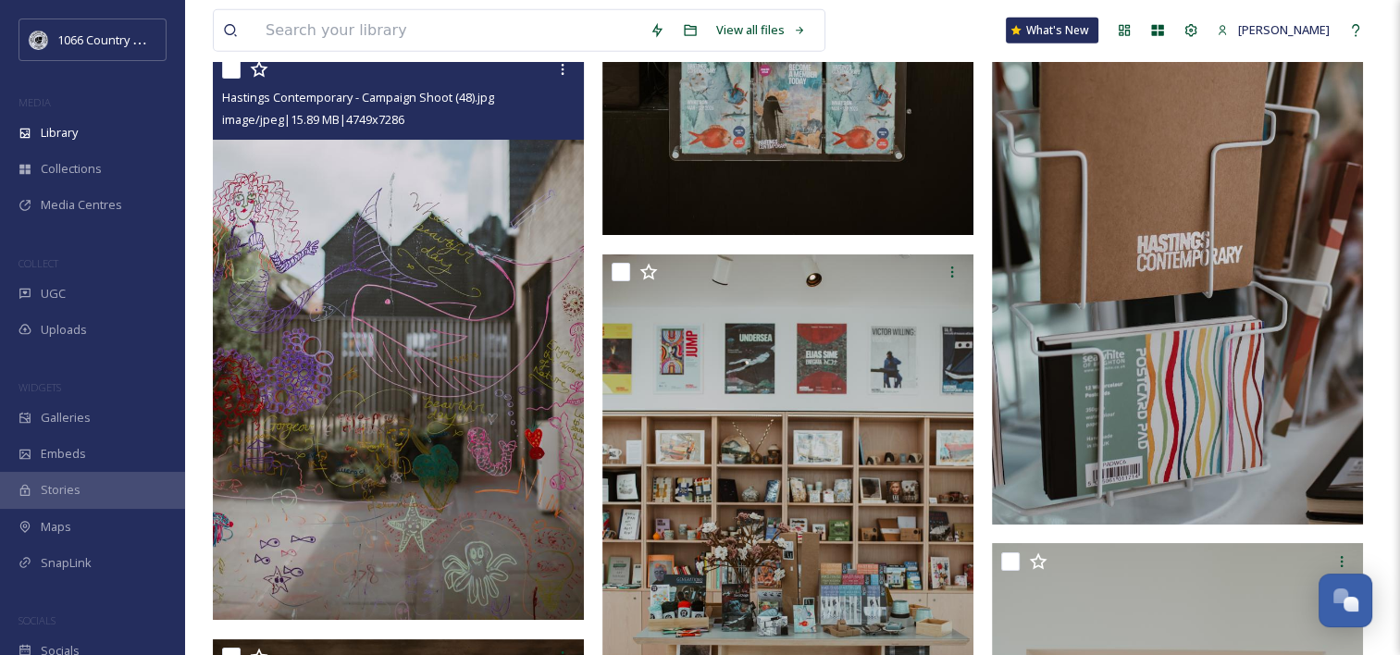
scroll to position [5183, 0]
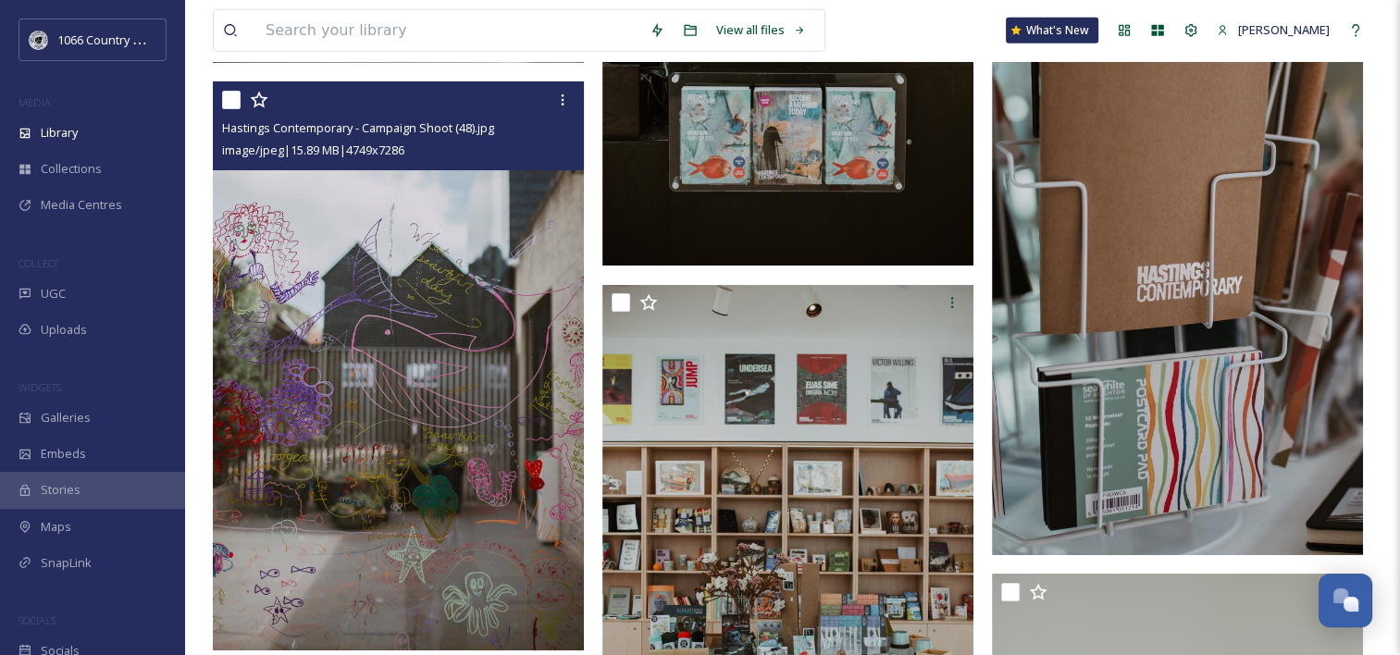
click at [263, 108] on icon at bounding box center [259, 100] width 19 height 19
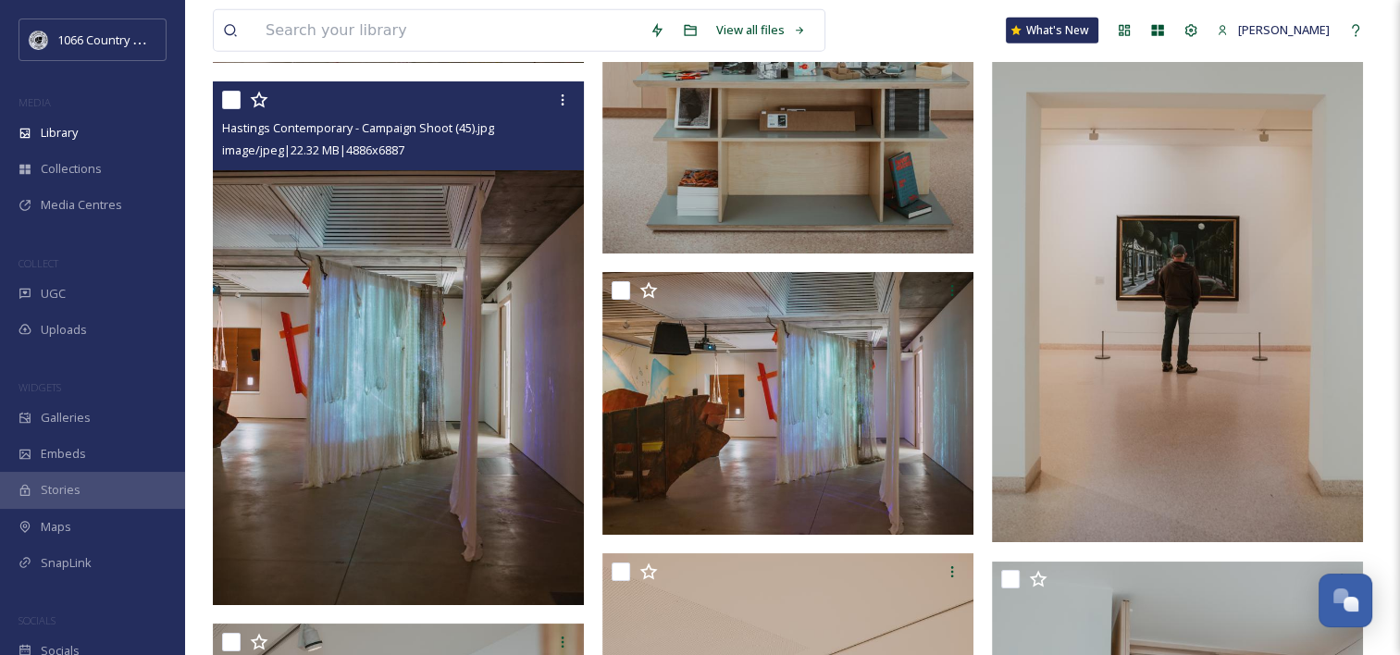
scroll to position [5739, 0]
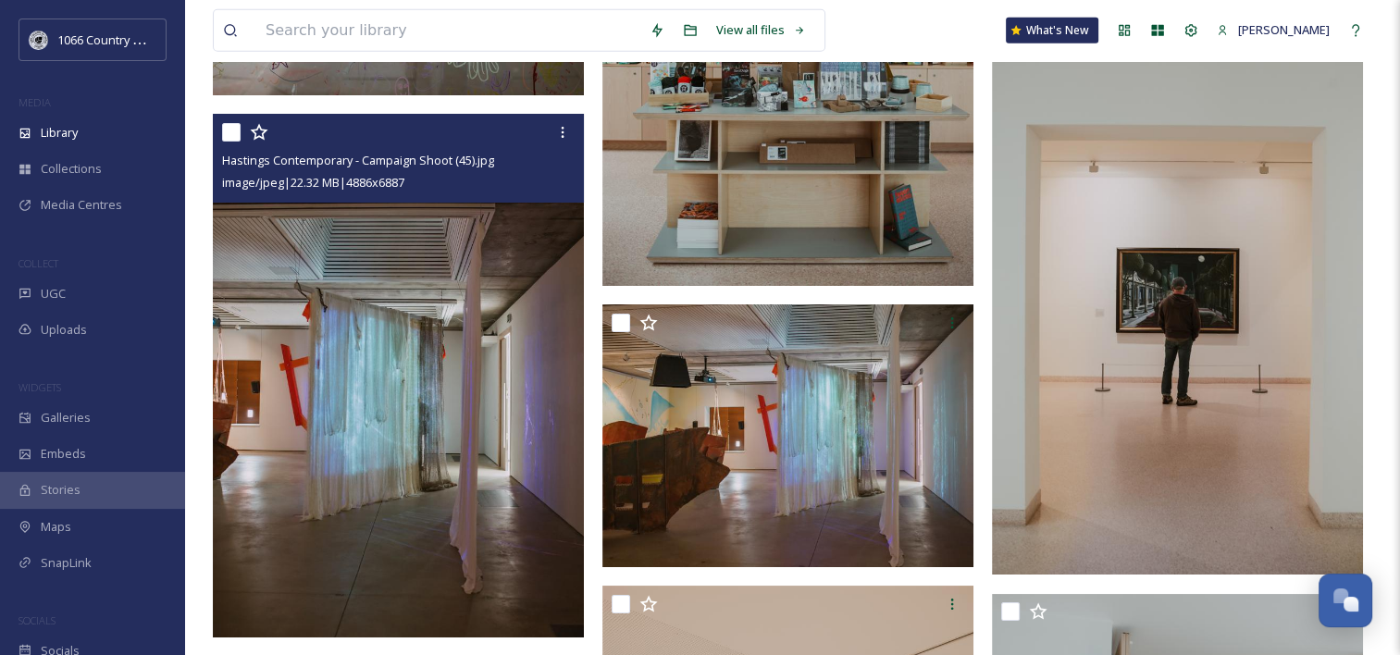
click at [261, 126] on icon at bounding box center [259, 132] width 19 height 19
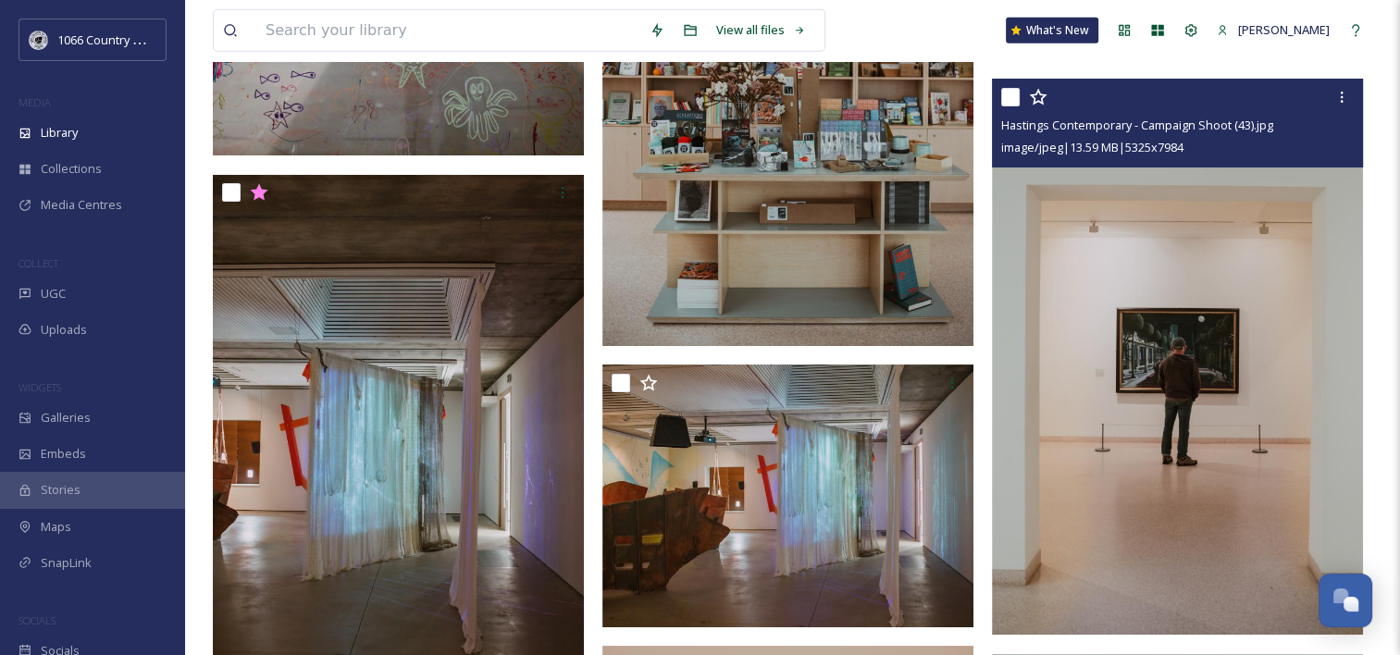
scroll to position [5646, 0]
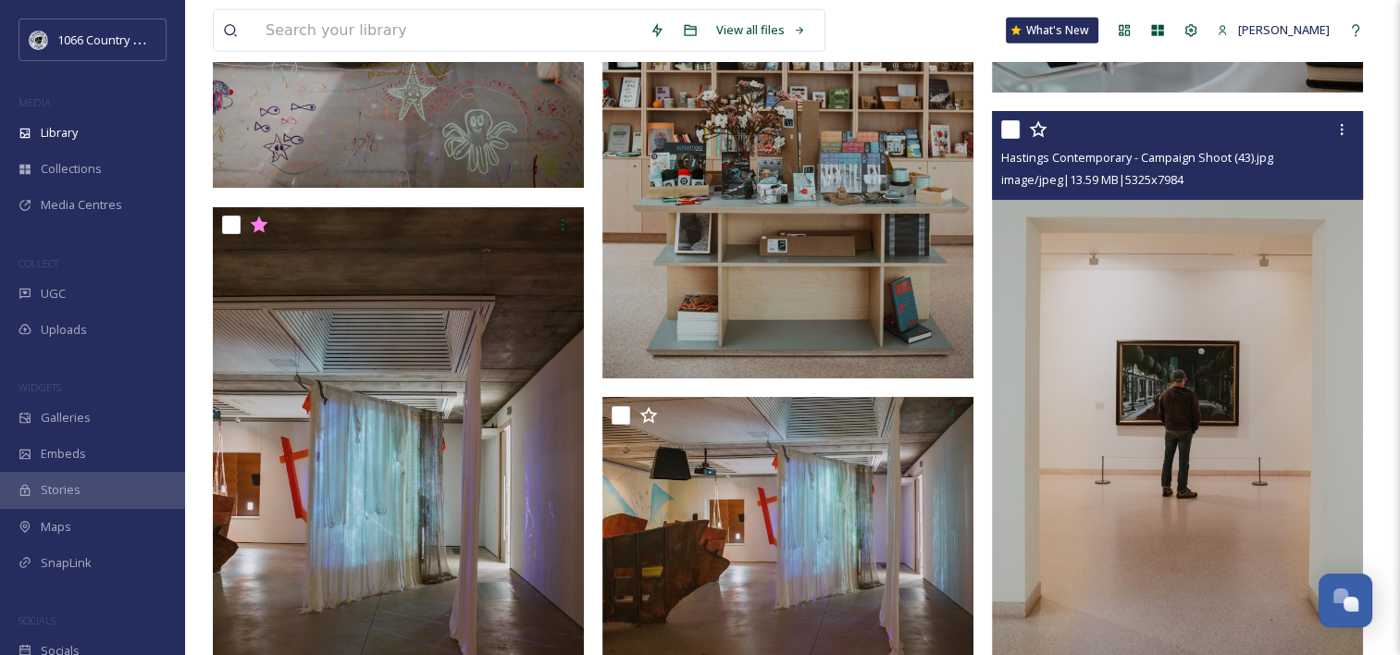
click at [1035, 133] on icon at bounding box center [1038, 129] width 19 height 19
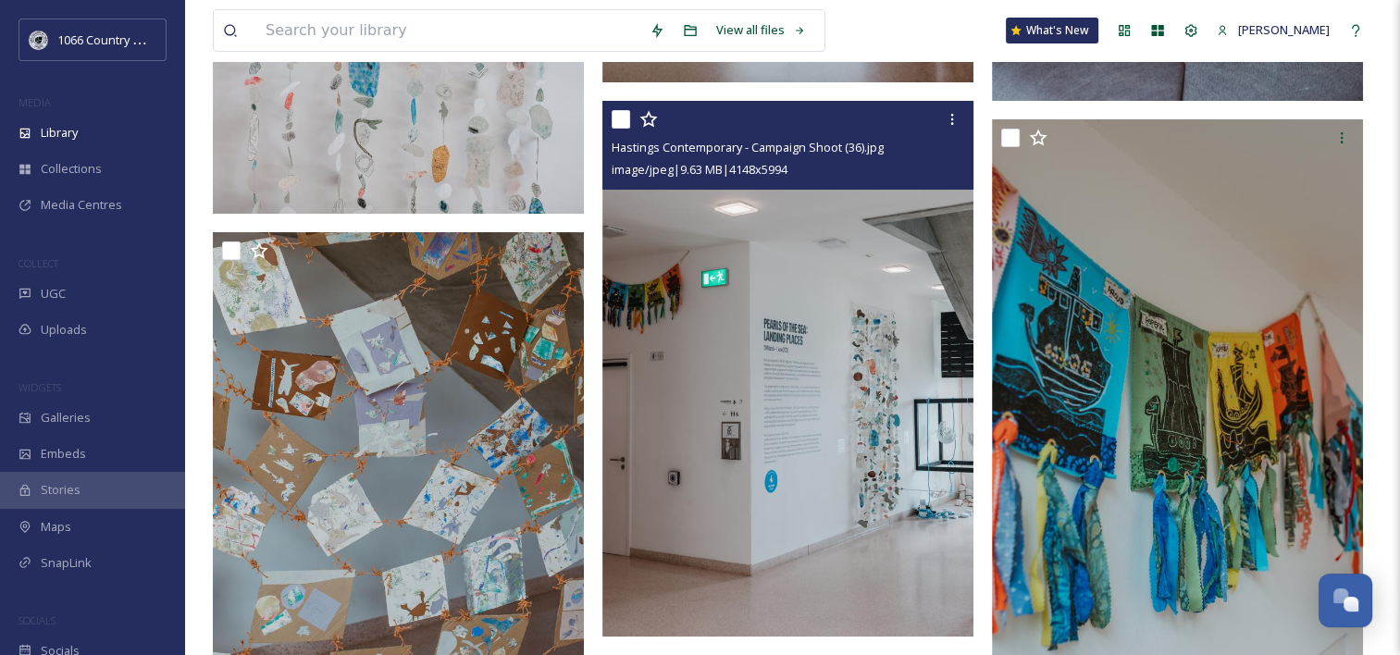
scroll to position [7590, 0]
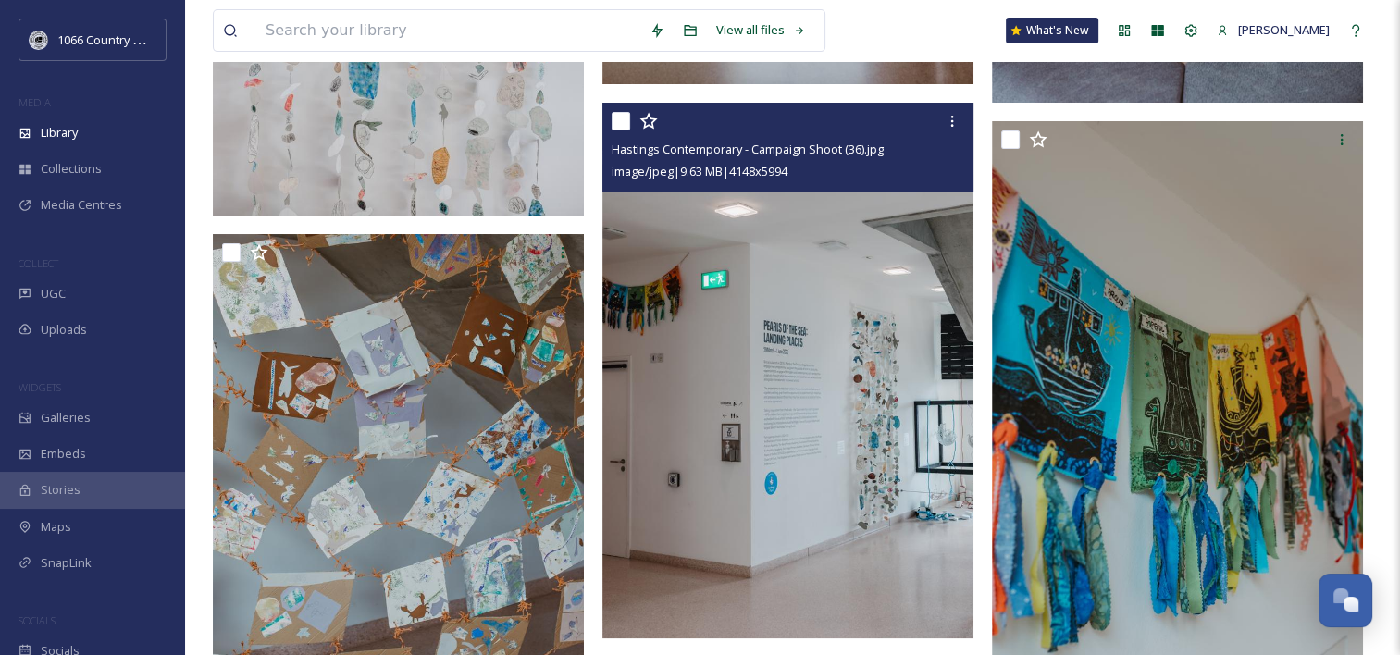
click at [652, 125] on icon at bounding box center [649, 121] width 19 height 19
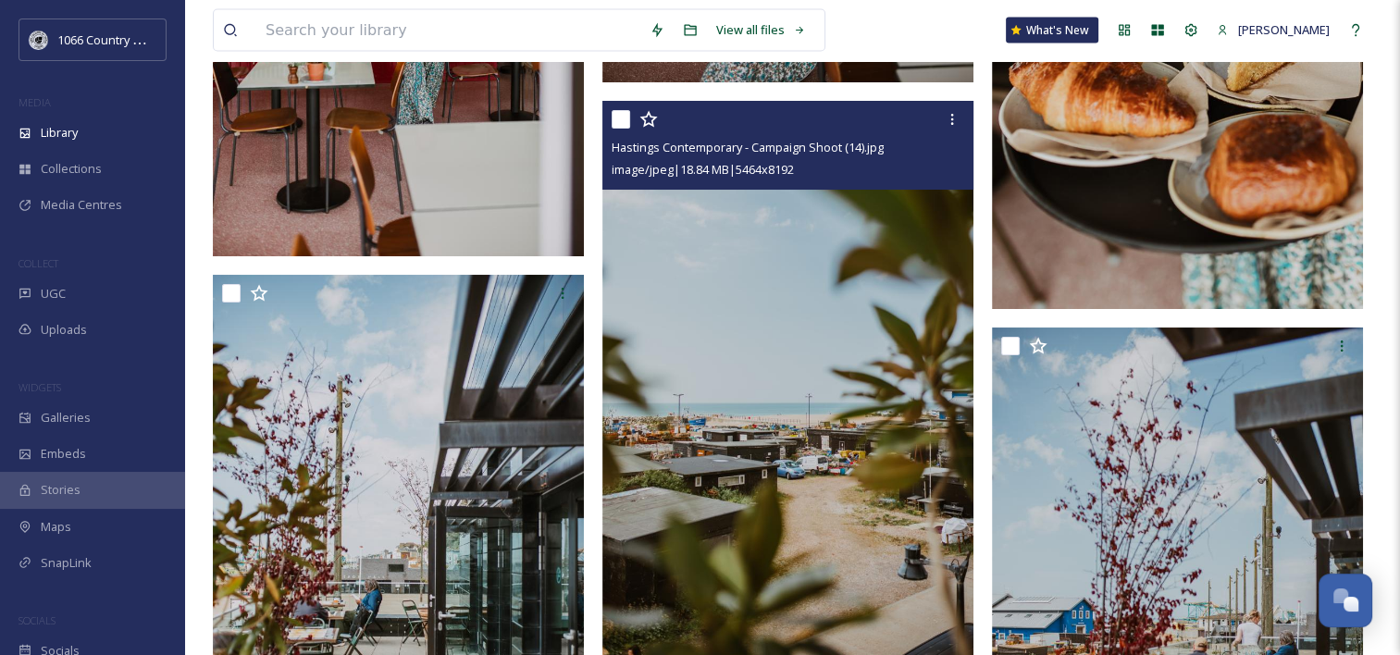
scroll to position [10645, 0]
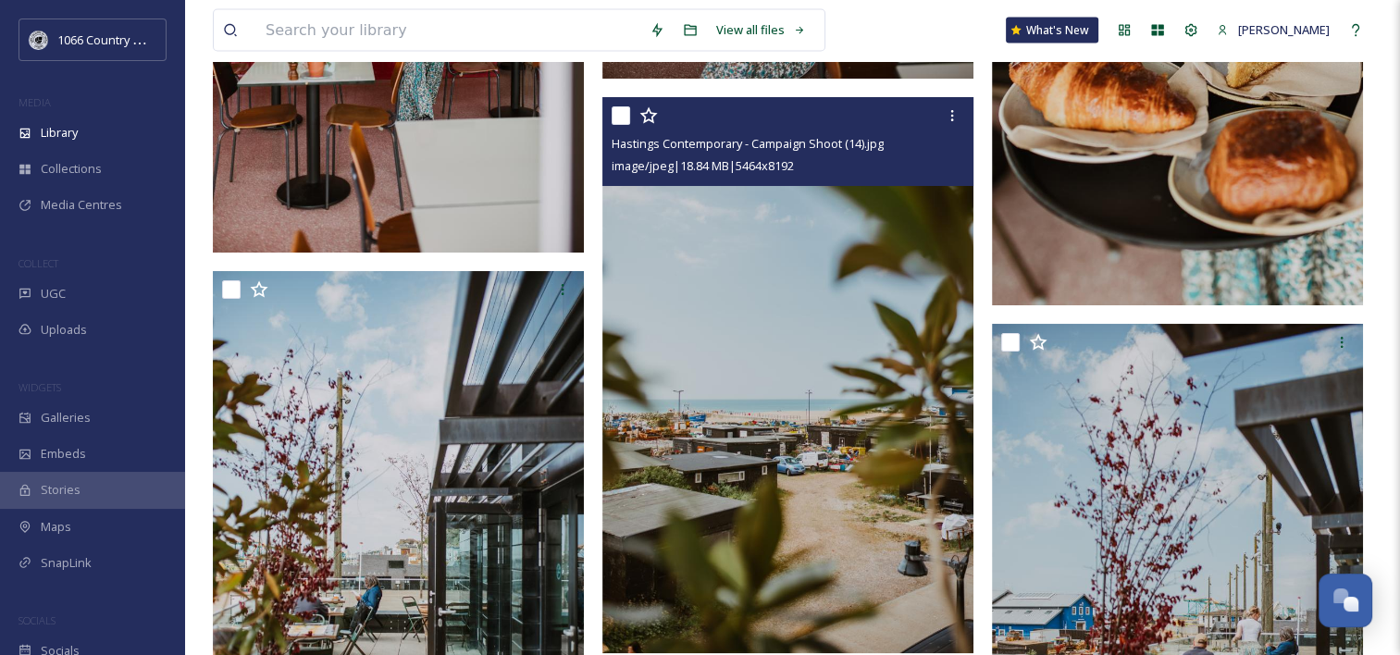
click at [645, 114] on icon at bounding box center [649, 115] width 18 height 17
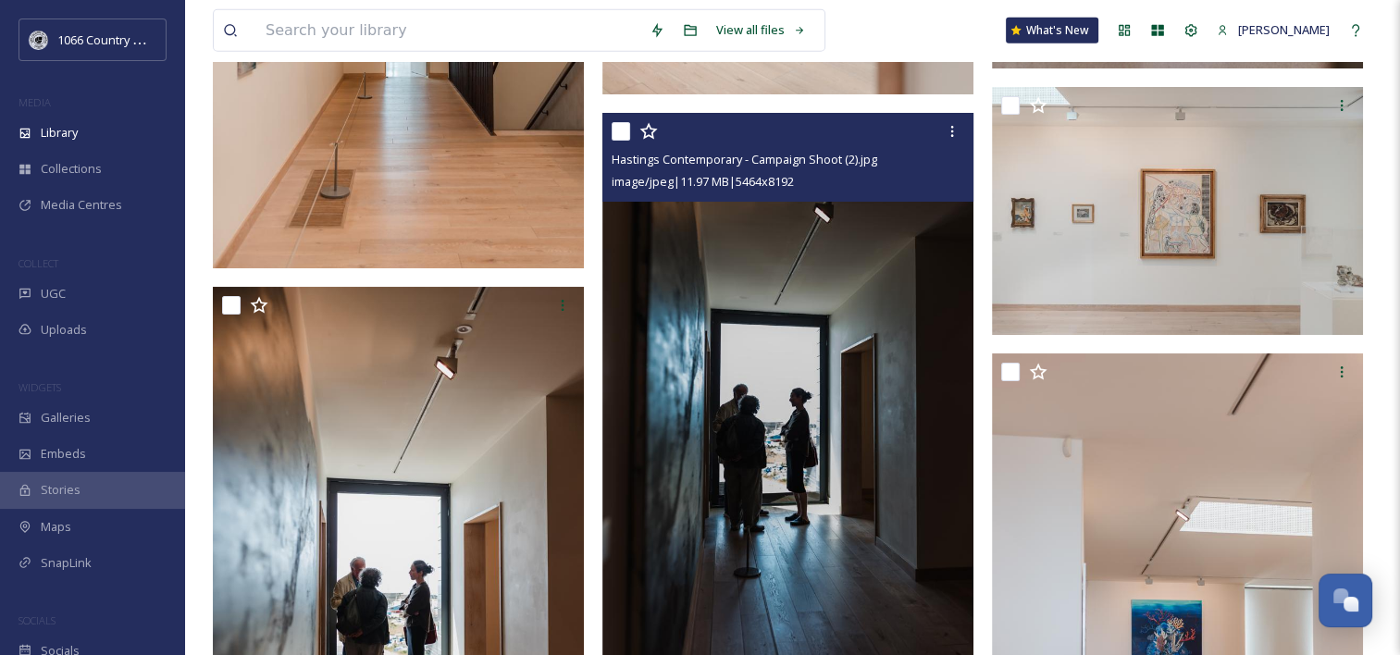
scroll to position [12588, 0]
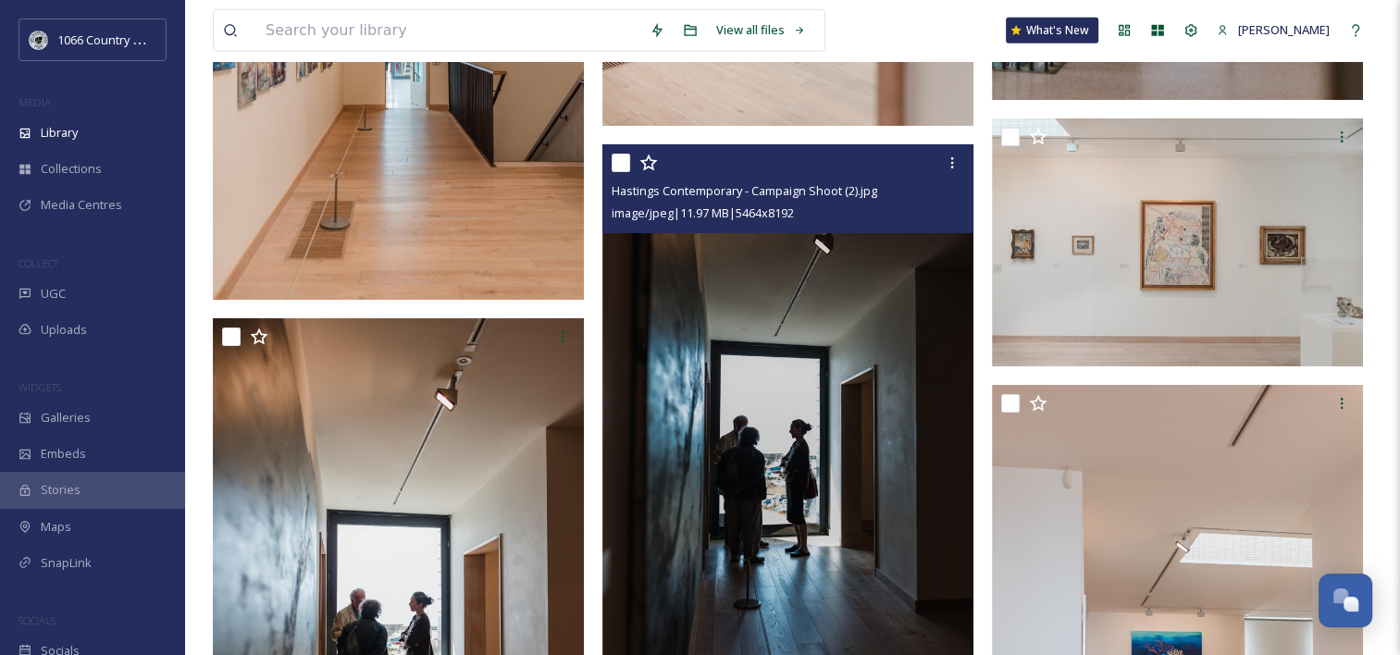
click at [649, 158] on icon at bounding box center [649, 163] width 19 height 19
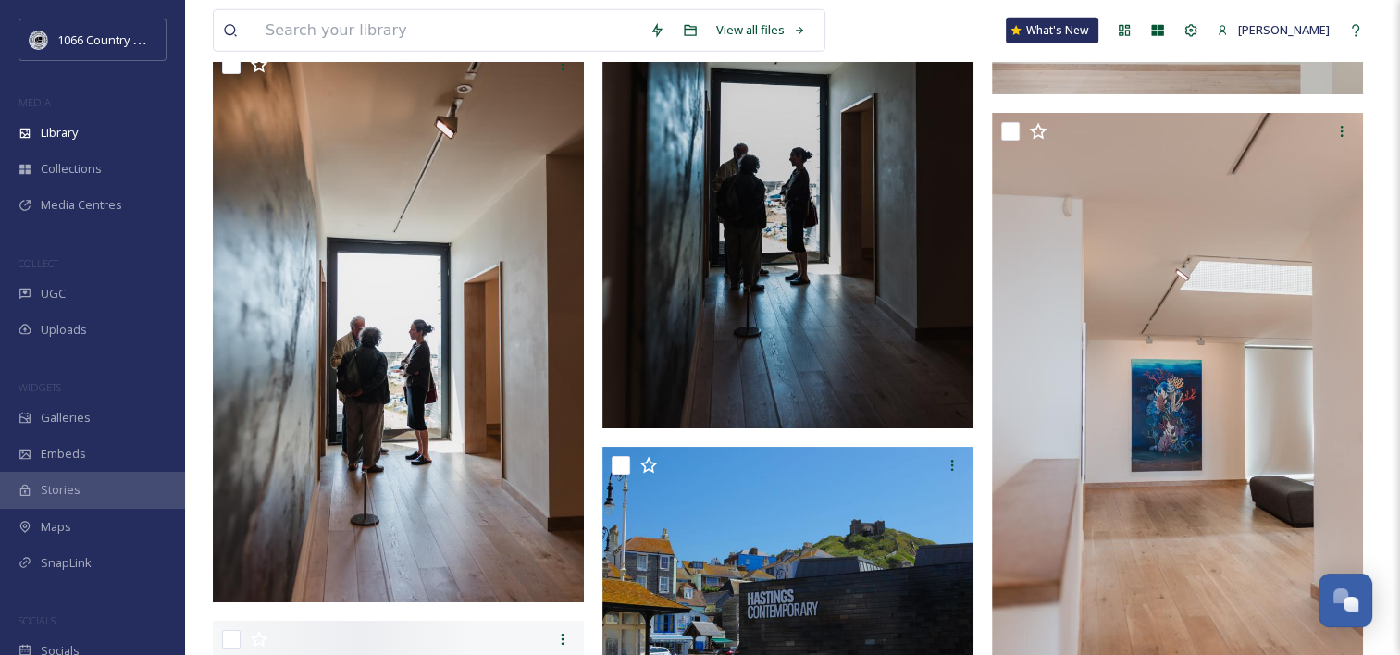
scroll to position [12753, 0]
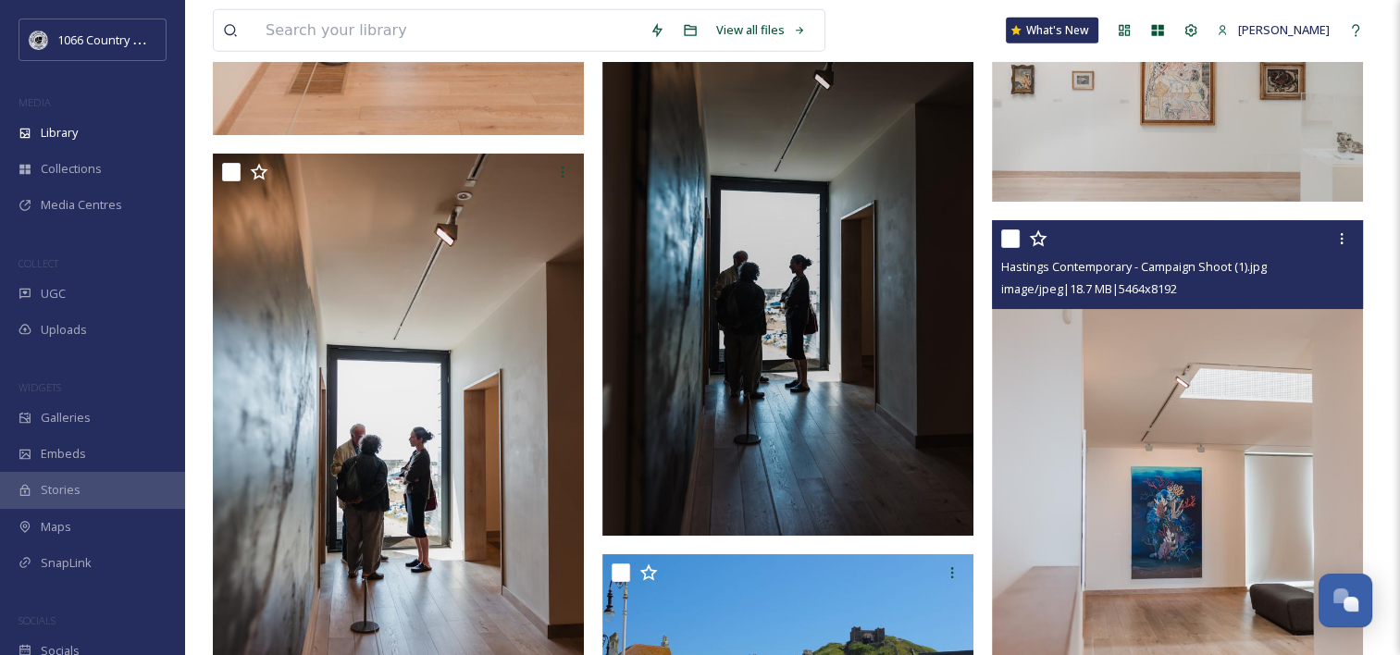
click at [1039, 237] on icon at bounding box center [1038, 239] width 19 height 19
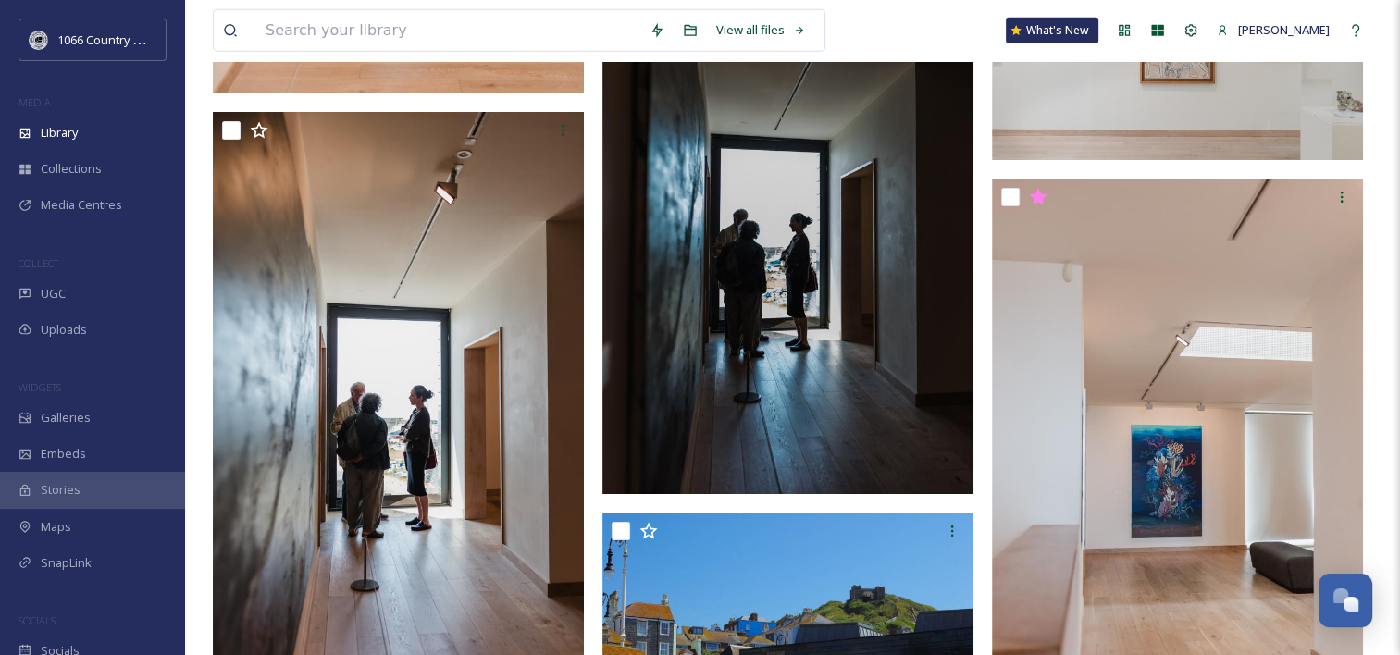
scroll to position [12661, 0]
